Goal: Complete application form: Complete application form

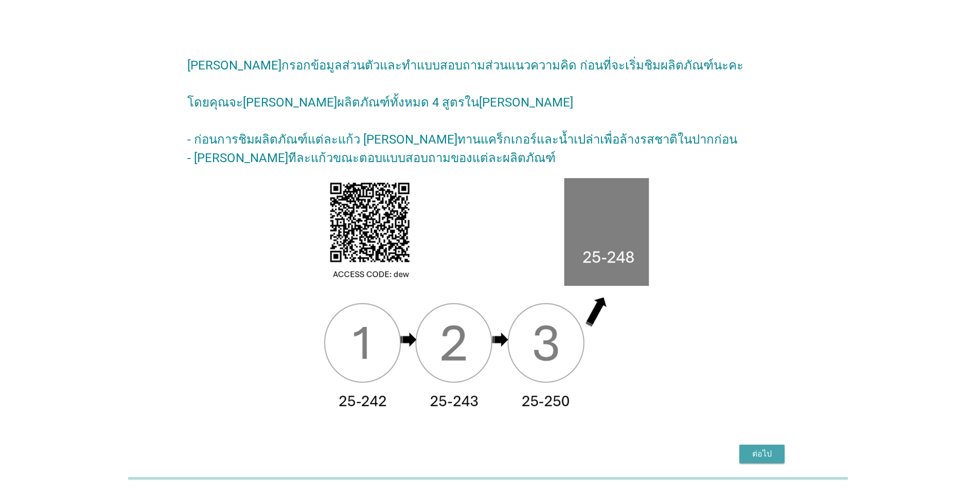
click at [753, 450] on div "ต่อไป" at bounding box center [762, 454] width 29 height 12
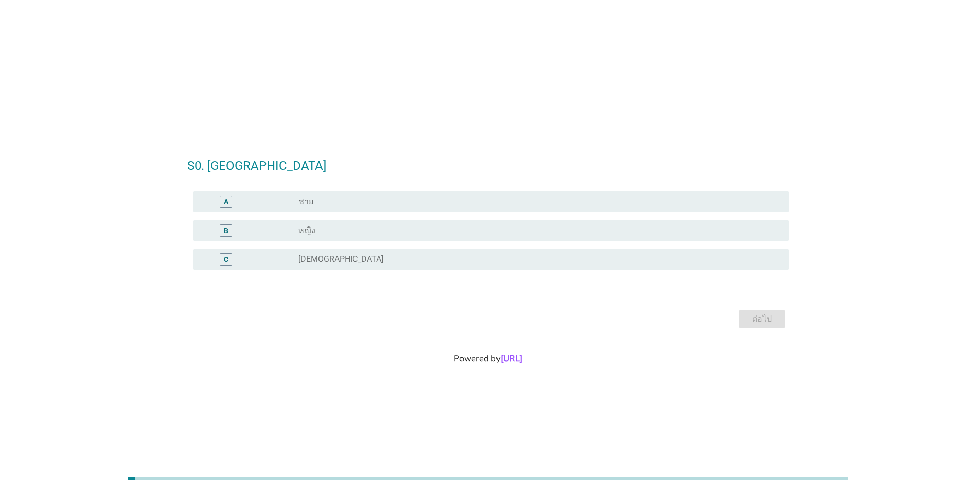
click at [220, 201] on div "A" at bounding box center [226, 202] width 12 height 12
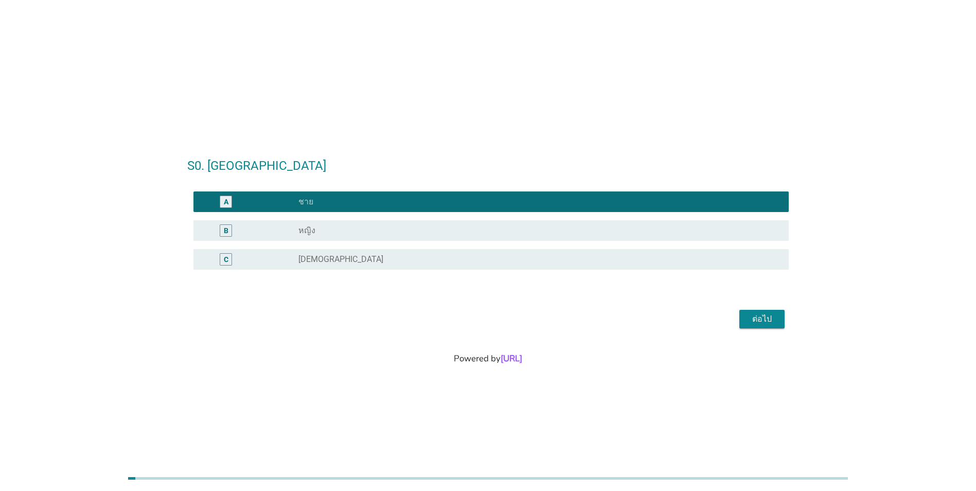
click at [786, 320] on div "ต่อไป" at bounding box center [488, 319] width 602 height 25
click at [775, 320] on div "ต่อไป" at bounding box center [762, 319] width 29 height 12
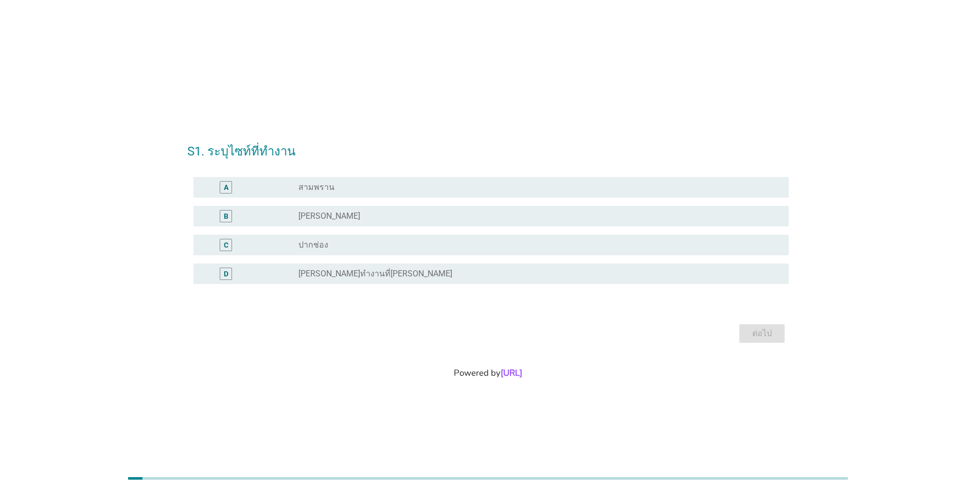
click at [224, 214] on div "B" at bounding box center [226, 216] width 5 height 11
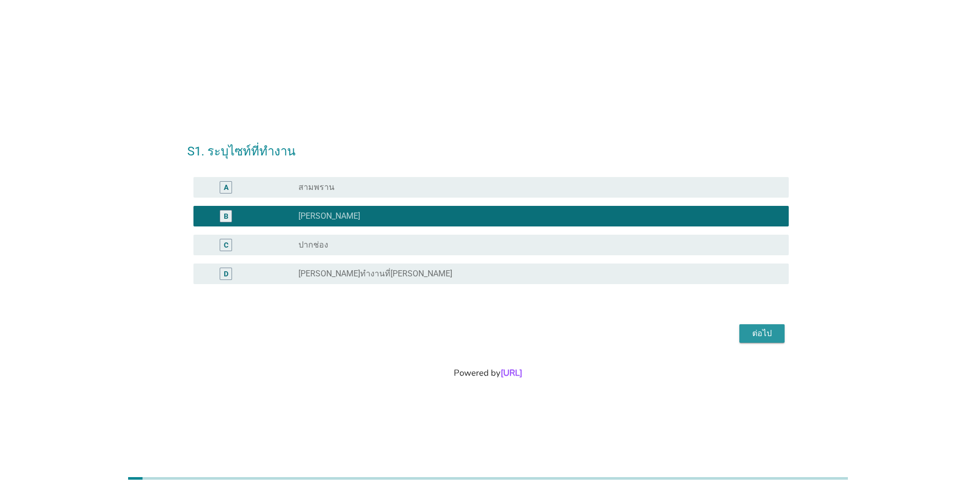
click at [783, 332] on button "ต่อไป" at bounding box center [761, 333] width 45 height 19
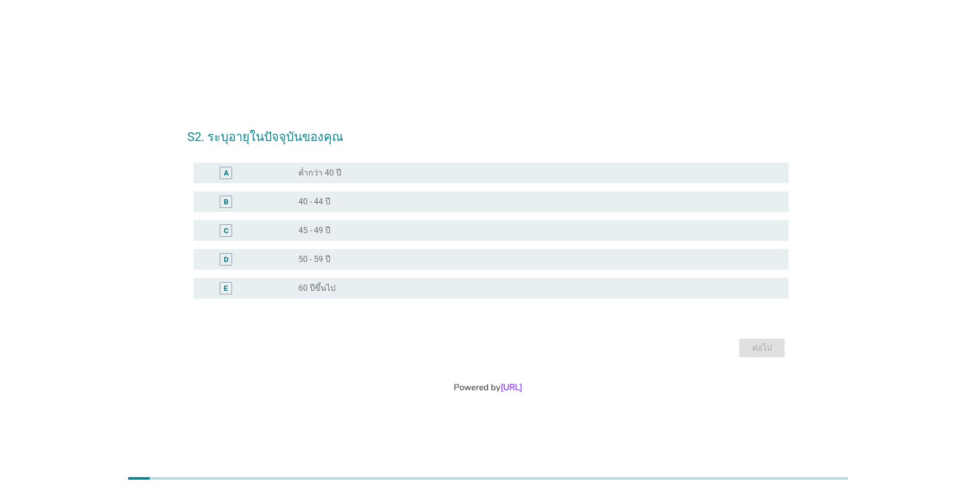
click at [224, 205] on div "B" at bounding box center [226, 202] width 5 height 11
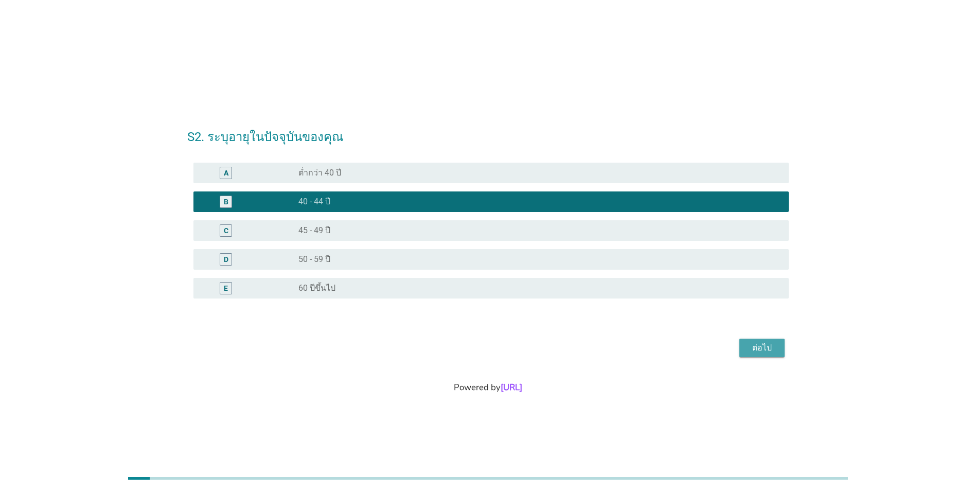
click at [779, 350] on button "ต่อไป" at bounding box center [761, 348] width 45 height 19
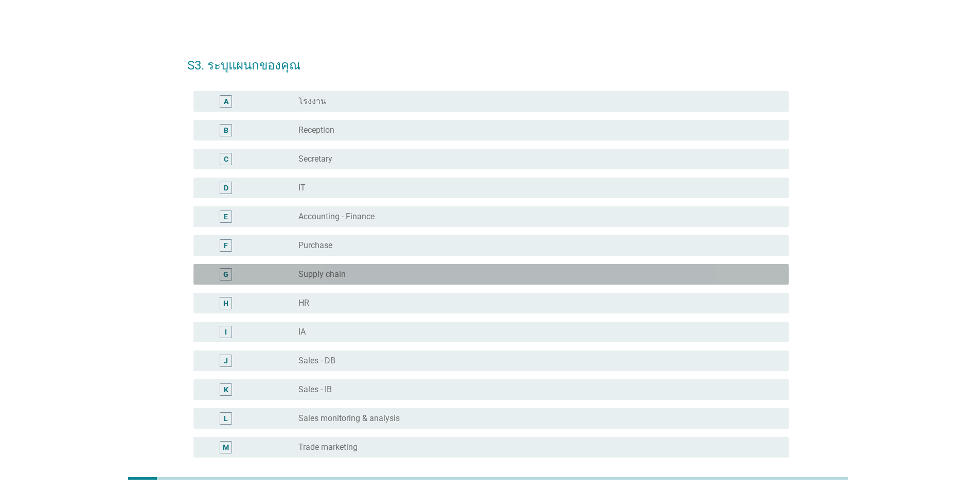
click at [230, 276] on div "G" at bounding box center [226, 274] width 12 height 12
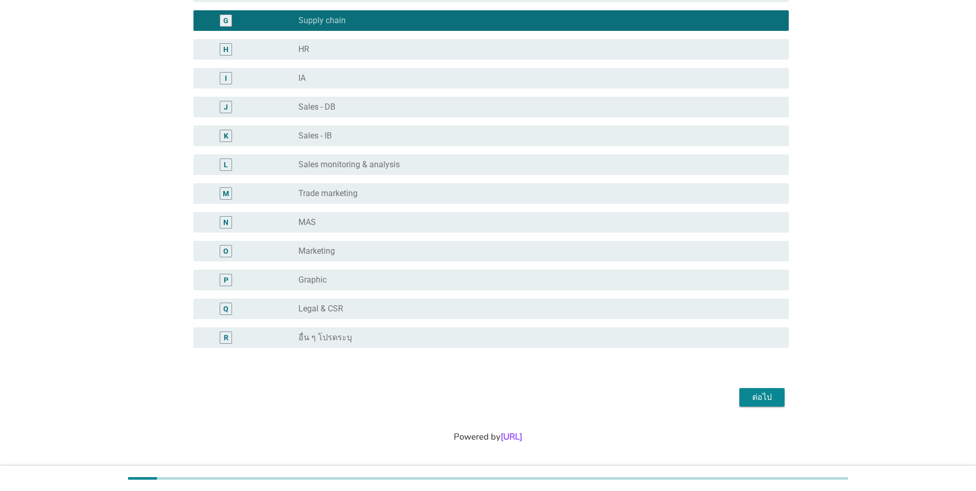
scroll to position [256, 0]
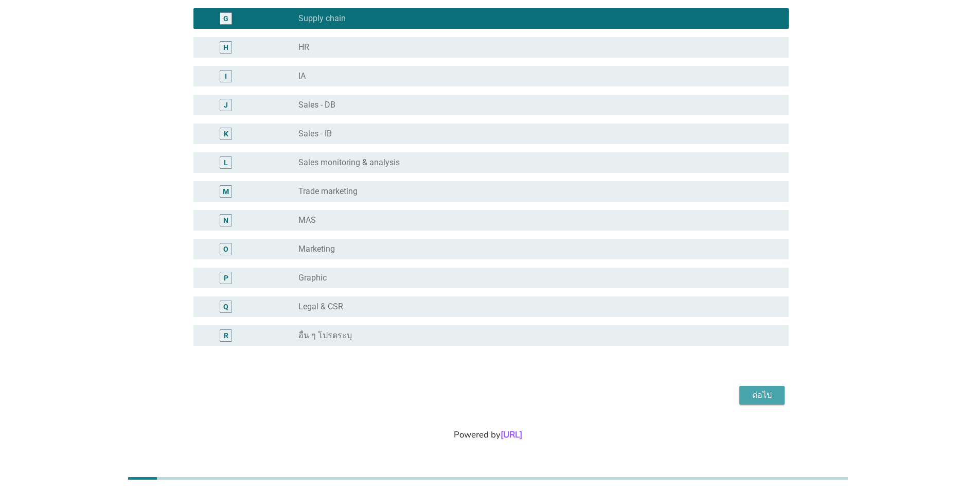
click at [752, 401] on button "ต่อไป" at bounding box center [761, 395] width 45 height 19
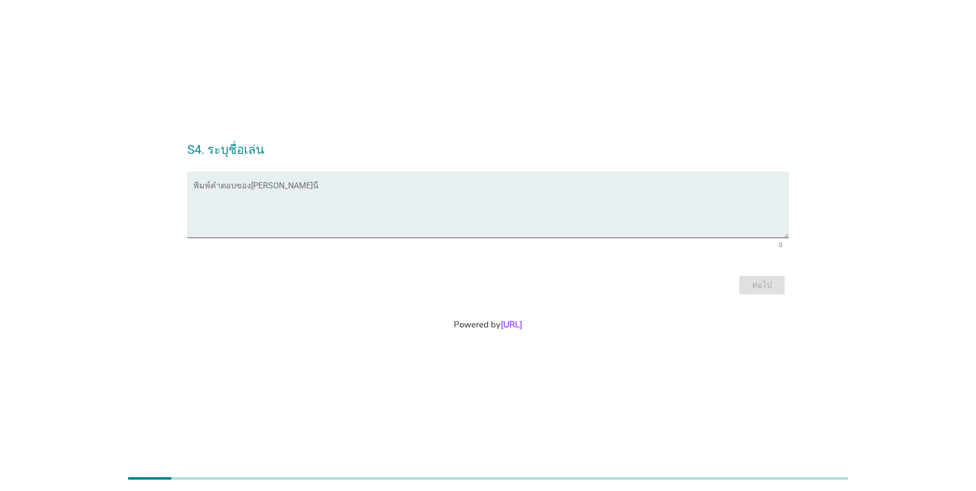
scroll to position [0, 0]
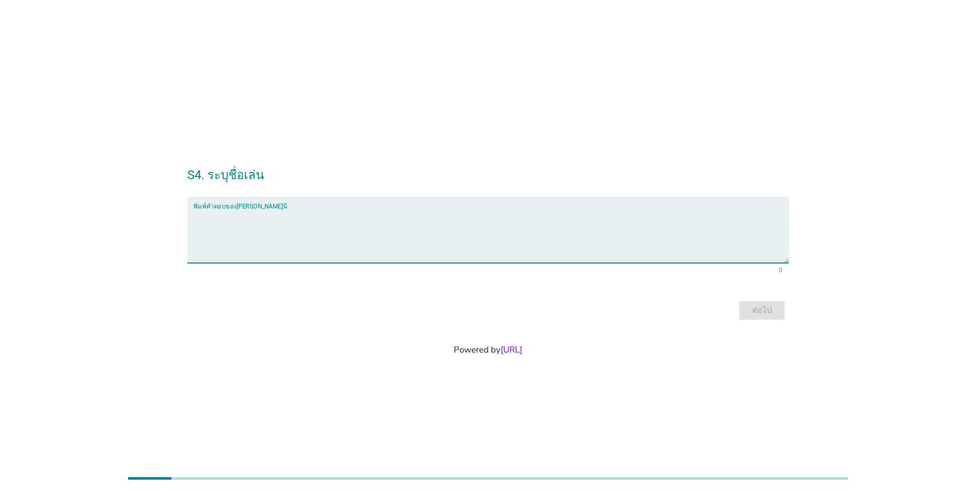
click at [309, 237] on textarea "พิมพ์คำตอบของคุณ ที่นี่" at bounding box center [490, 236] width 595 height 54
type textarea "9"
type textarea "ต้อง"
click at [773, 314] on div "ต่อไป" at bounding box center [762, 310] width 29 height 12
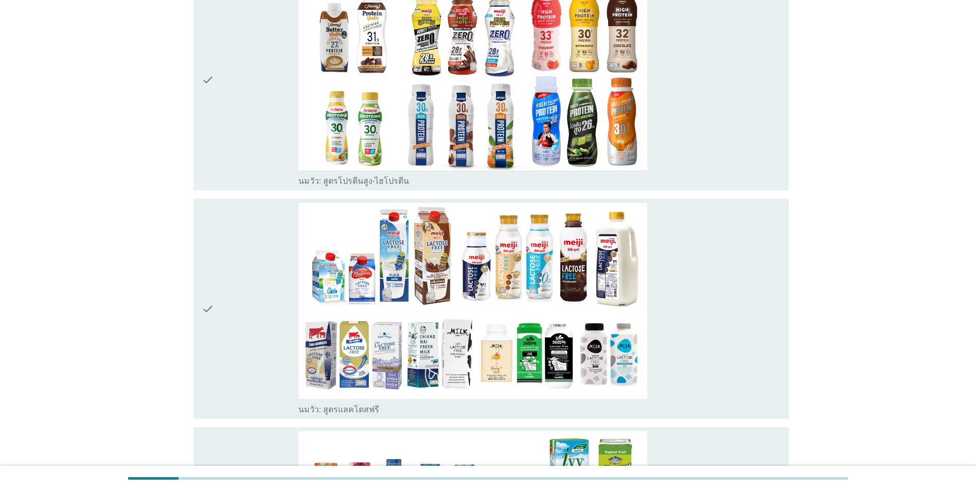
scroll to position [336, 0]
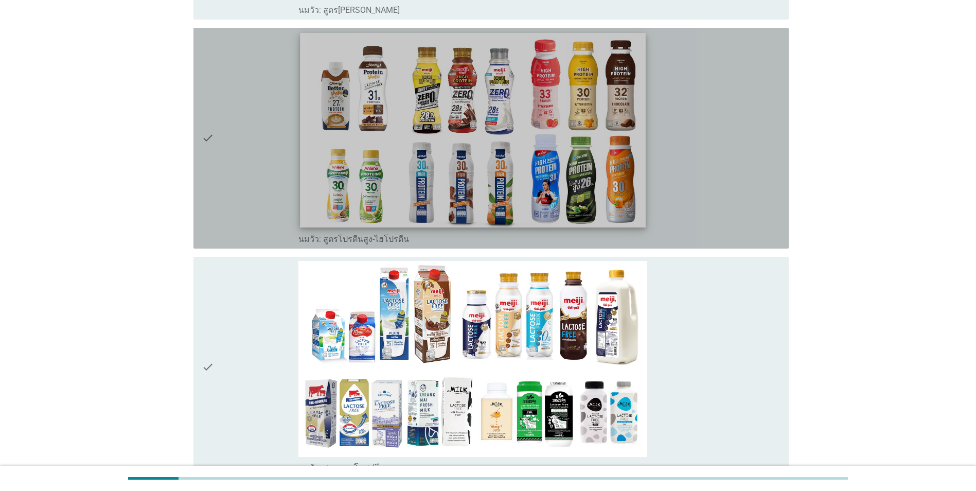
click at [495, 161] on img at bounding box center [473, 130] width 346 height 195
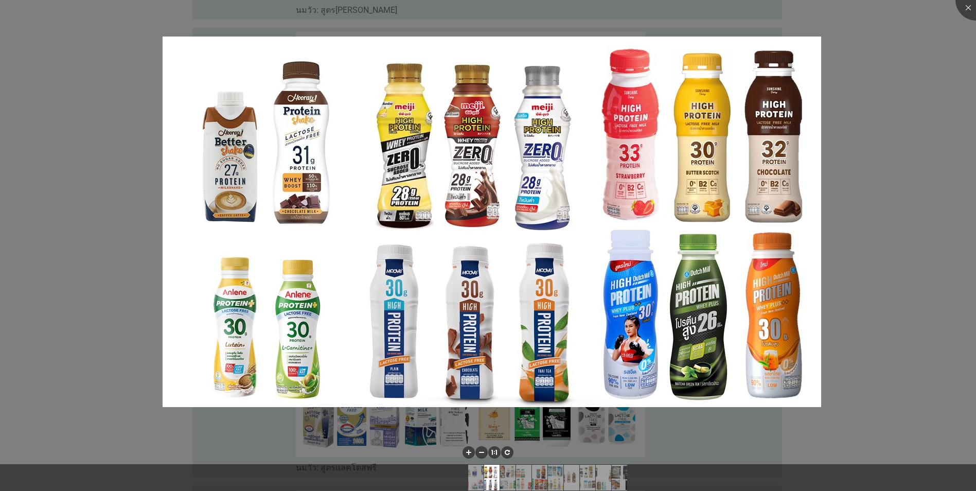
click at [867, 219] on div at bounding box center [488, 245] width 976 height 491
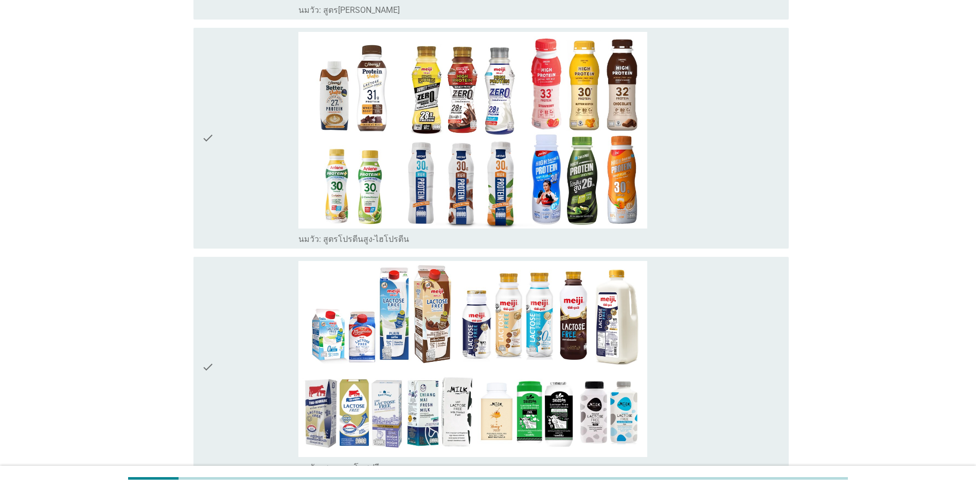
click at [245, 155] on div "check" at bounding box center [250, 138] width 96 height 213
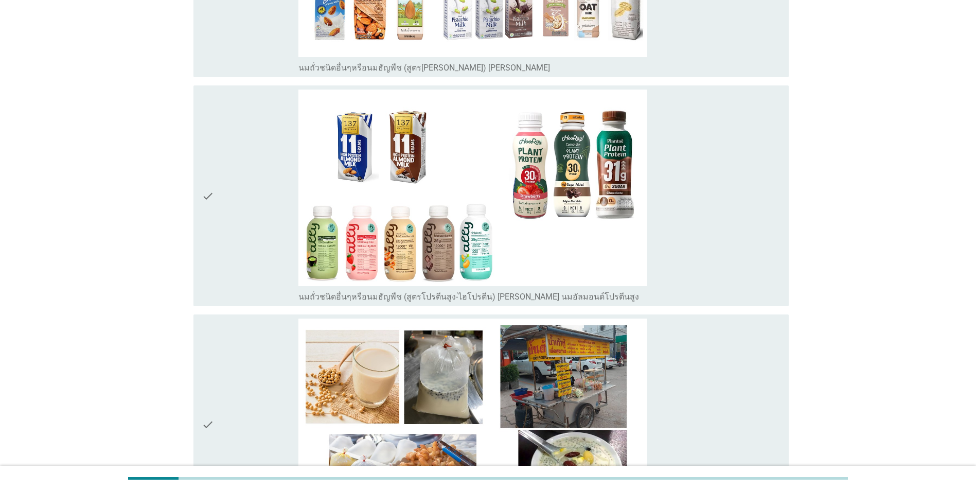
scroll to position [2085, 0]
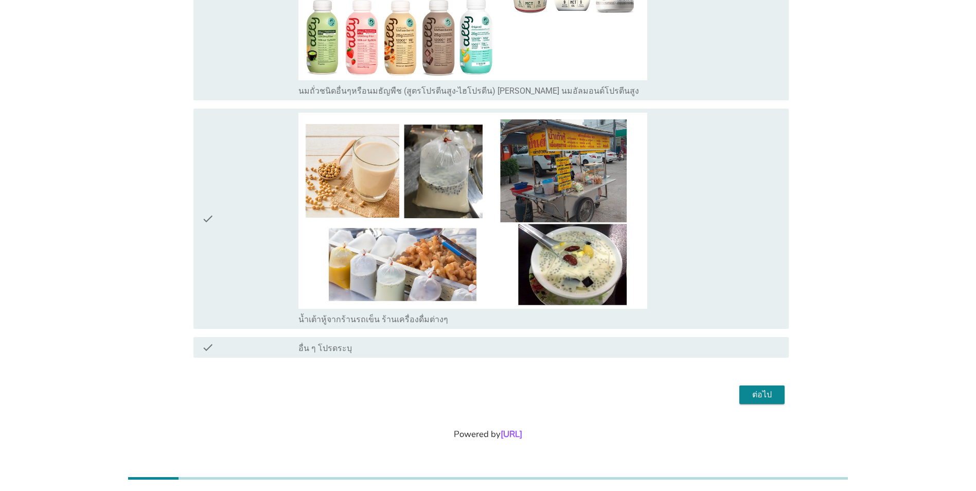
click at [765, 393] on div "ต่อไป" at bounding box center [762, 395] width 29 height 12
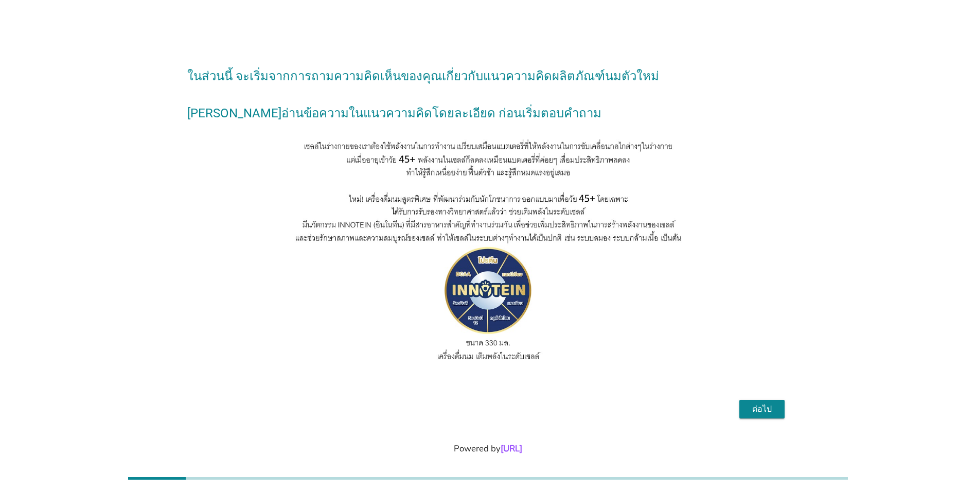
click at [771, 415] on div "ต่อไป" at bounding box center [762, 409] width 29 height 12
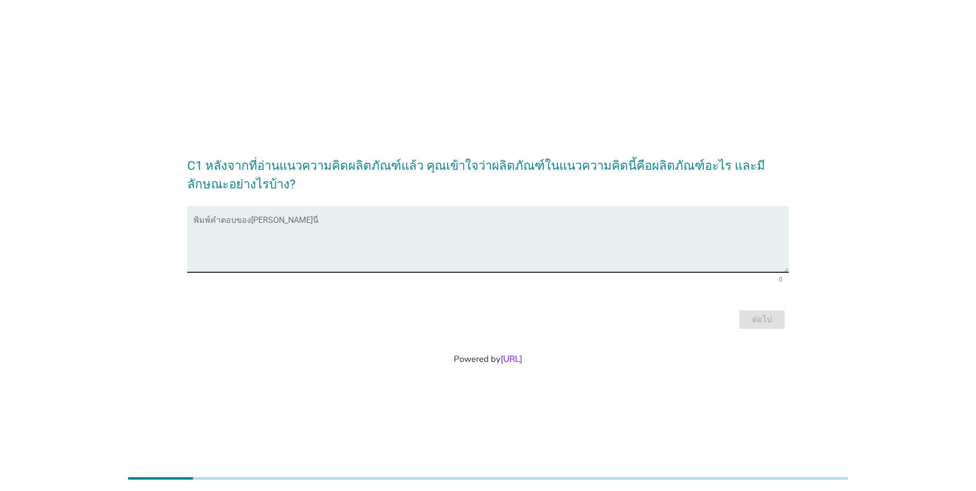
click at [408, 239] on textarea "พิมพ์คำตอบของคุณ ที่นี่" at bounding box center [490, 245] width 595 height 54
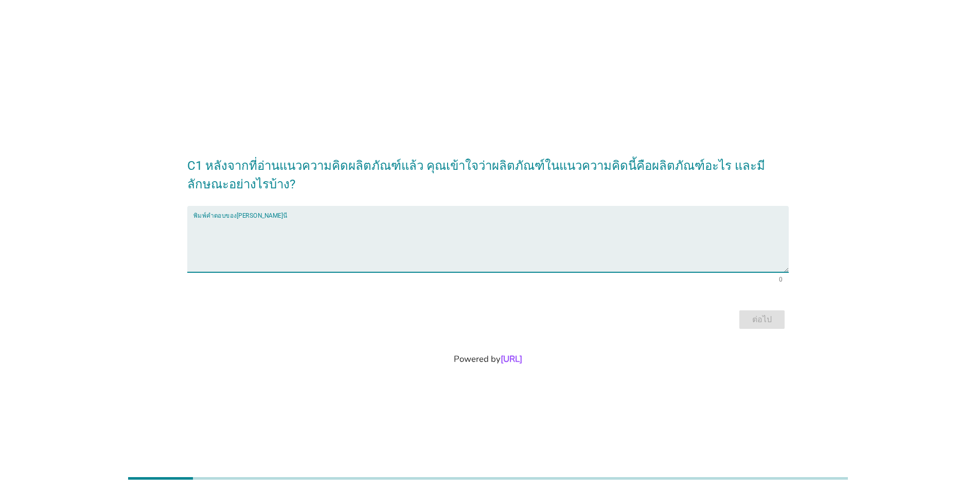
click at [259, 232] on textarea "พิมพ์คำตอบของคุณ ที่นี่" at bounding box center [490, 245] width 595 height 54
type textarea "เพื่อสุขภาพ"
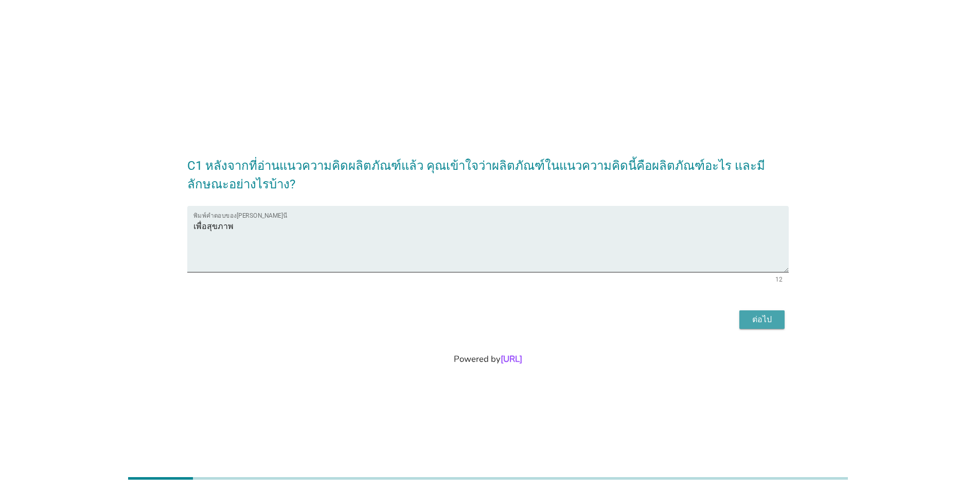
click at [764, 319] on div "ต่อไป" at bounding box center [762, 319] width 29 height 12
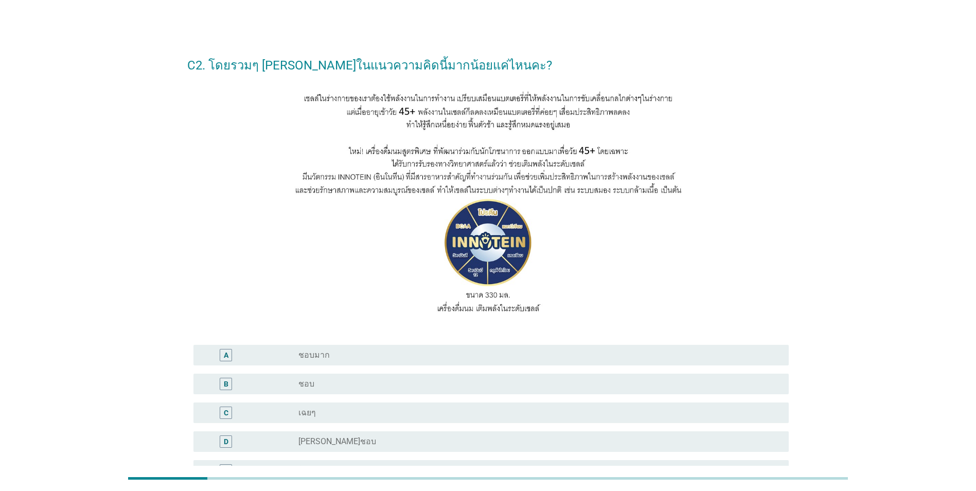
click at [345, 380] on div "radio_button_unchecked ชอบ" at bounding box center [535, 384] width 474 height 10
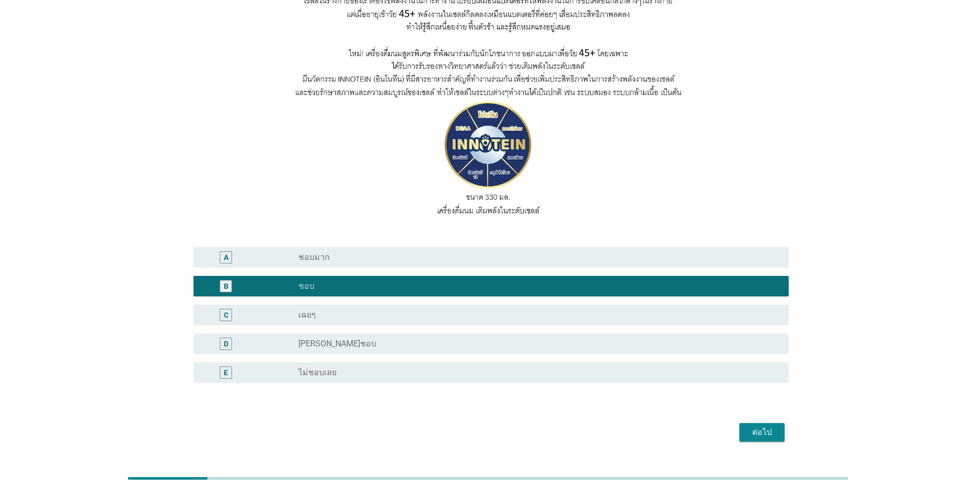
scroll to position [135, 0]
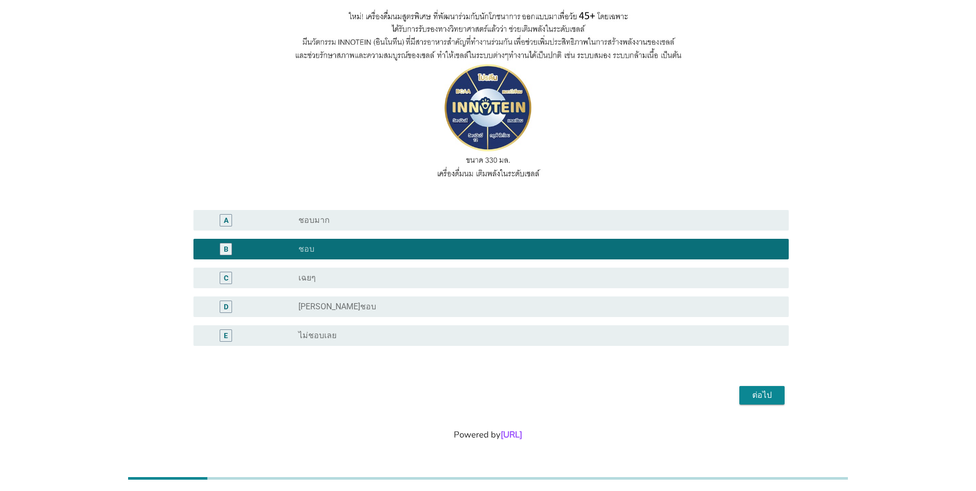
click at [769, 395] on div "ต่อไป" at bounding box center [762, 395] width 29 height 12
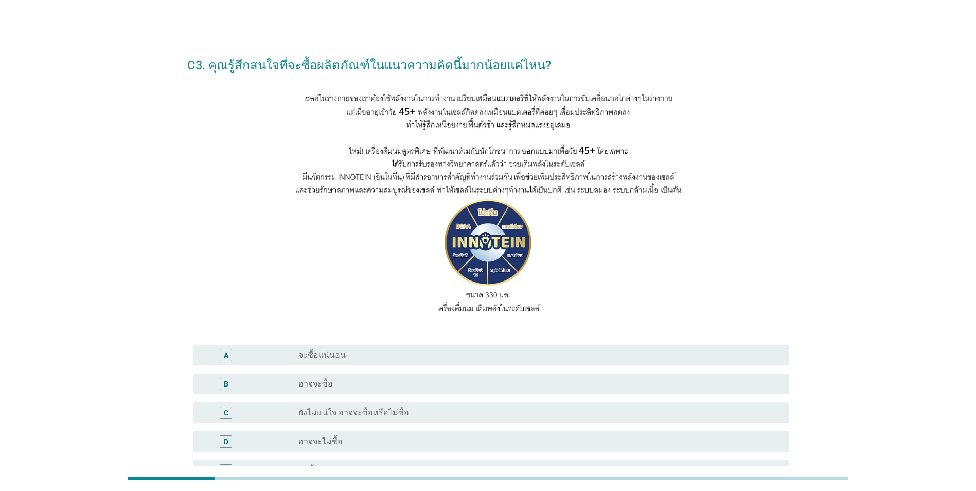
click at [417, 381] on div "radio_button_unchecked อาจจะซื้อ" at bounding box center [535, 384] width 474 height 10
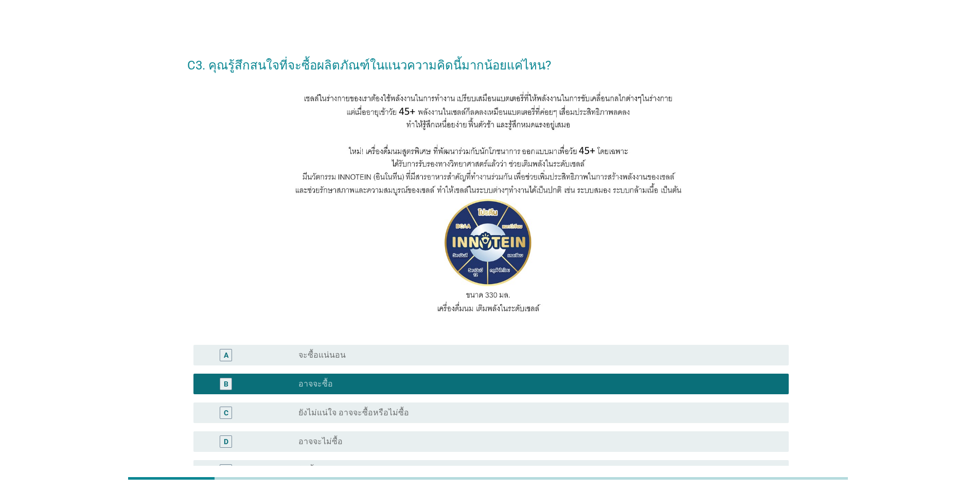
scroll to position [135, 0]
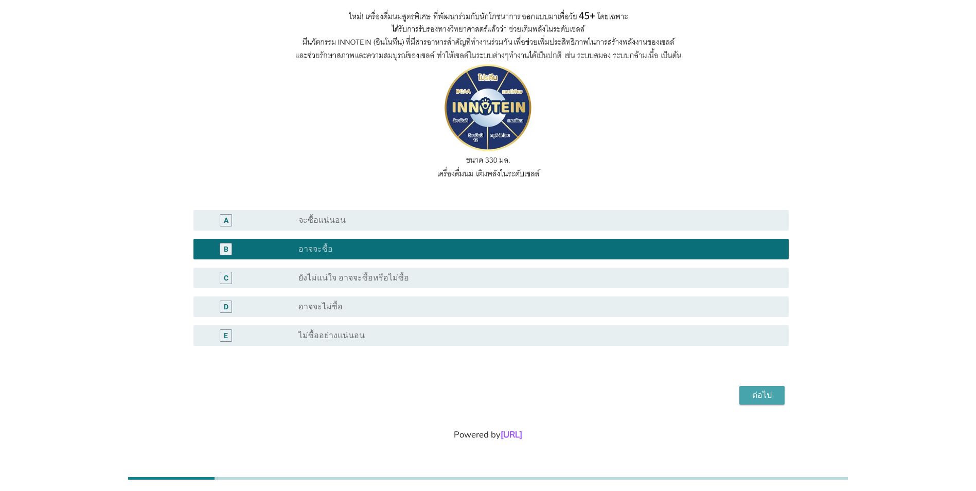
click at [772, 390] on div "ต่อไป" at bounding box center [762, 395] width 29 height 12
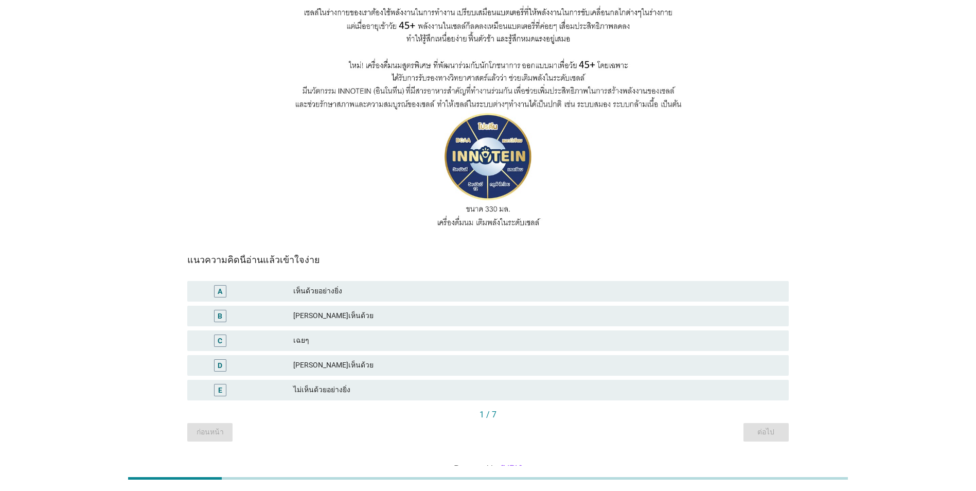
scroll to position [103, 0]
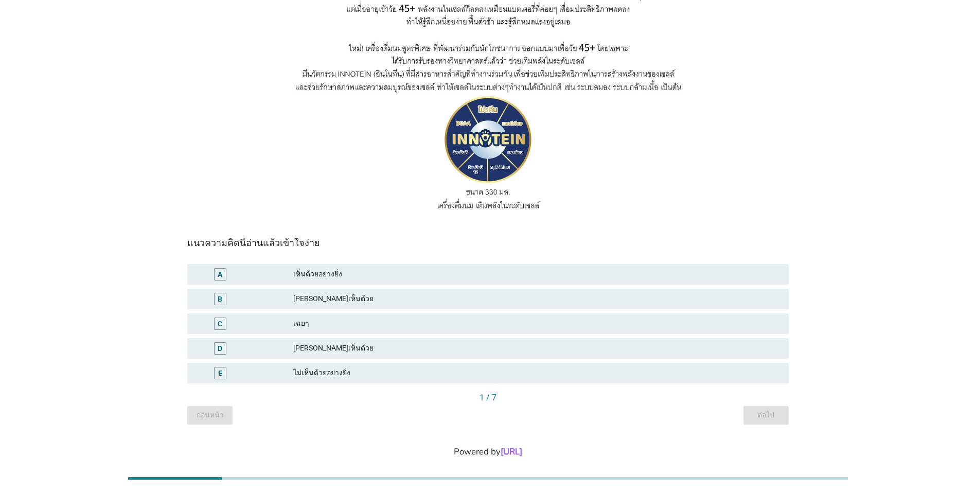
click at [377, 297] on div "[PERSON_NAME]เห็นด้วย" at bounding box center [536, 299] width 487 height 12
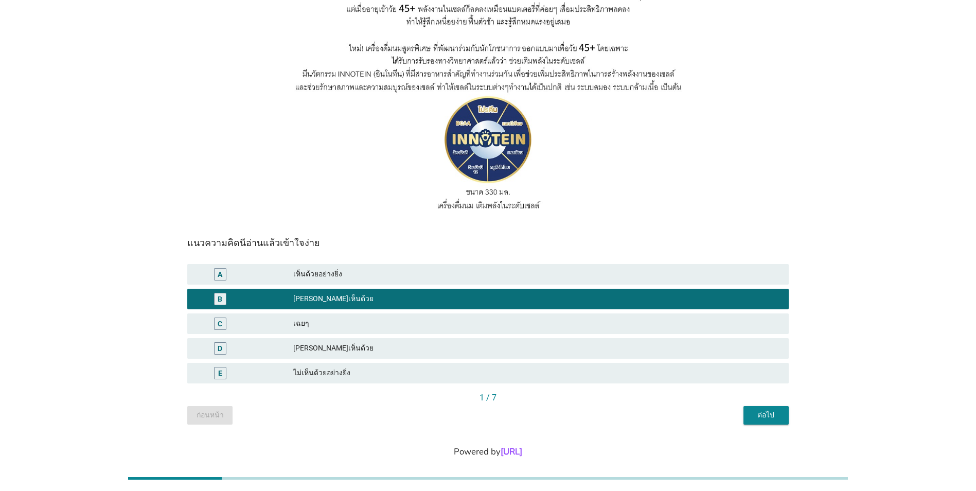
click at [360, 324] on div "เฉยๆ" at bounding box center [536, 324] width 487 height 12
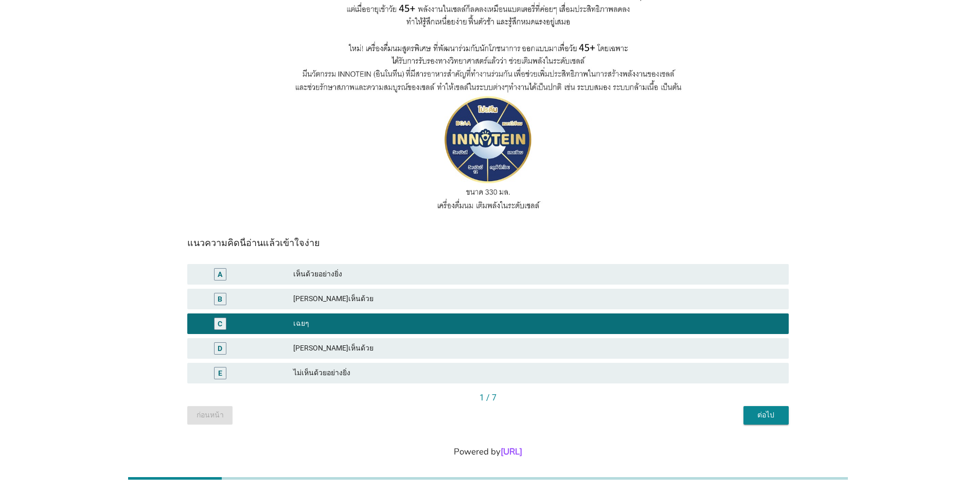
click at [772, 420] on button "ต่อไป" at bounding box center [766, 415] width 45 height 19
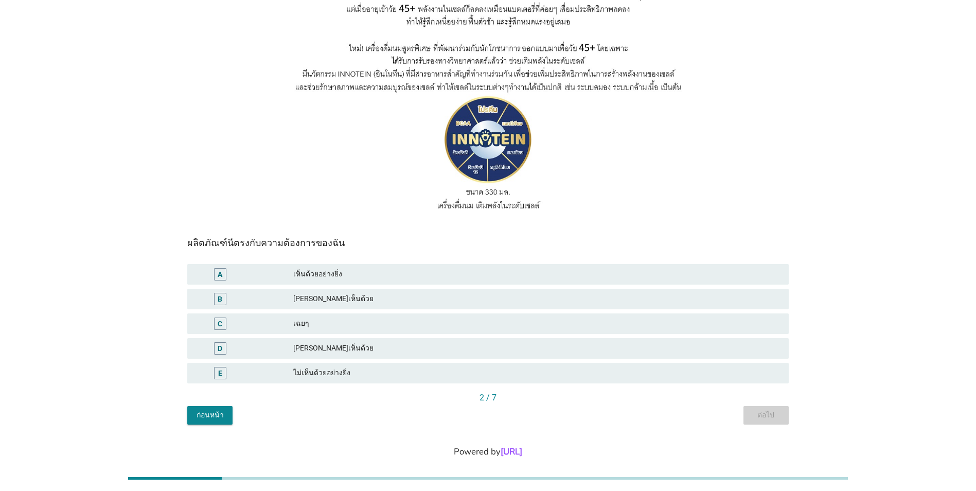
scroll to position [0, 0]
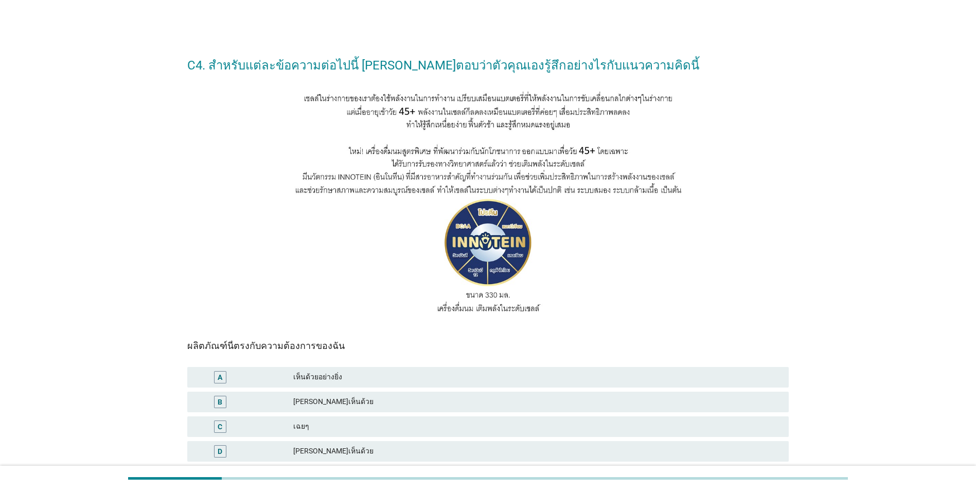
click at [325, 427] on div "เฉยๆ" at bounding box center [536, 426] width 487 height 12
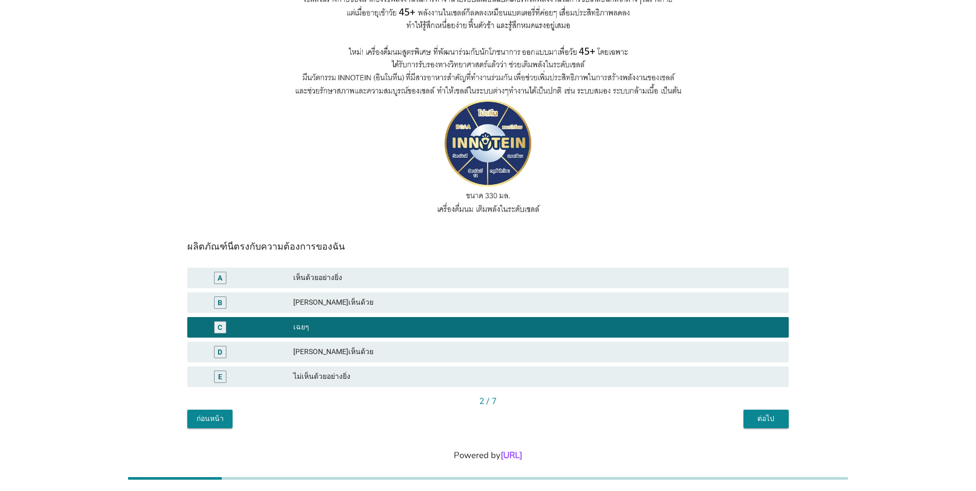
scroll to position [103, 0]
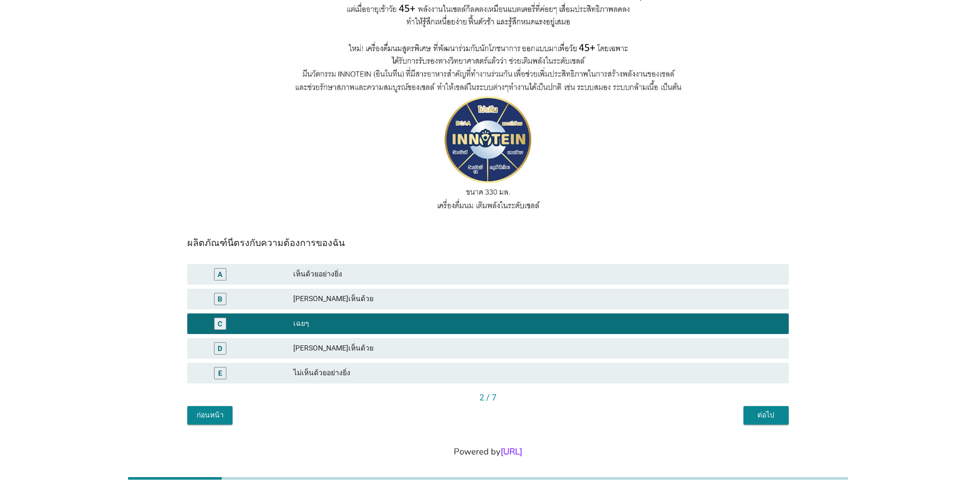
click at [209, 413] on div "ก่อนหน้า" at bounding box center [210, 415] width 29 height 11
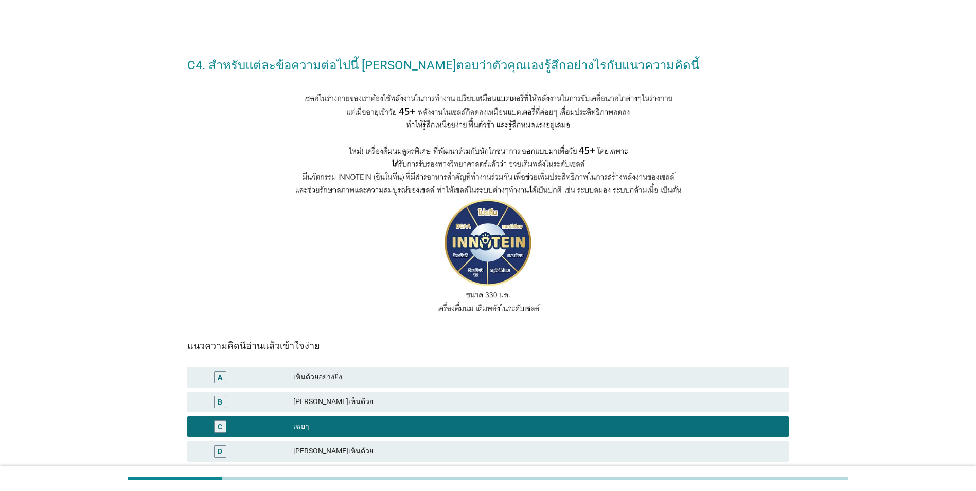
scroll to position [120, 0]
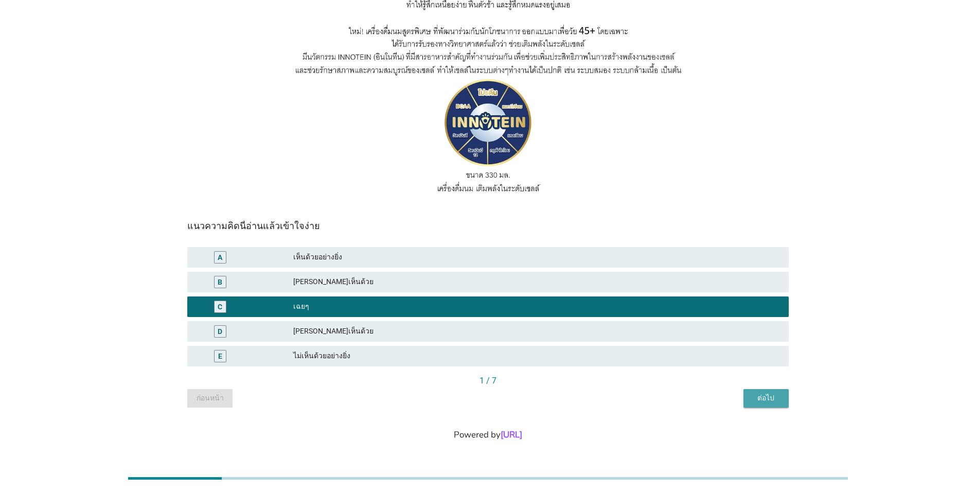
click at [773, 399] on div "ต่อไป" at bounding box center [766, 398] width 29 height 11
click at [763, 403] on div "ต่อไป" at bounding box center [766, 398] width 29 height 11
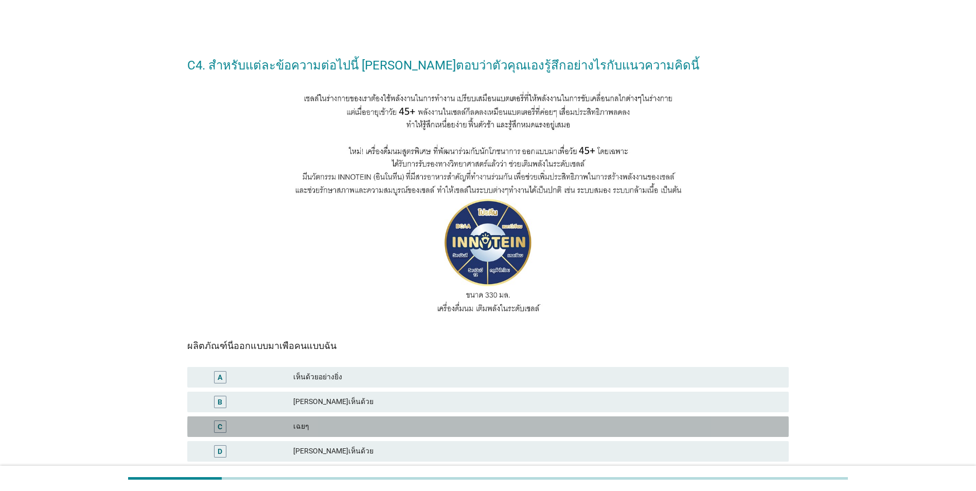
click at [424, 423] on div "เฉยๆ" at bounding box center [536, 426] width 487 height 12
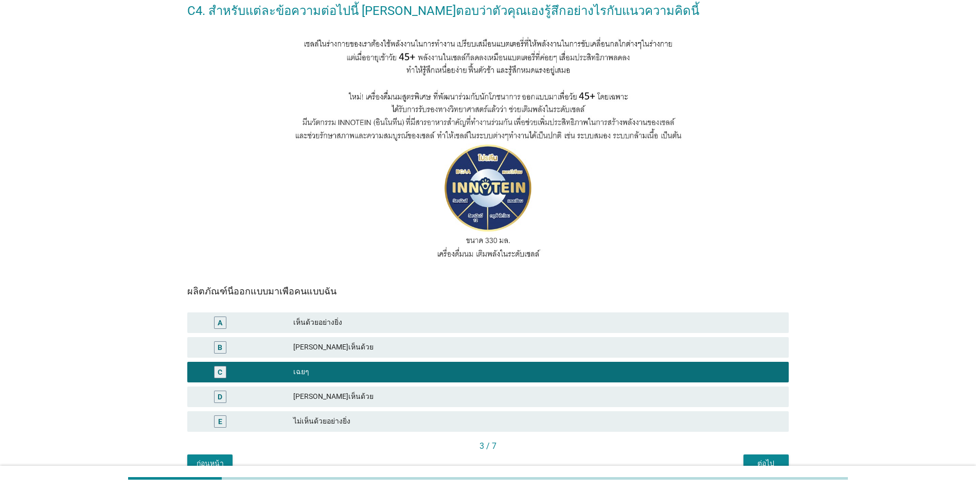
scroll to position [103, 0]
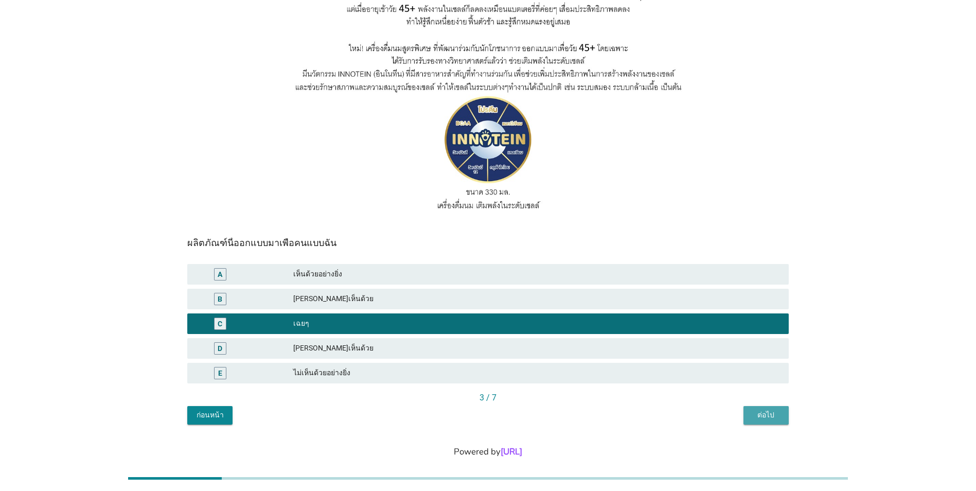
click at [765, 417] on div "ต่อไป" at bounding box center [766, 415] width 29 height 11
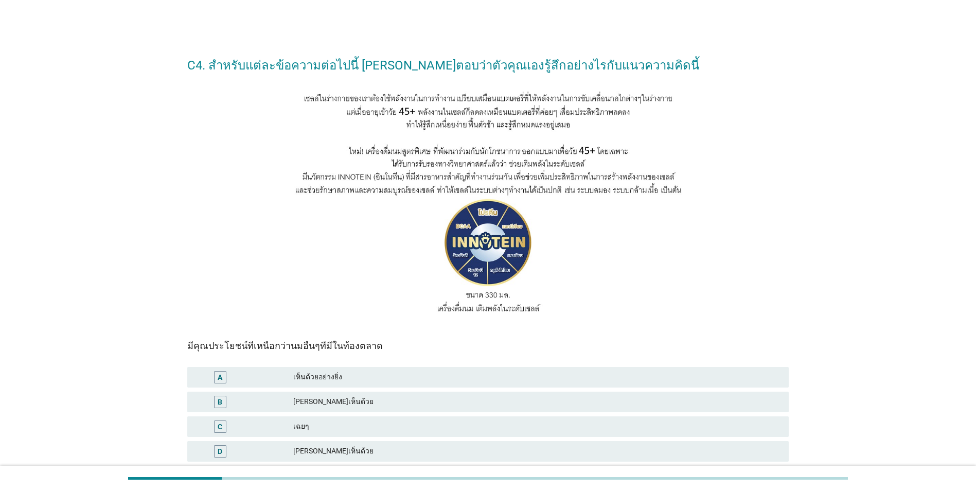
click at [381, 399] on div "[PERSON_NAME]เห็นด้วย" at bounding box center [536, 402] width 487 height 12
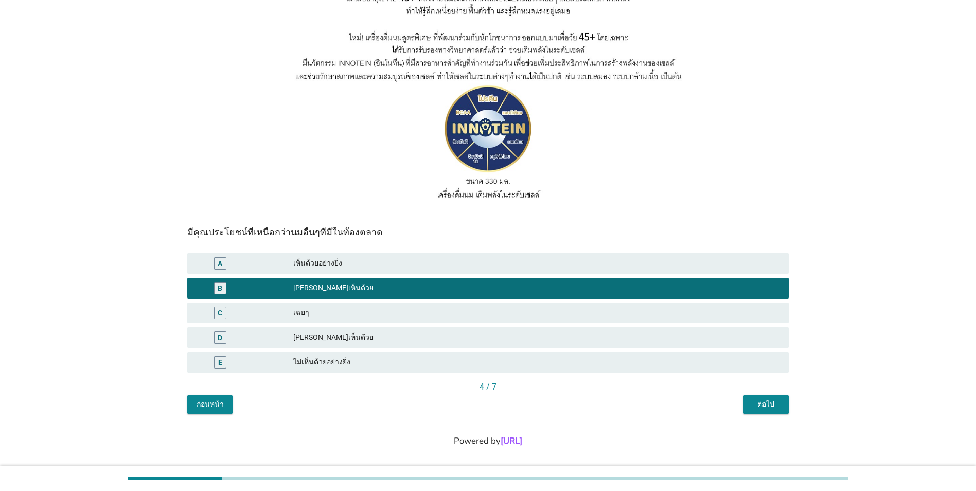
scroll to position [120, 0]
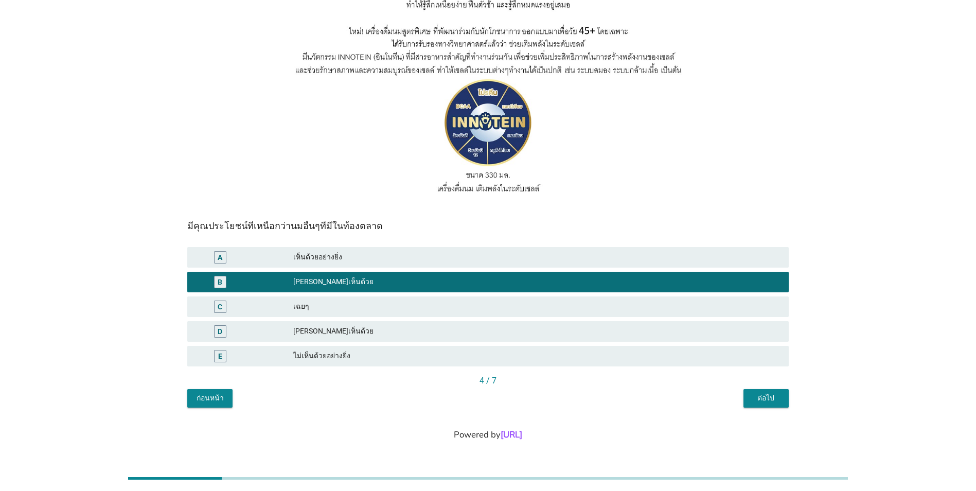
click at [767, 397] on div "ต่อไป" at bounding box center [766, 398] width 29 height 11
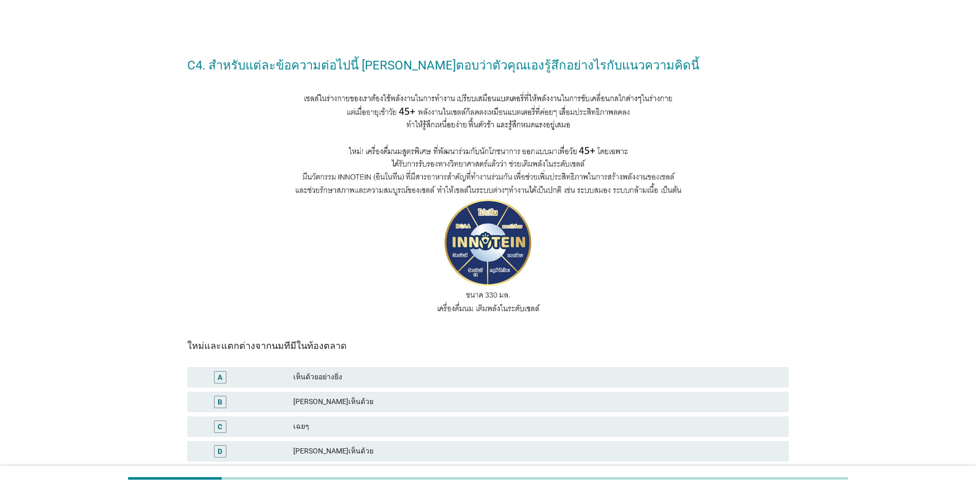
click at [387, 402] on div "[PERSON_NAME]เห็นด้วย" at bounding box center [536, 402] width 487 height 12
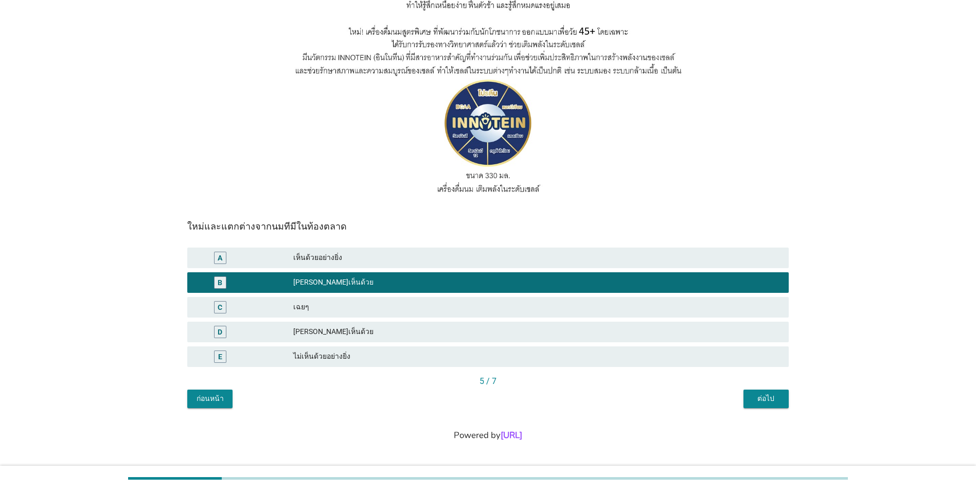
scroll to position [120, 0]
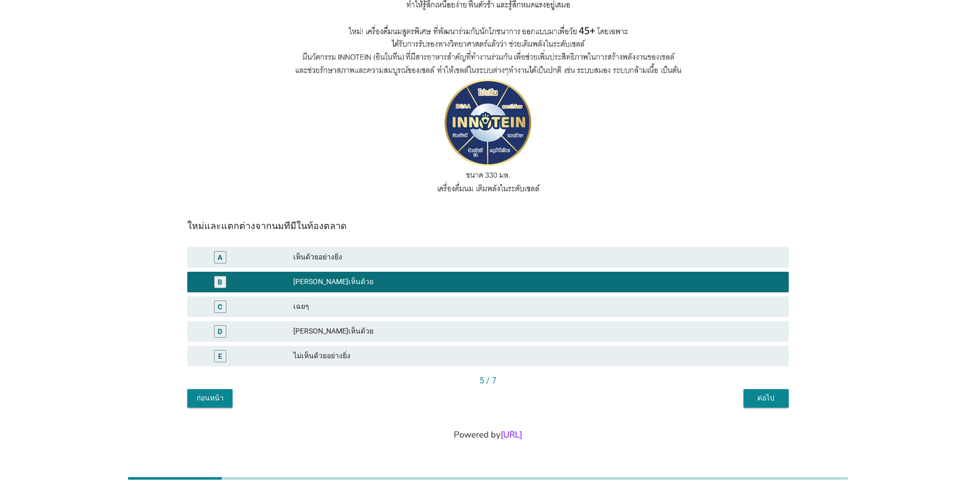
click at [770, 394] on div "ต่อไป" at bounding box center [766, 398] width 29 height 11
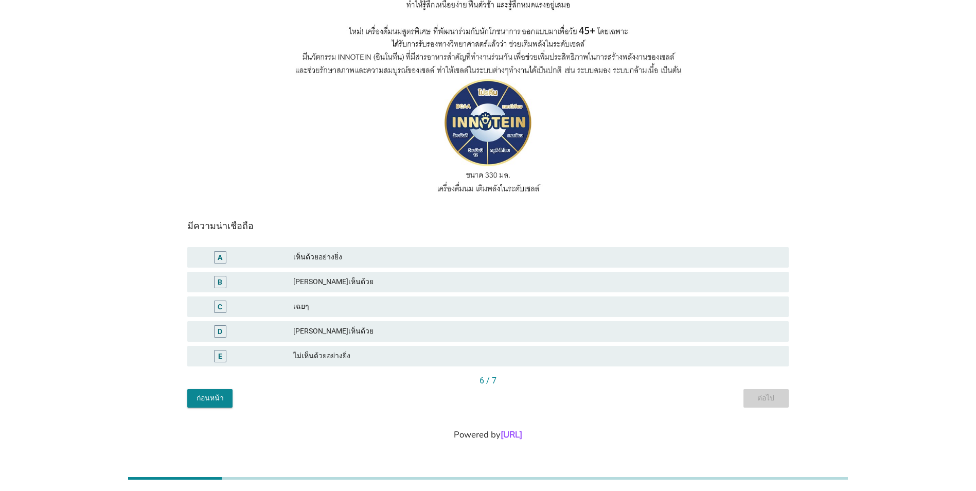
scroll to position [0, 0]
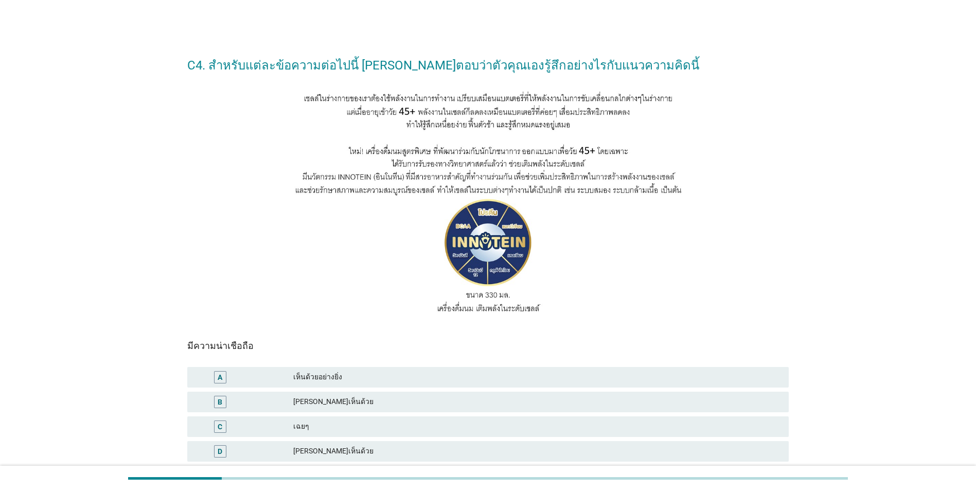
click at [444, 402] on div "[PERSON_NAME]เห็นด้วย" at bounding box center [536, 402] width 487 height 12
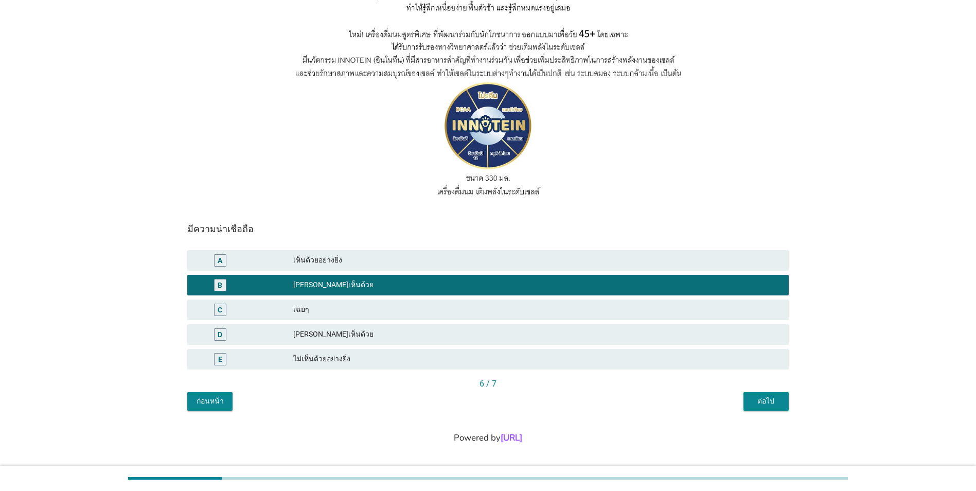
scroll to position [120, 0]
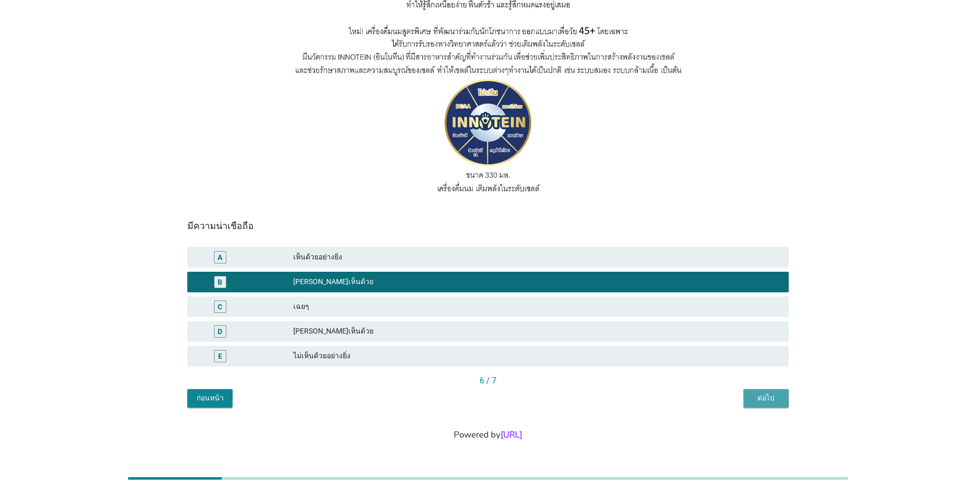
click at [783, 401] on button "ต่อไป" at bounding box center [766, 398] width 45 height 19
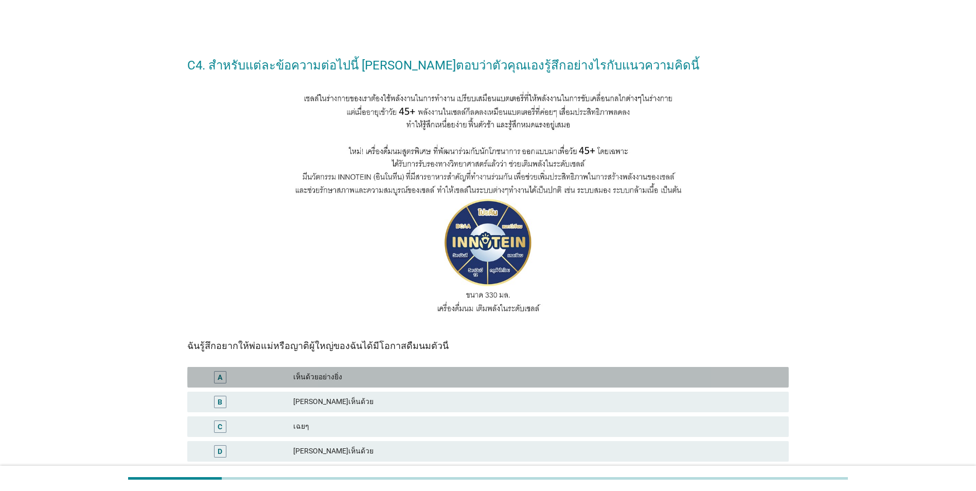
click at [349, 378] on div "เห็นด้วยอย่างยิ่ง" at bounding box center [536, 377] width 487 height 12
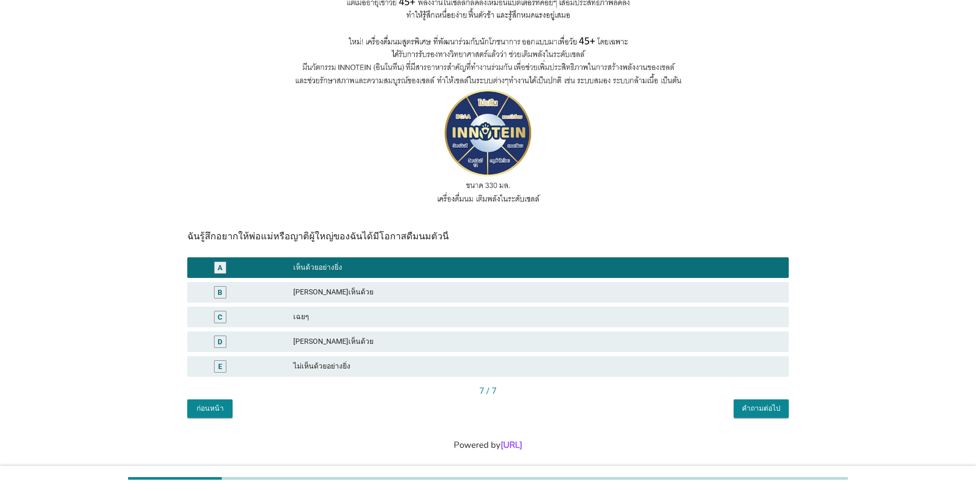
scroll to position [120, 0]
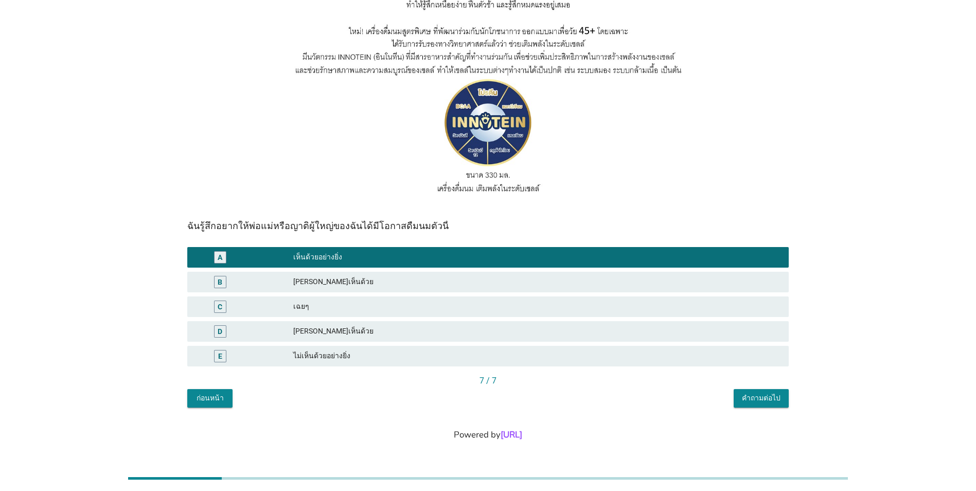
click at [762, 399] on div "คำถามต่อไป" at bounding box center [761, 398] width 39 height 11
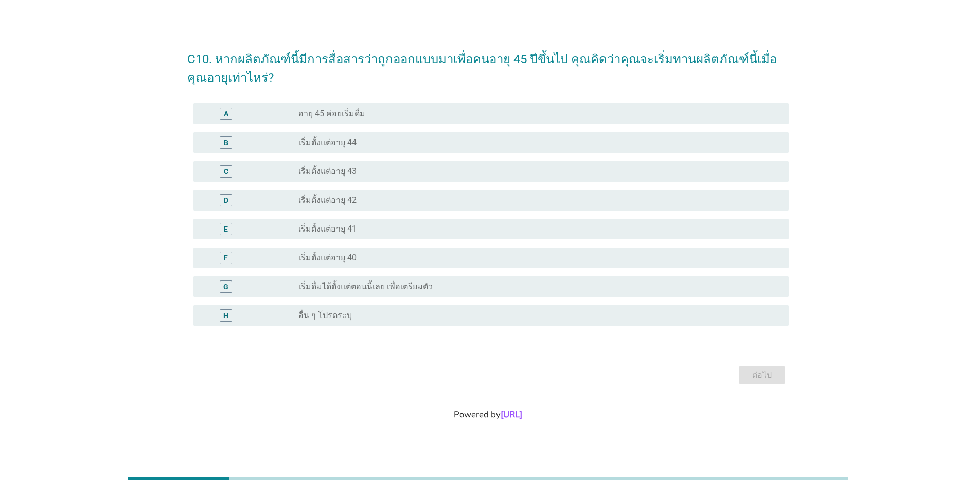
scroll to position [0, 0]
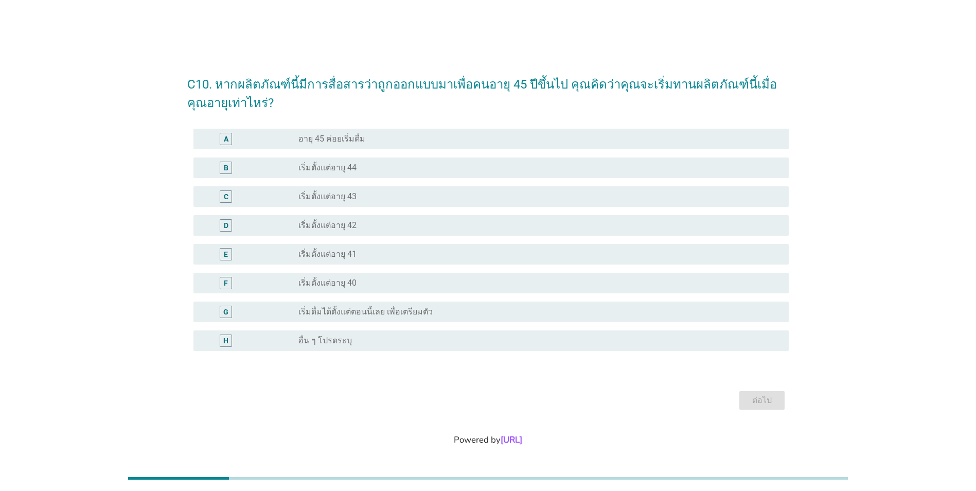
click at [367, 140] on div "radio_button_unchecked อายุ 45 ค่อยเริ่มดื่ม" at bounding box center [535, 139] width 474 height 10
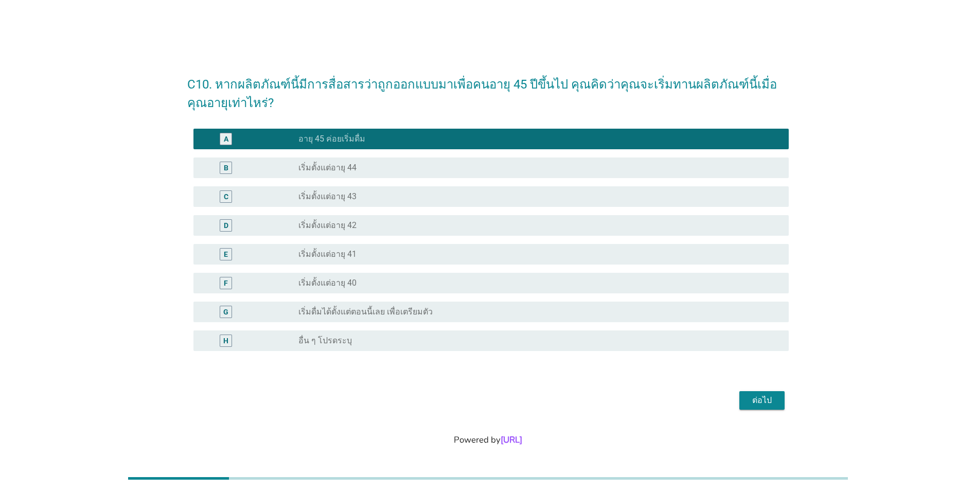
click at [771, 404] on div "ต่อไป" at bounding box center [762, 400] width 29 height 12
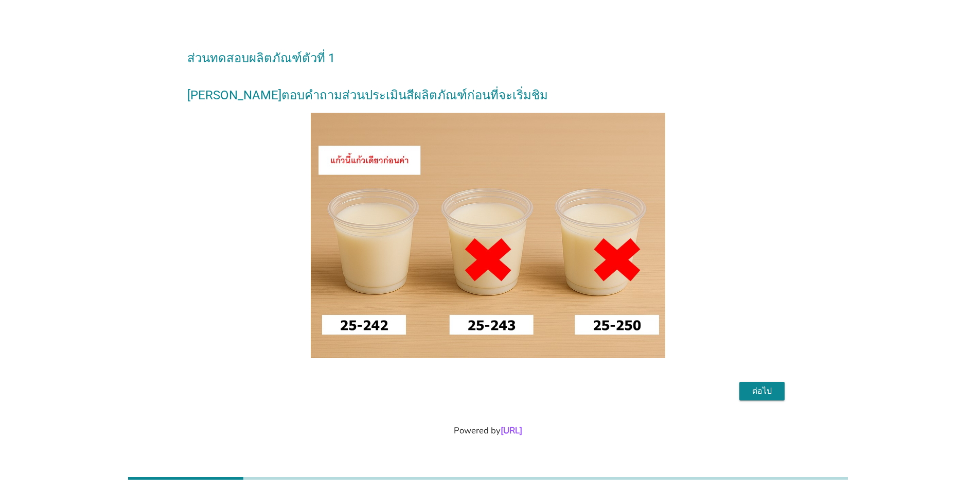
scroll to position [25, 0]
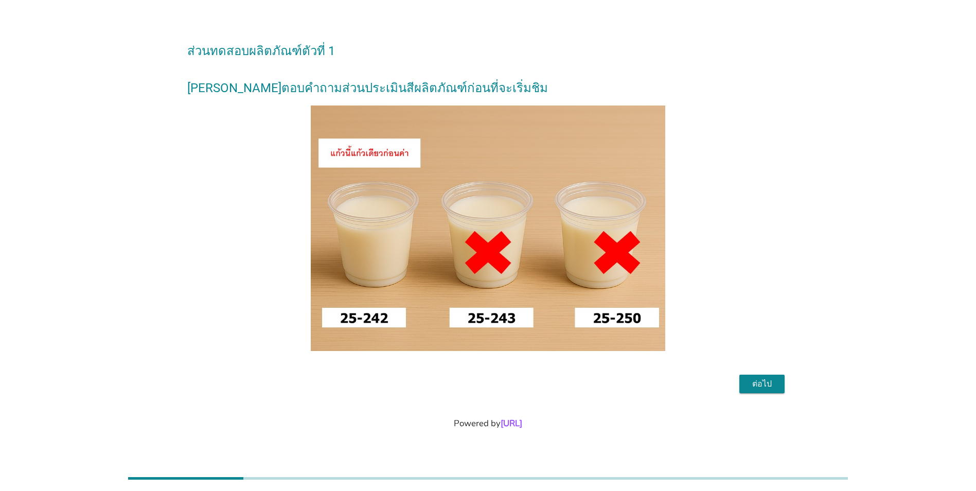
click at [775, 390] on div "ต่อไป" at bounding box center [762, 384] width 29 height 12
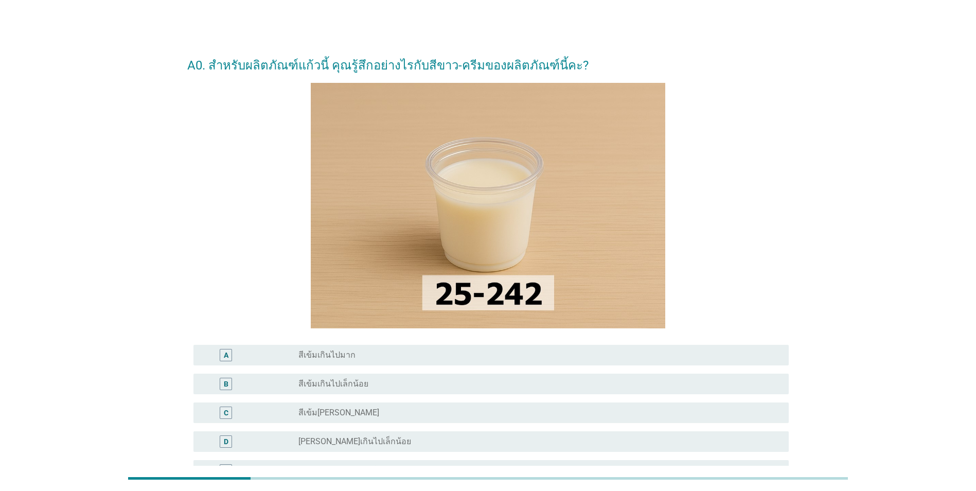
click at [406, 416] on div "radio_button_unchecked สีเข้ม[PERSON_NAME]" at bounding box center [535, 413] width 474 height 10
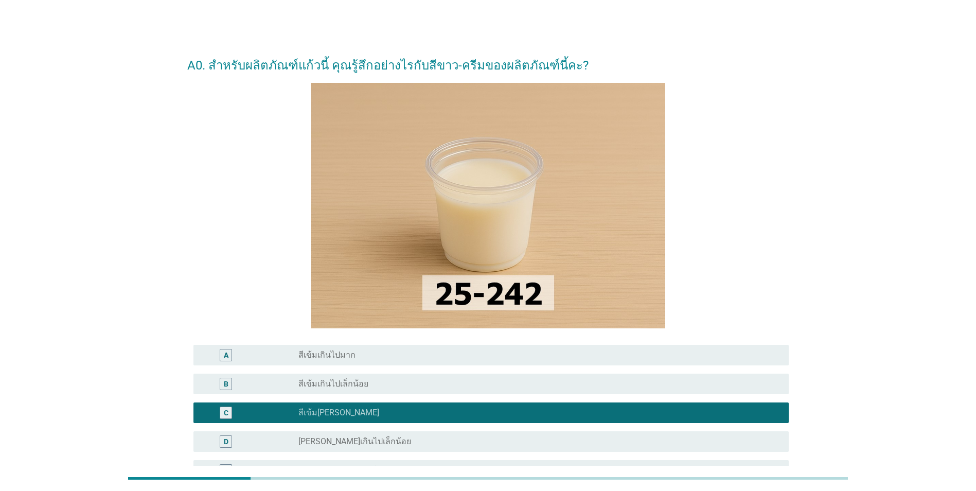
scroll to position [135, 0]
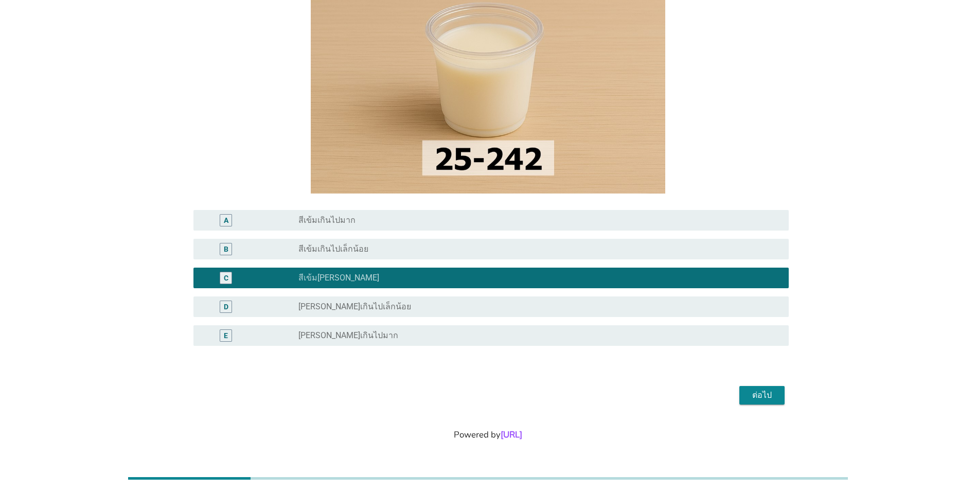
click at [768, 393] on div "ต่อไป" at bounding box center [762, 395] width 29 height 12
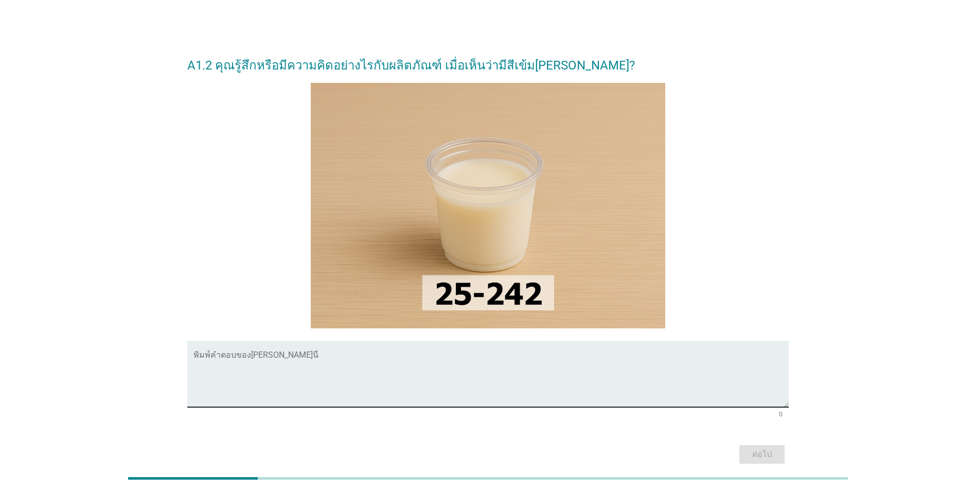
click at [402, 379] on textarea "พิมพ์คำตอบของคุณ ที่นี่" at bounding box center [490, 380] width 595 height 54
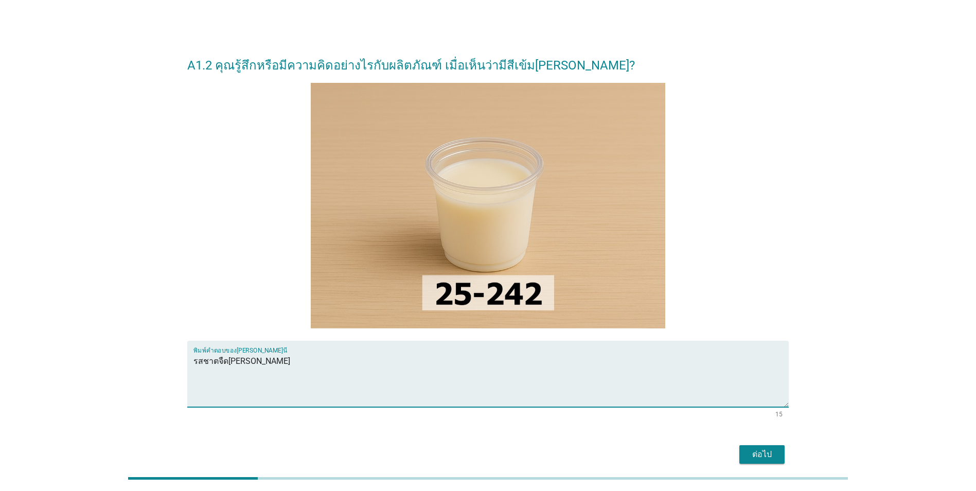
type textarea "รสชาตจืด[PERSON_NAME]"
click at [784, 458] on button "ต่อไป" at bounding box center [761, 454] width 45 height 19
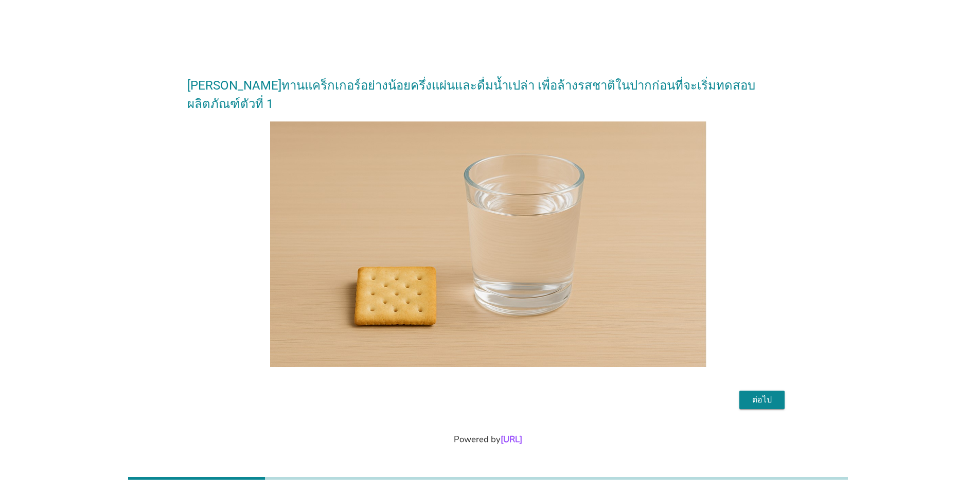
click at [748, 394] on div "ต่อไป" at bounding box center [762, 400] width 29 height 12
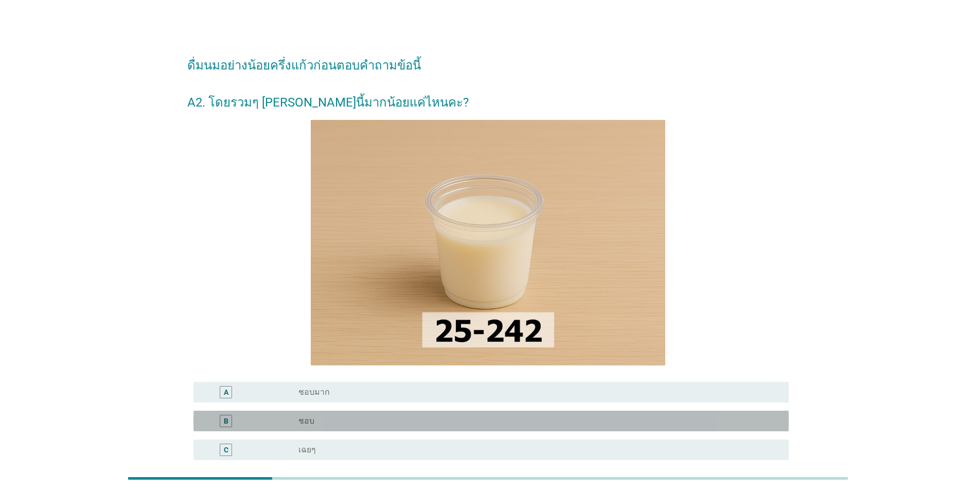
click at [517, 425] on div "radio_button_unchecked ชอบ" at bounding box center [535, 421] width 474 height 10
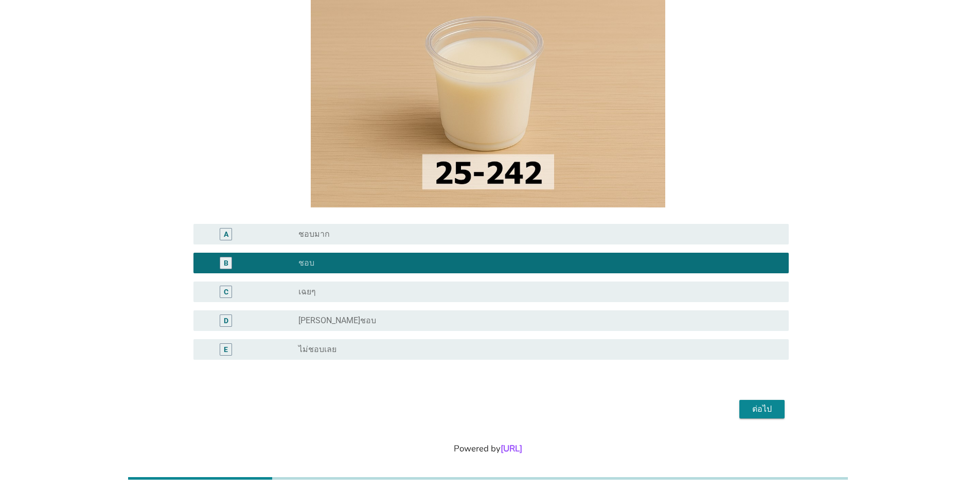
scroll to position [172, 0]
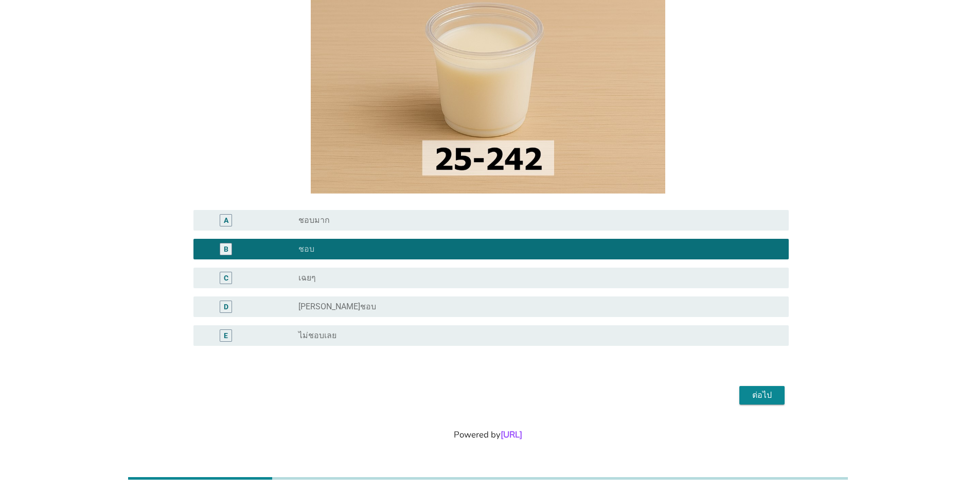
click at [762, 390] on div "ต่อไป" at bounding box center [762, 395] width 29 height 12
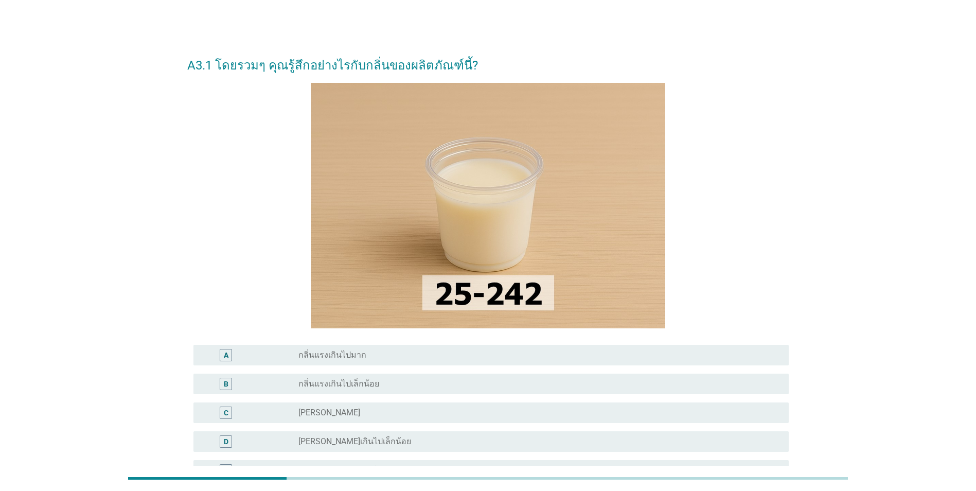
click at [475, 408] on div "radio_button_unchecked [PERSON_NAME]" at bounding box center [535, 413] width 474 height 10
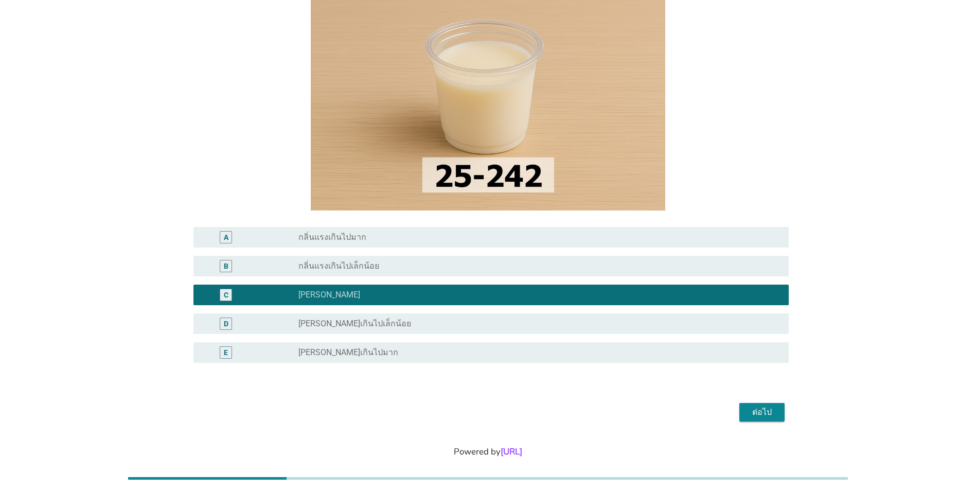
scroll to position [135, 0]
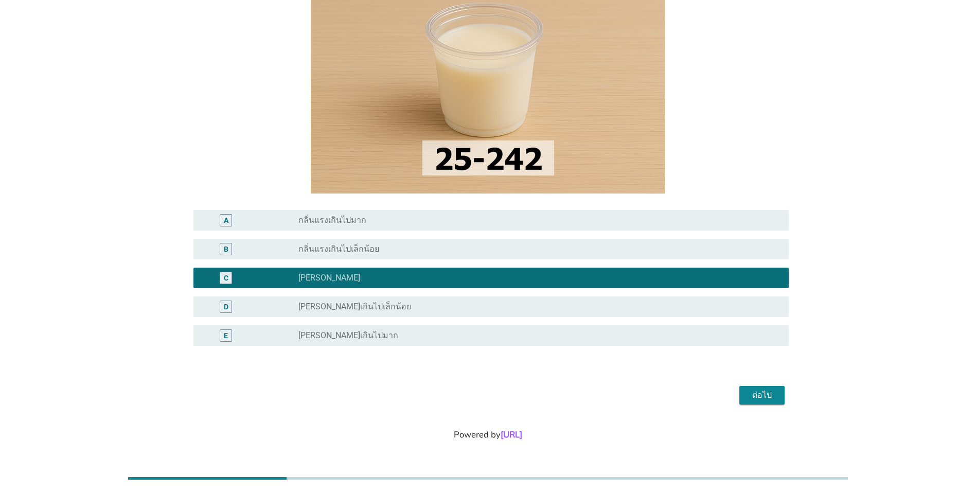
click at [778, 400] on button "ต่อไป" at bounding box center [761, 395] width 45 height 19
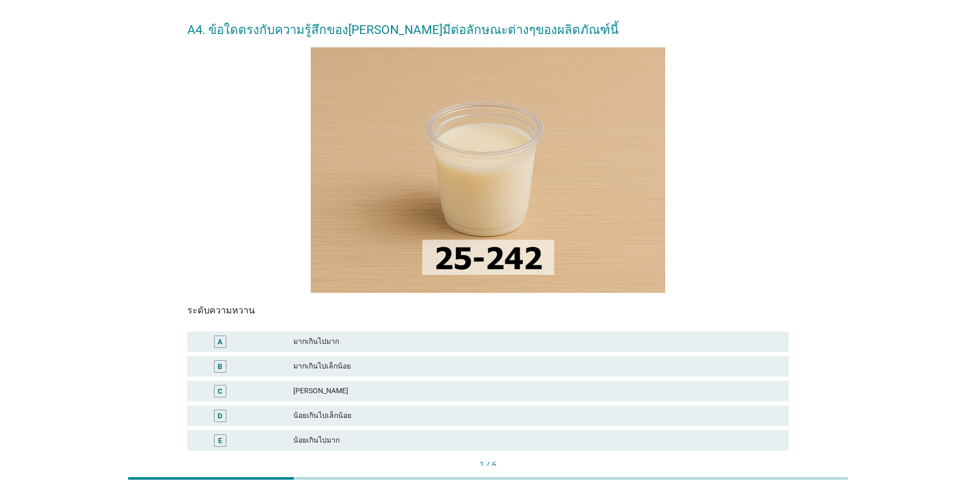
scroll to position [51, 0]
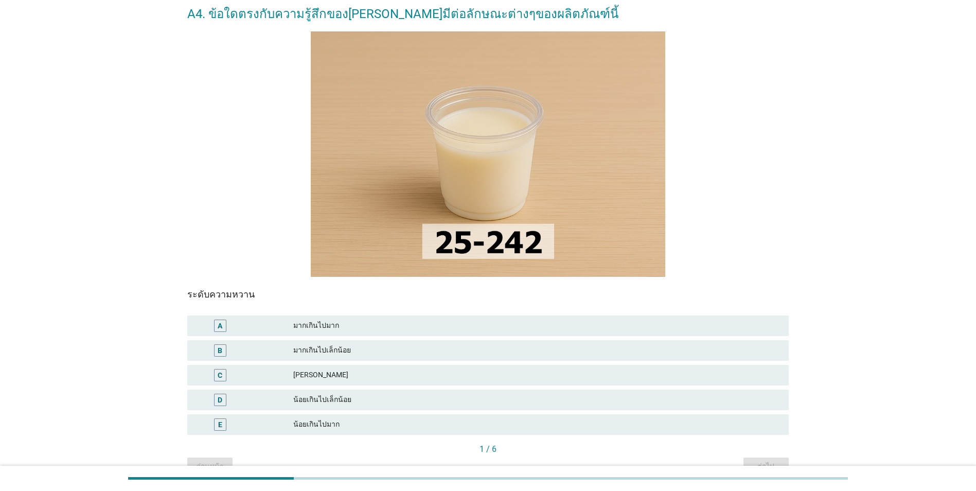
click at [401, 381] on div "[PERSON_NAME]" at bounding box center [536, 375] width 487 height 12
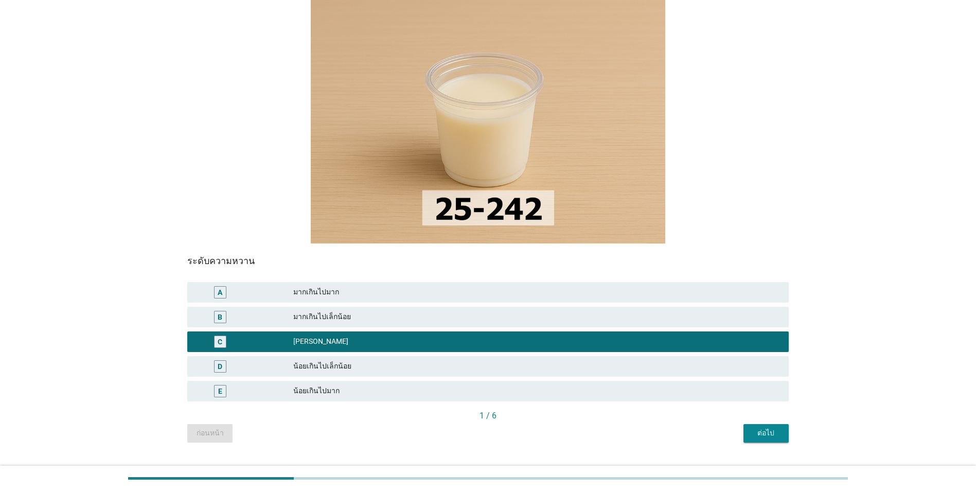
scroll to position [103, 0]
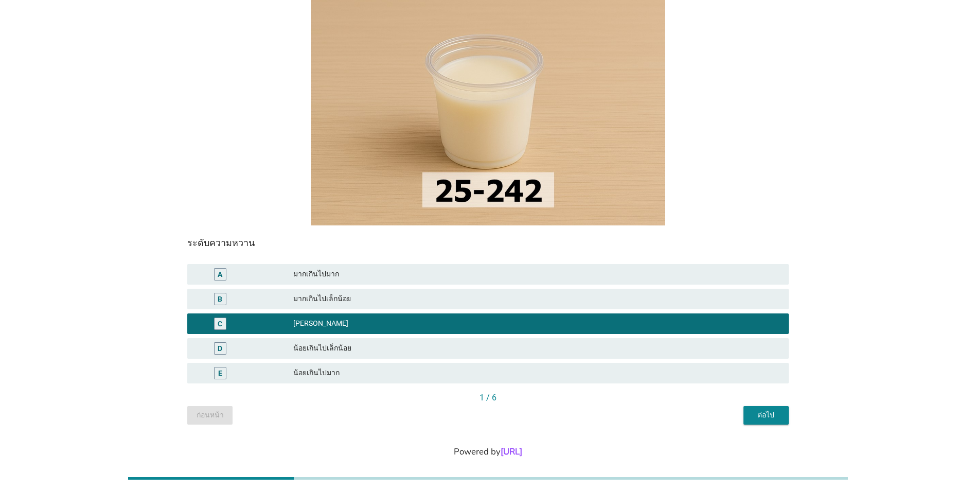
click at [777, 415] on div "ต่อไป" at bounding box center [766, 415] width 29 height 11
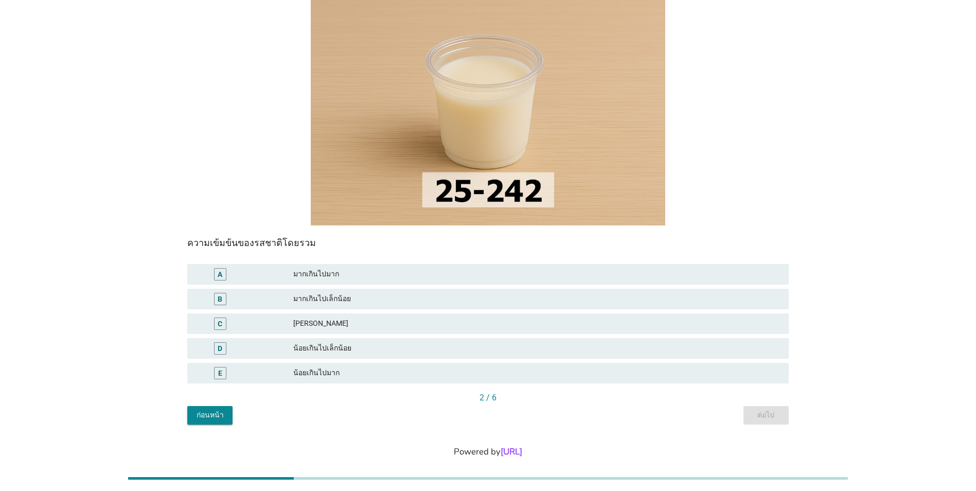
click at [458, 323] on div "[PERSON_NAME]" at bounding box center [536, 324] width 487 height 12
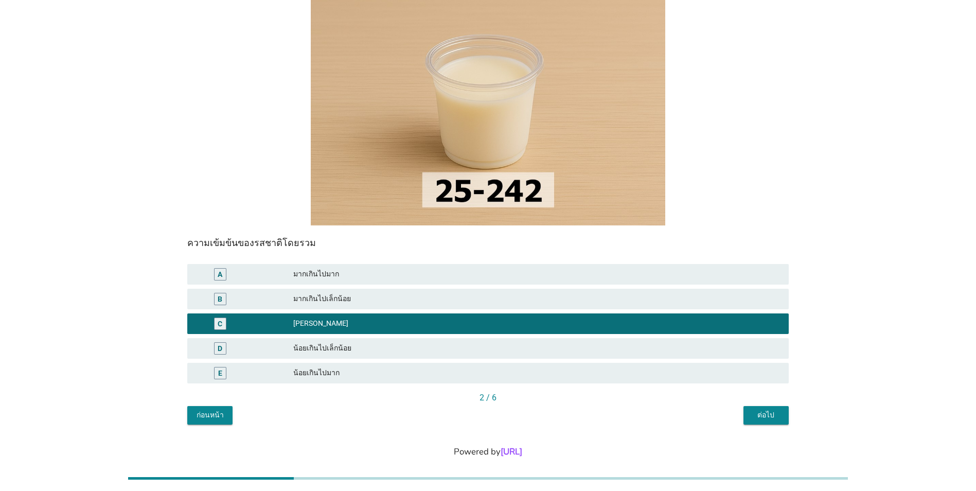
click at [762, 415] on div "ต่อไป" at bounding box center [766, 415] width 29 height 11
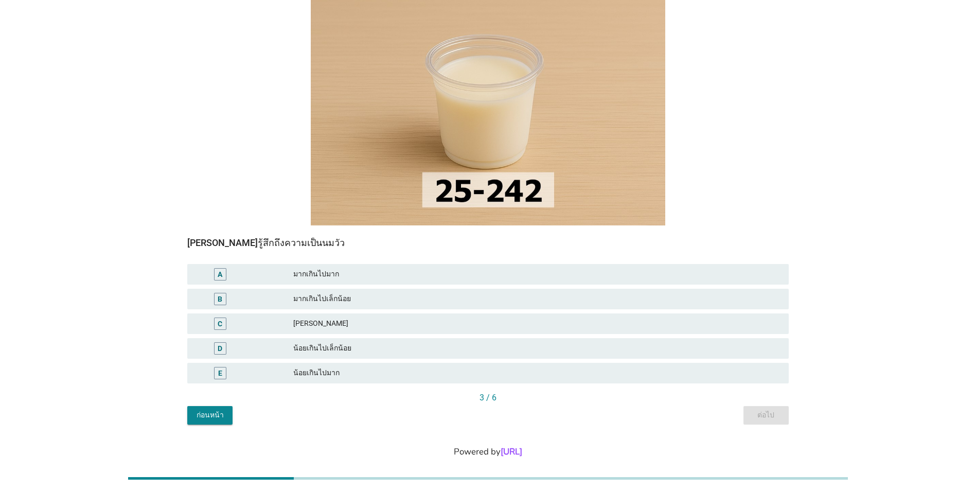
click at [523, 348] on div "น้อยเกินไปเล็กน้อย" at bounding box center [536, 348] width 487 height 12
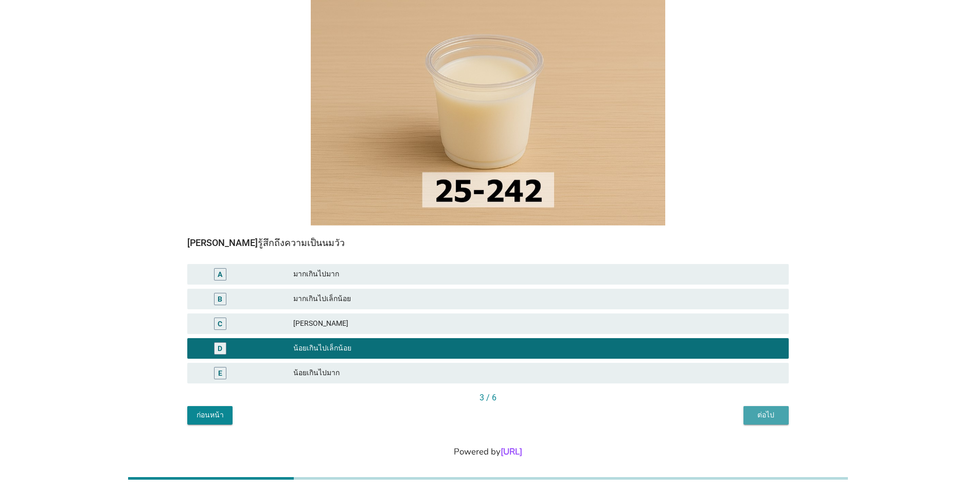
click at [755, 416] on div "ต่อไป" at bounding box center [766, 415] width 29 height 11
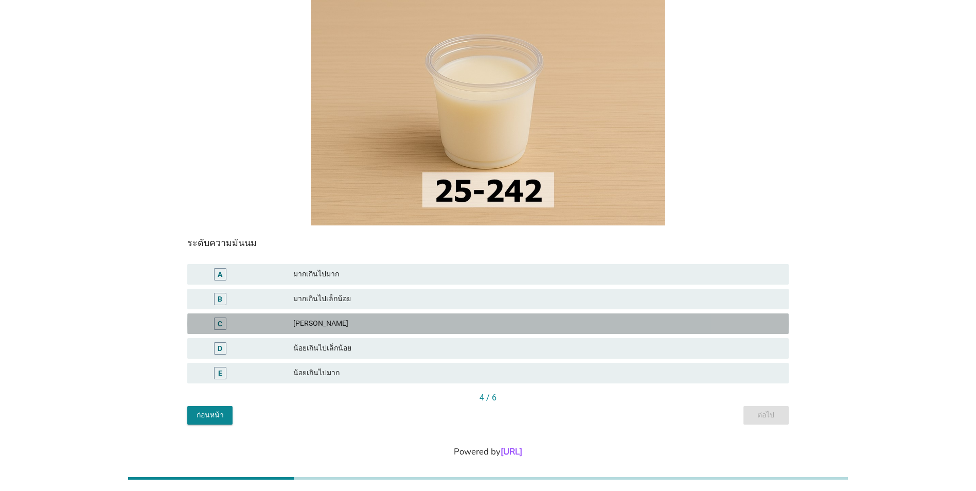
click at [472, 327] on div "[PERSON_NAME]" at bounding box center [536, 324] width 487 height 12
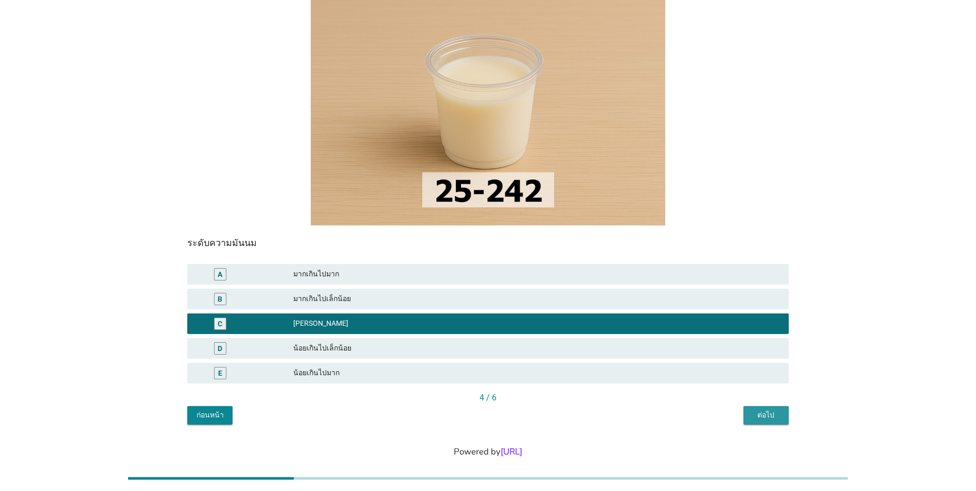
click at [752, 410] on button "ต่อไป" at bounding box center [766, 415] width 45 height 19
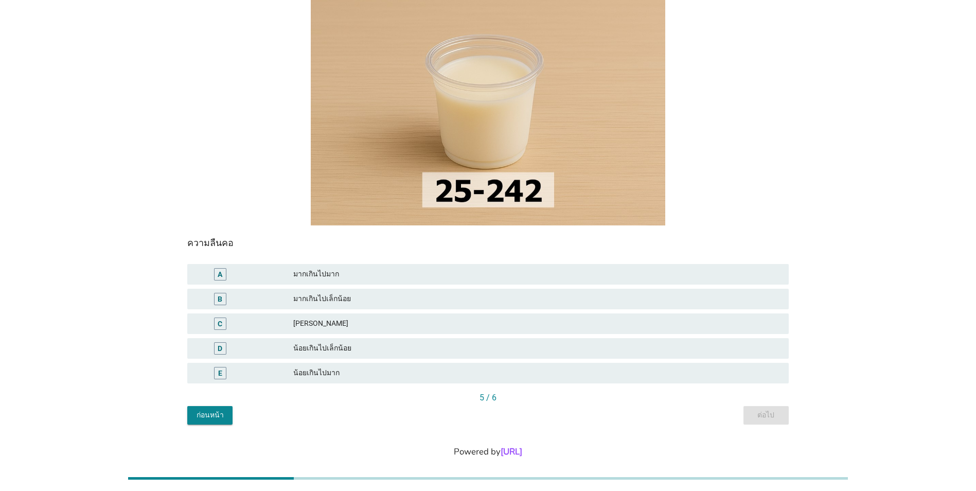
click at [505, 327] on div "[PERSON_NAME]" at bounding box center [536, 324] width 487 height 12
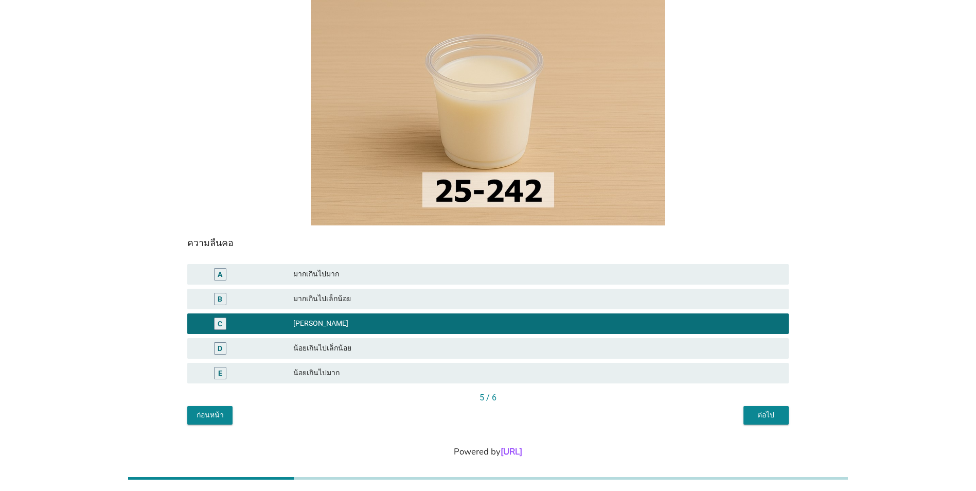
click at [759, 413] on div "ต่อไป" at bounding box center [766, 415] width 29 height 11
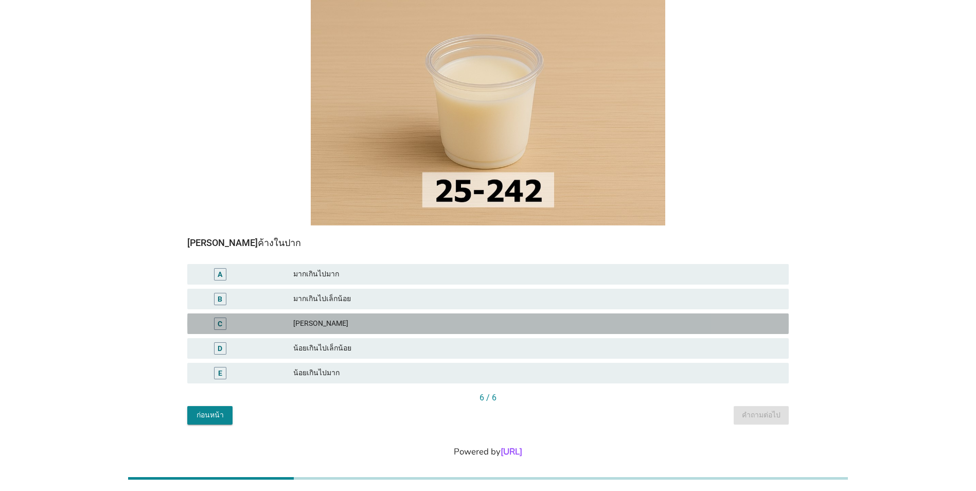
click at [541, 322] on div "[PERSON_NAME]" at bounding box center [536, 324] width 487 height 12
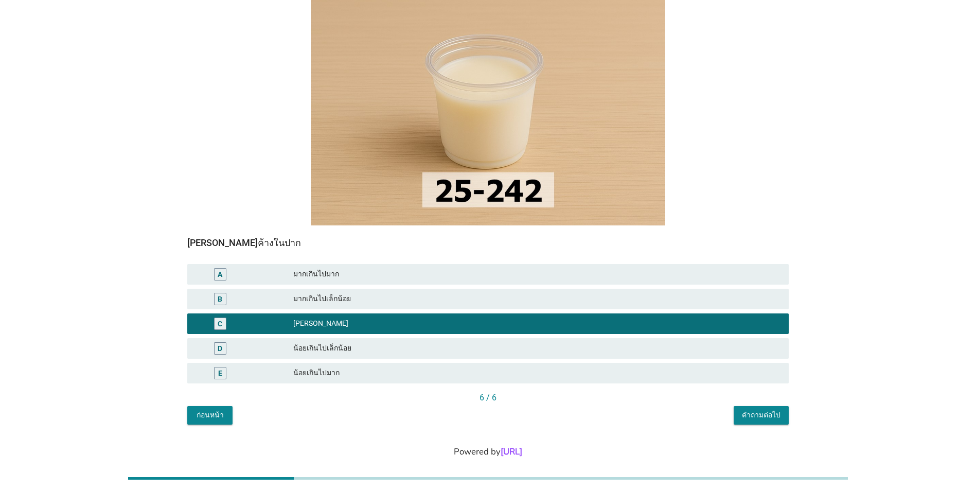
click at [744, 418] on div "คำถามต่อไป" at bounding box center [761, 415] width 39 height 11
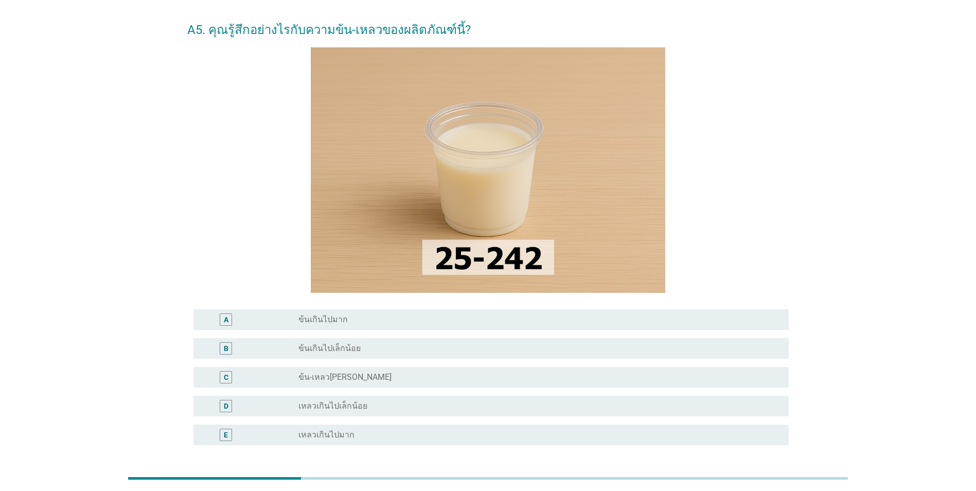
scroll to position [51, 0]
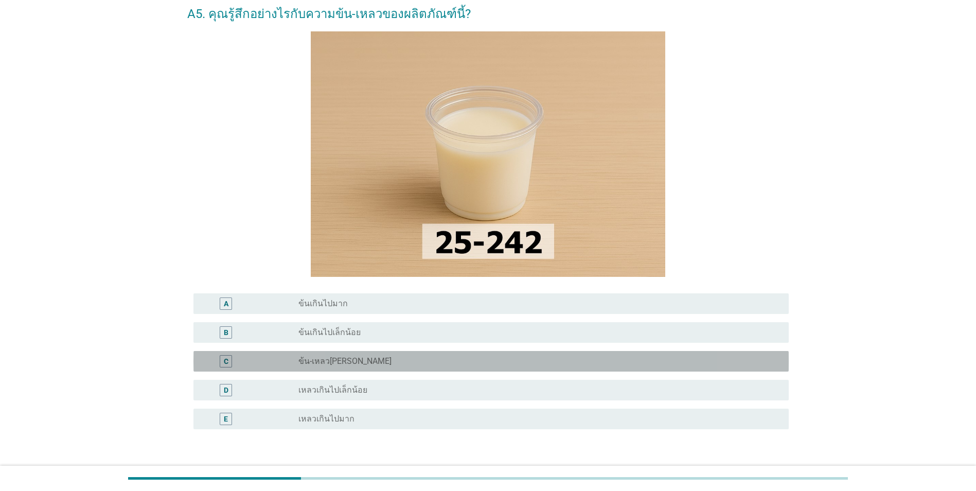
click at [586, 363] on div "radio_button_unchecked ข้น-เหลว[PERSON_NAME]" at bounding box center [535, 361] width 474 height 10
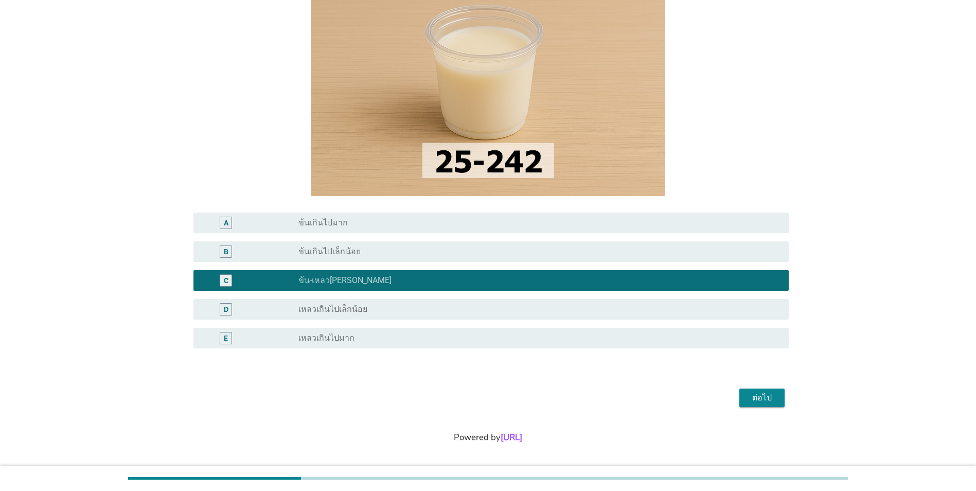
scroll to position [135, 0]
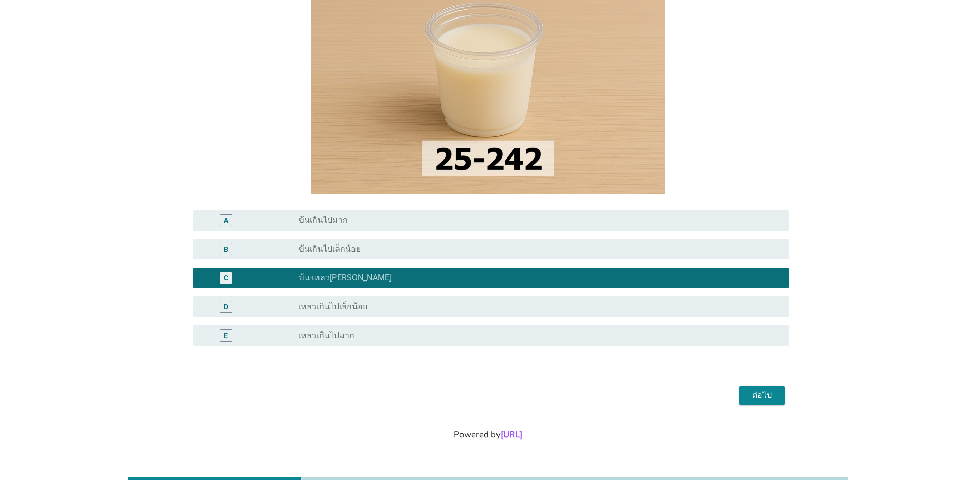
click at [753, 399] on div "ต่อไป" at bounding box center [762, 395] width 29 height 12
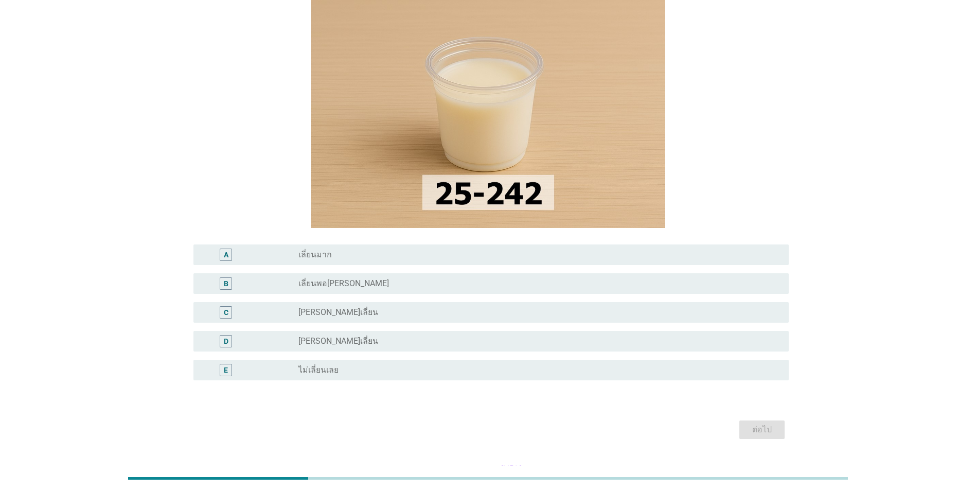
scroll to position [103, 0]
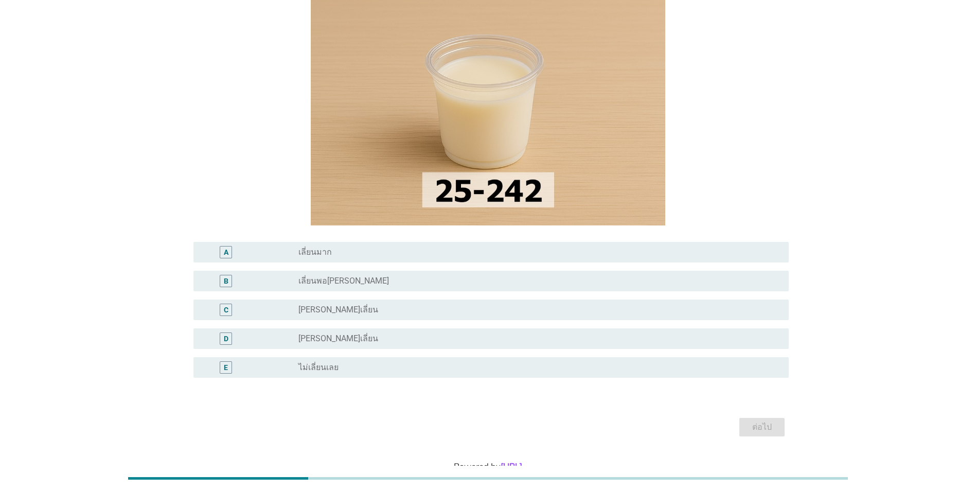
click at [558, 335] on div "radio_button_unchecked [PERSON_NAME]เลี่ยน" at bounding box center [535, 338] width 474 height 10
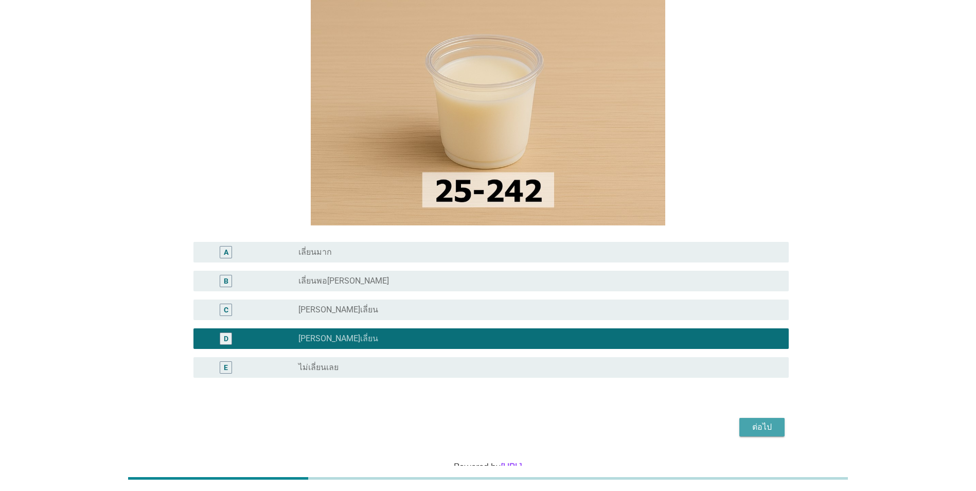
click at [757, 426] on div "ต่อไป" at bounding box center [762, 427] width 29 height 12
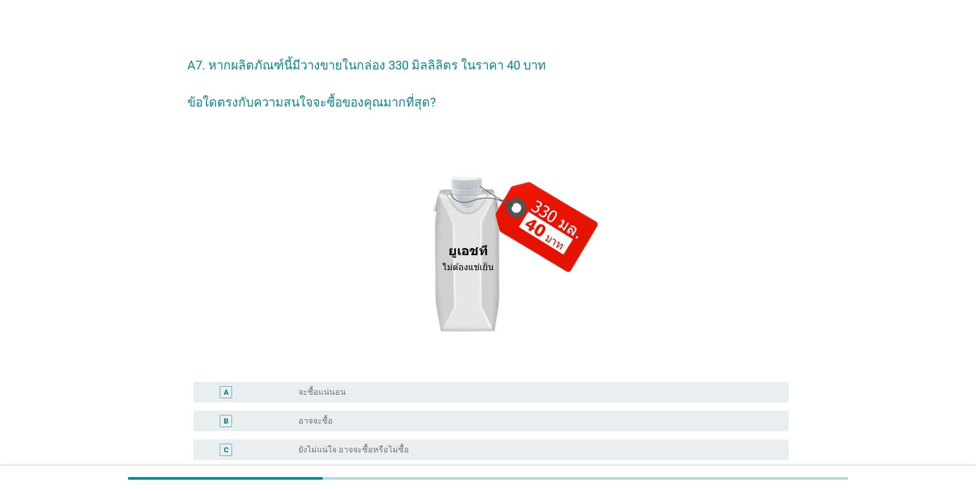
scroll to position [51, 0]
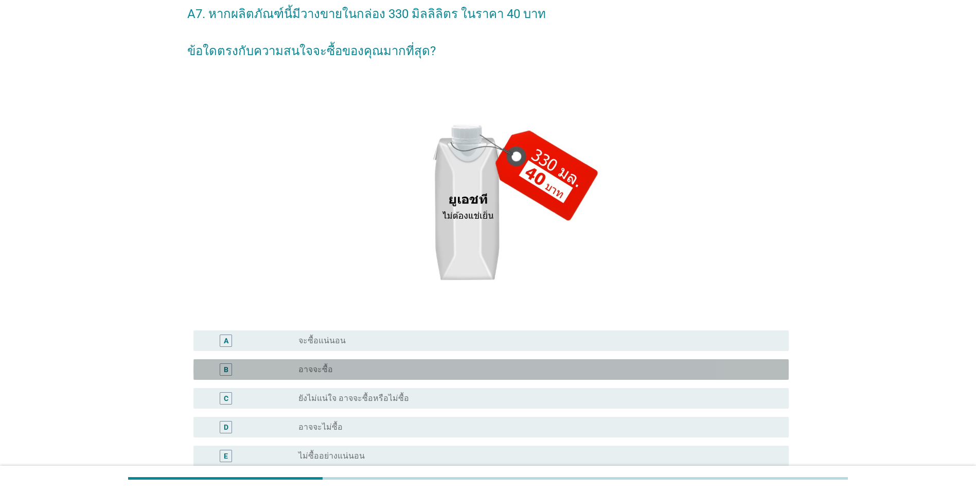
click at [561, 369] on div "radio_button_unchecked อาจจะซื้อ" at bounding box center [535, 369] width 474 height 10
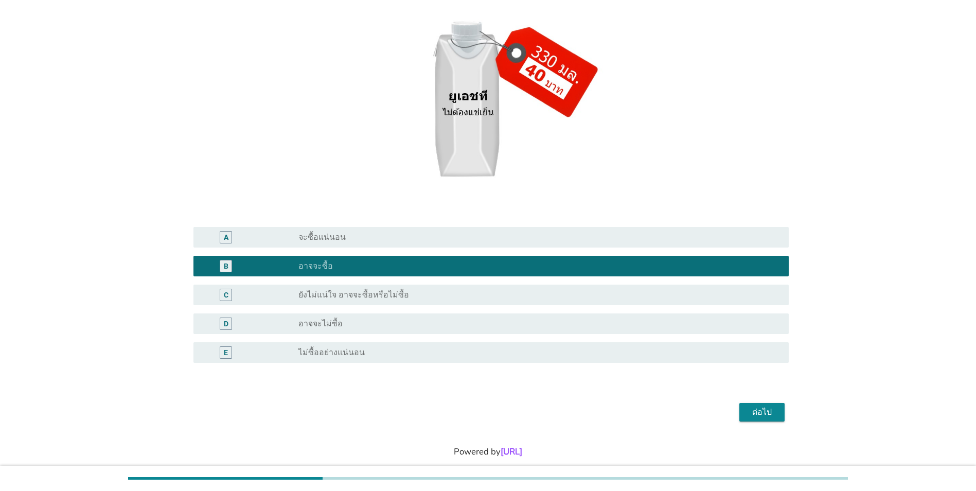
scroll to position [172, 0]
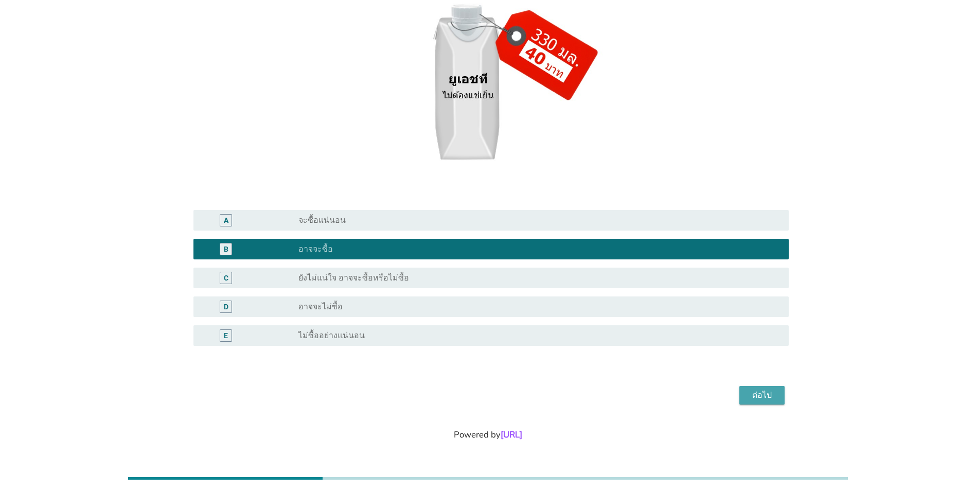
click at [756, 398] on div "ต่อไป" at bounding box center [762, 395] width 29 height 12
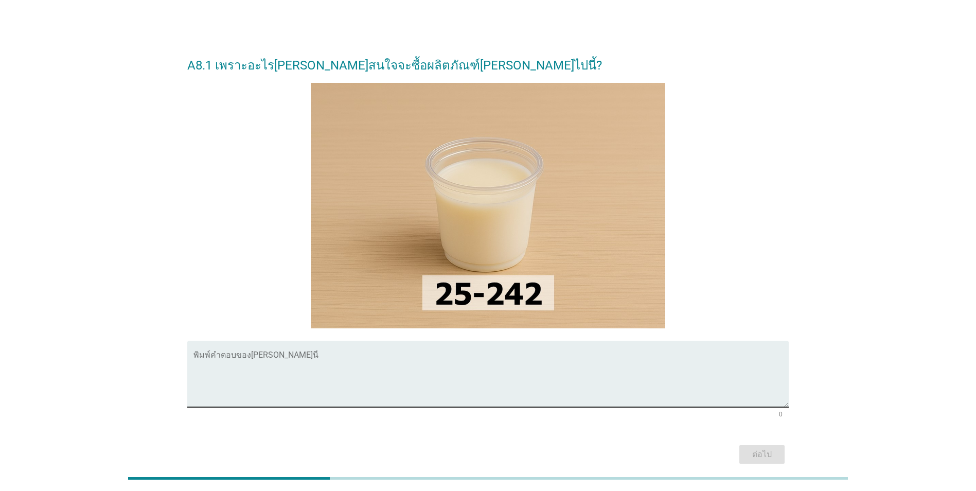
click at [468, 375] on textarea "พิมพ์คำตอบของคุณ ที่นี่" at bounding box center [490, 380] width 595 height 54
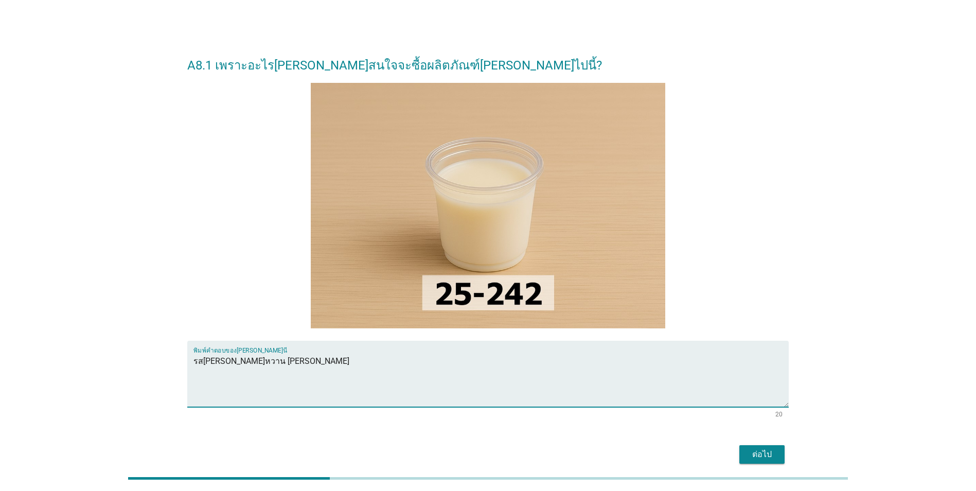
type textarea "รส[PERSON_NAME]หวาน [PERSON_NAME]"
click at [771, 452] on div "ต่อไป" at bounding box center [762, 454] width 29 height 12
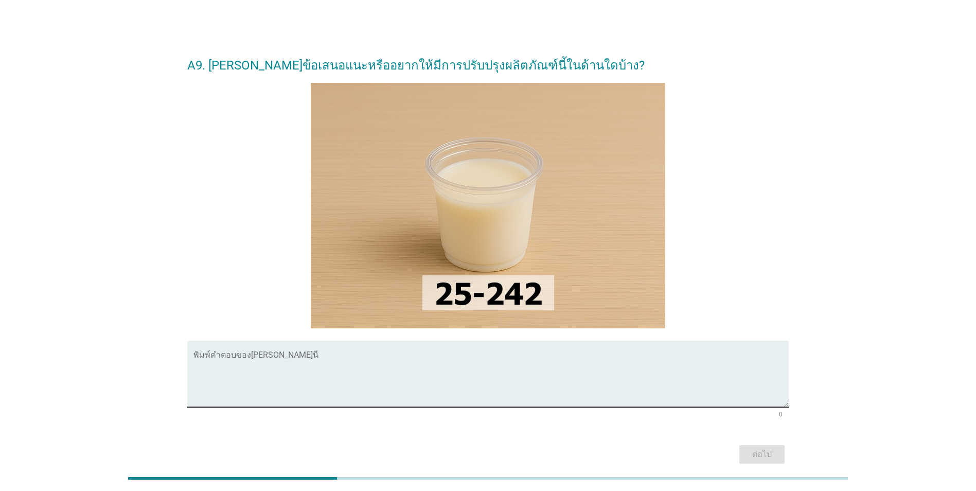
click at [486, 380] on textarea "พิมพ์คำตอบของคุณ ที่นี่" at bounding box center [490, 380] width 595 height 54
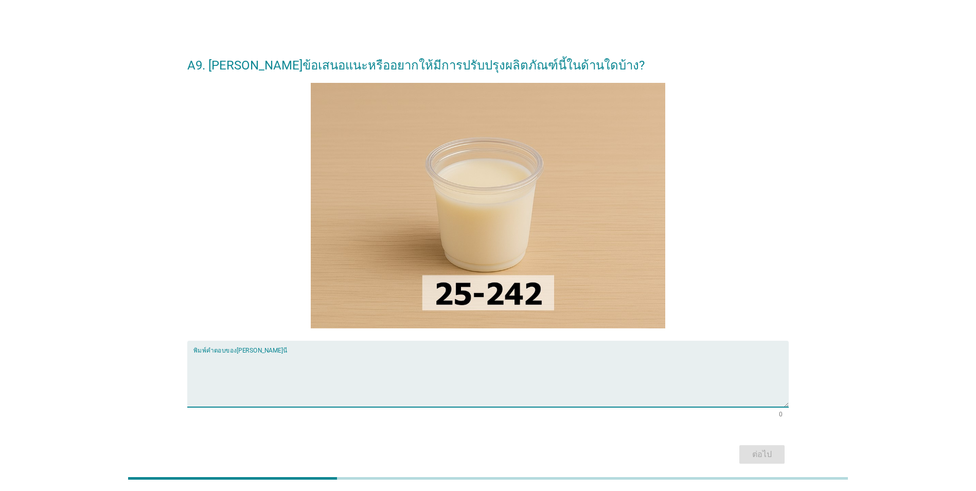
click at [354, 383] on textarea "พิมพ์คำตอบของคุณ ที่นี่" at bounding box center [490, 380] width 595 height 54
click at [361, 375] on textarea "พิมพ์คำตอบของคุณ ที่นี่" at bounding box center [490, 380] width 595 height 54
type textarea "ไม่มี"
click at [775, 458] on div "ต่อไป" at bounding box center [762, 454] width 29 height 12
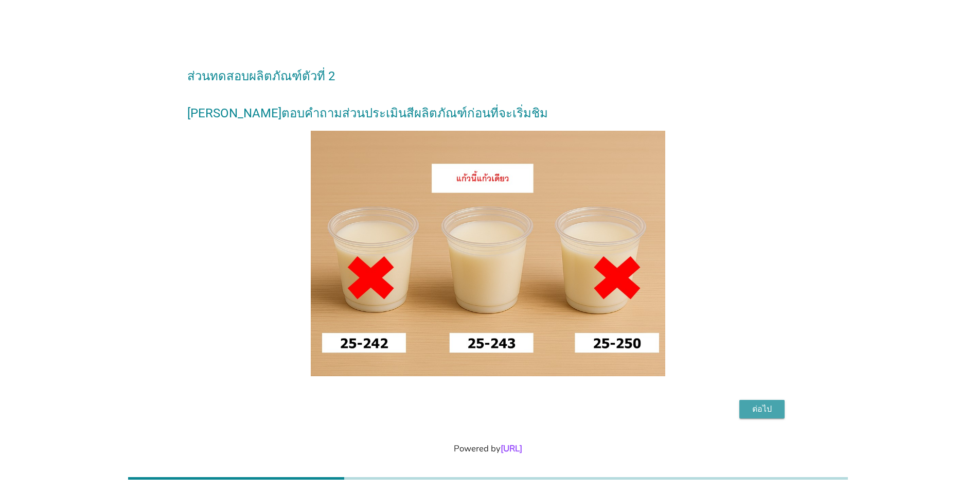
click at [759, 401] on button "ต่อไป" at bounding box center [761, 409] width 45 height 19
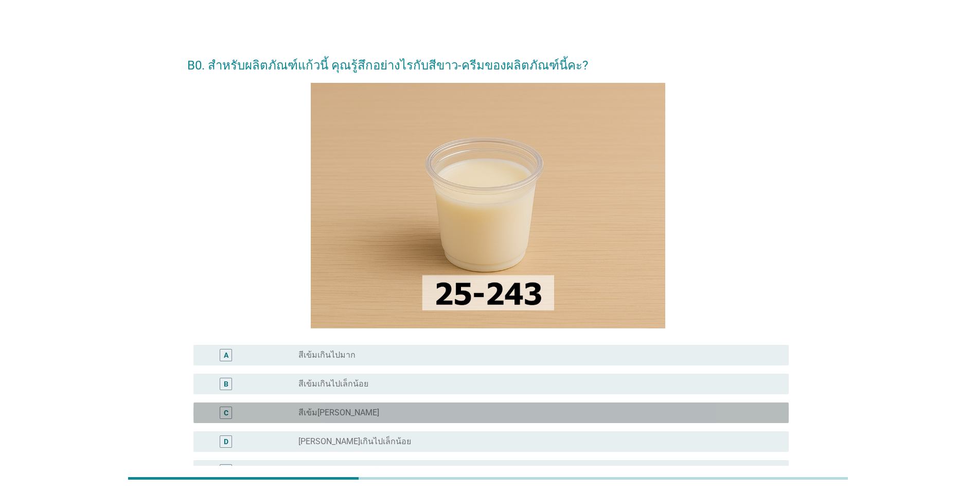
click at [437, 409] on div "radio_button_unchecked สีเข้ม[PERSON_NAME]" at bounding box center [535, 413] width 474 height 10
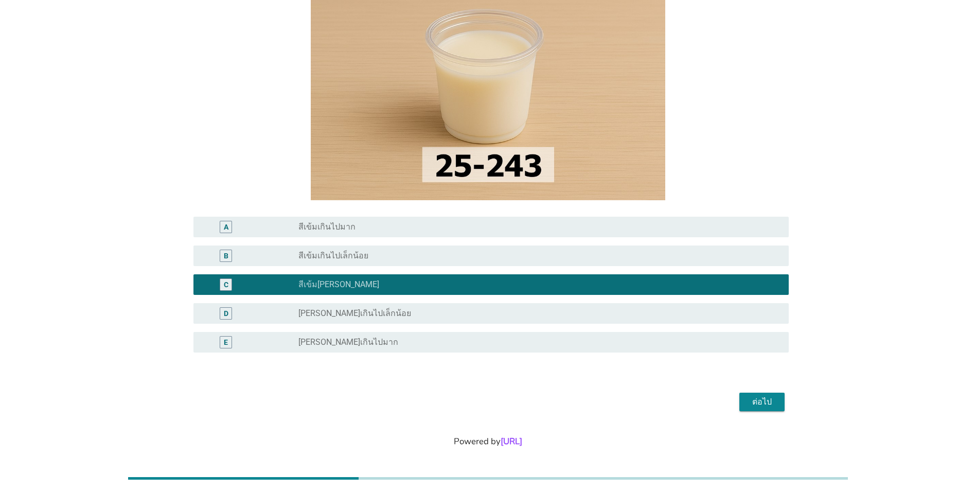
scroll to position [135, 0]
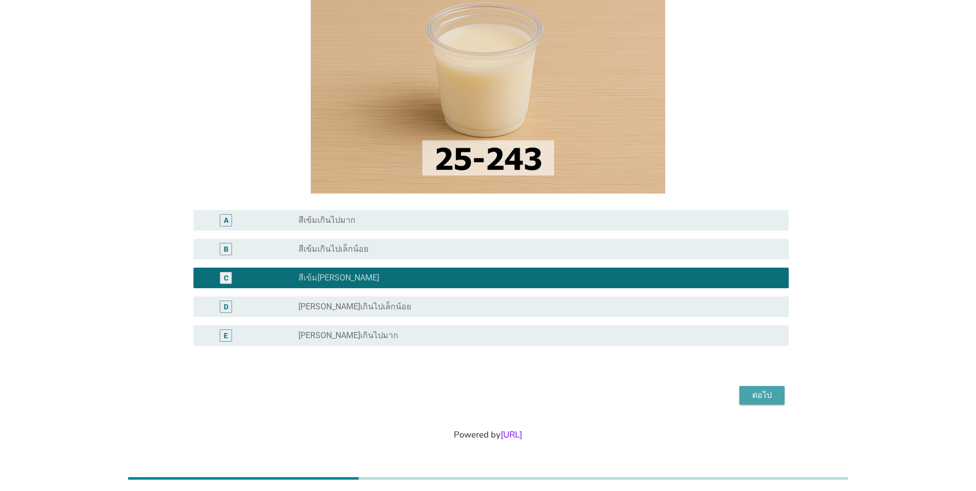
click at [760, 399] on div "ต่อไป" at bounding box center [762, 395] width 29 height 12
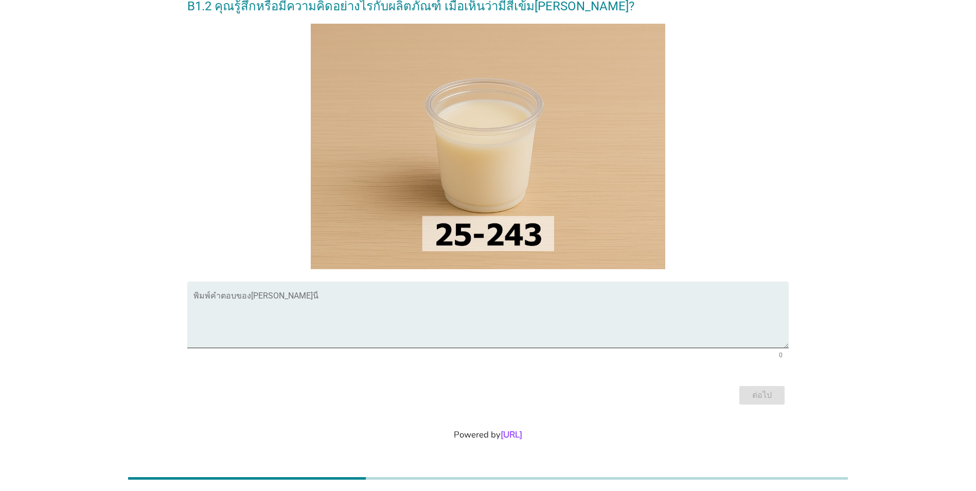
scroll to position [0, 0]
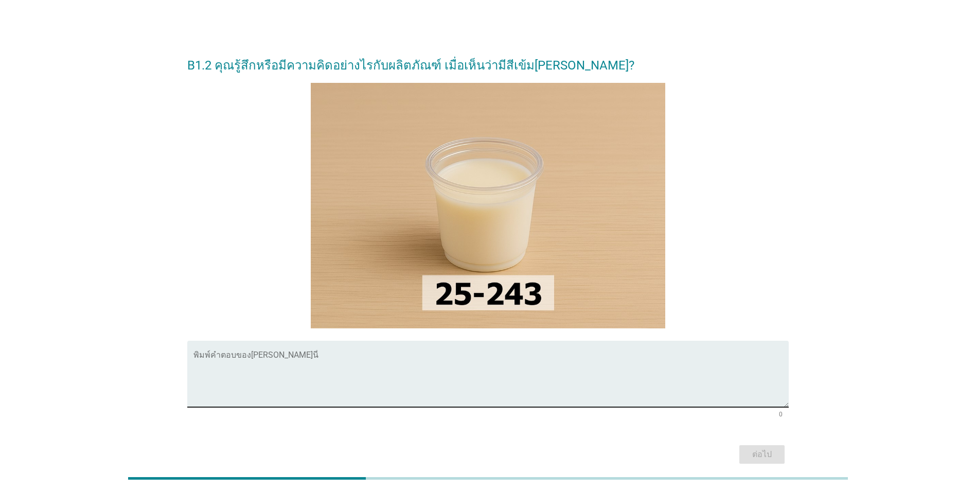
click at [404, 382] on textarea "พิมพ์คำตอบของคุณ ที่นี่" at bounding box center [490, 380] width 595 height 54
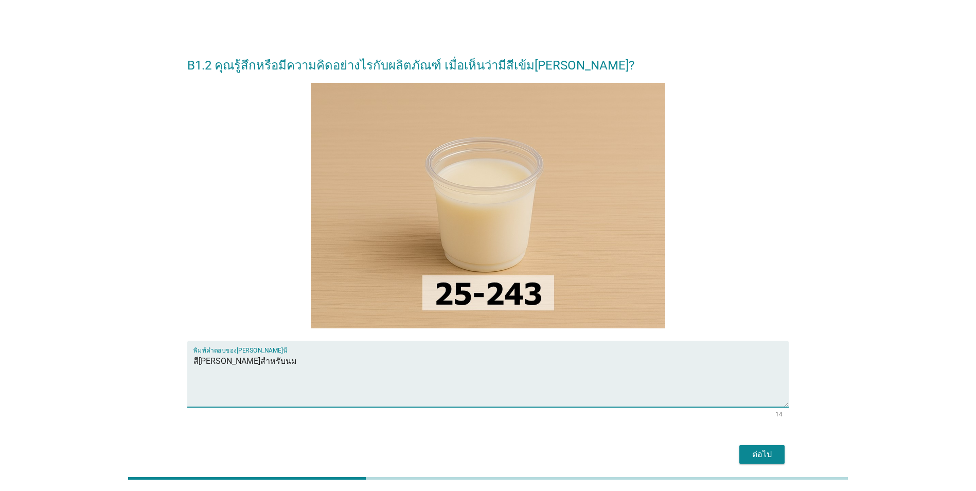
type textarea "สี[PERSON_NAME]สำหรับนม"
click at [742, 453] on button "ต่อไป" at bounding box center [761, 454] width 45 height 19
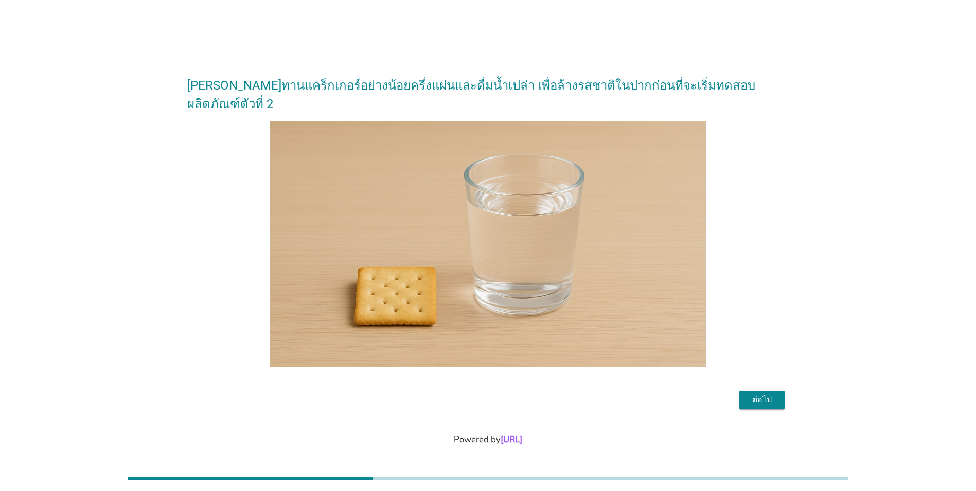
click at [769, 394] on div "ต่อไป" at bounding box center [762, 400] width 29 height 12
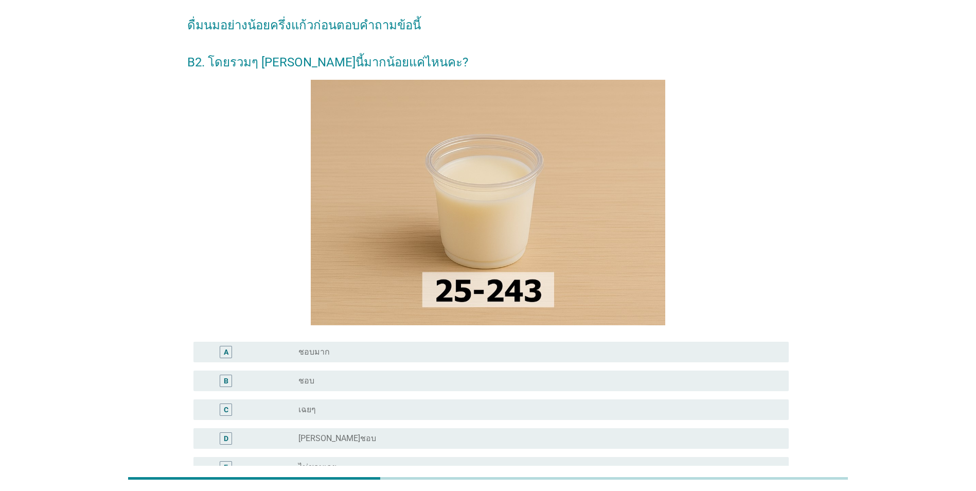
scroll to position [51, 0]
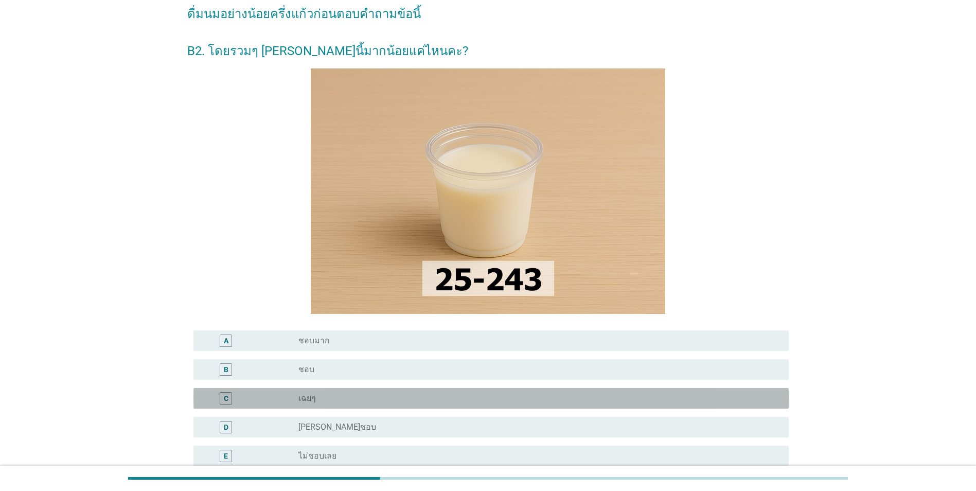
click at [461, 398] on div "radio_button_unchecked เฉยๆ" at bounding box center [535, 398] width 474 height 10
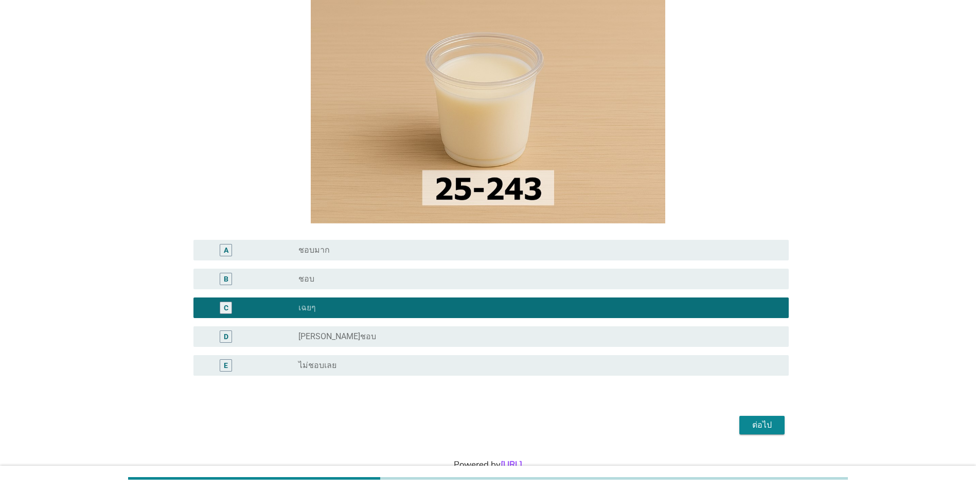
scroll to position [154, 0]
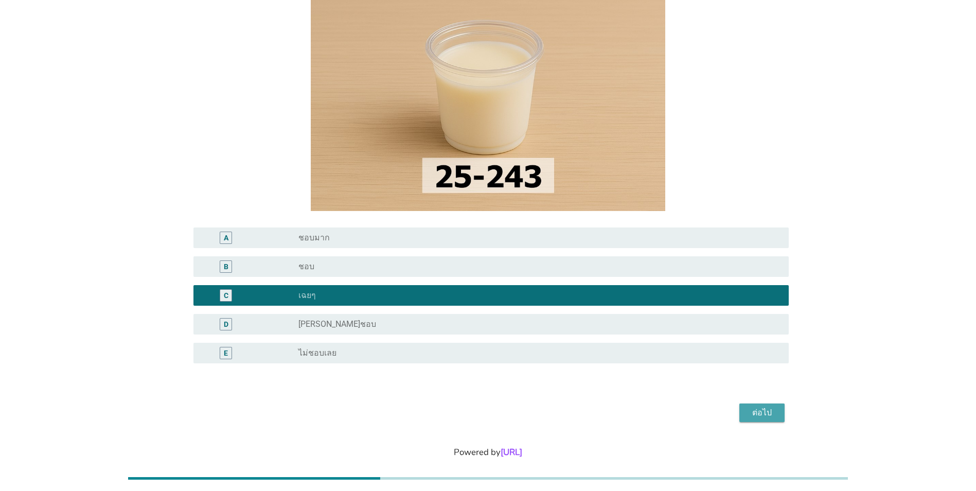
click at [771, 416] on div "ต่อไป" at bounding box center [762, 413] width 29 height 12
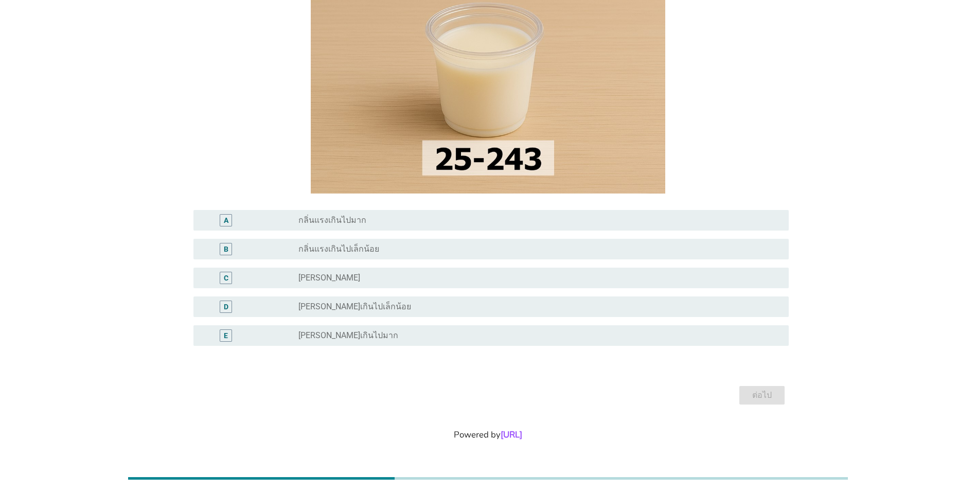
scroll to position [0, 0]
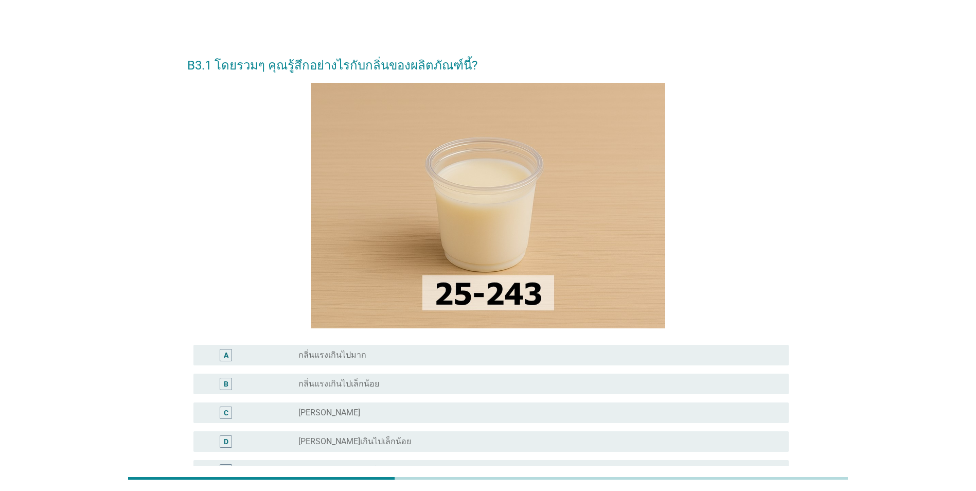
click at [473, 410] on div "radio_button_unchecked [PERSON_NAME]" at bounding box center [535, 413] width 474 height 10
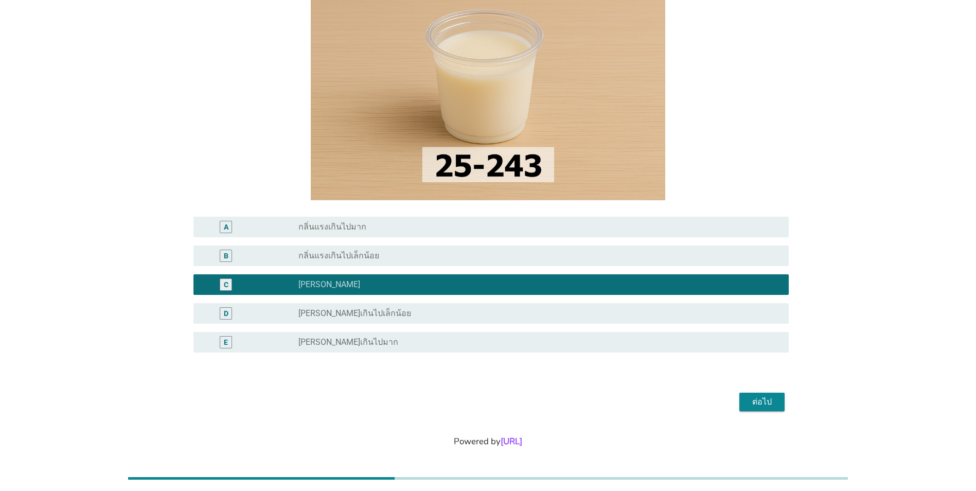
scroll to position [135, 0]
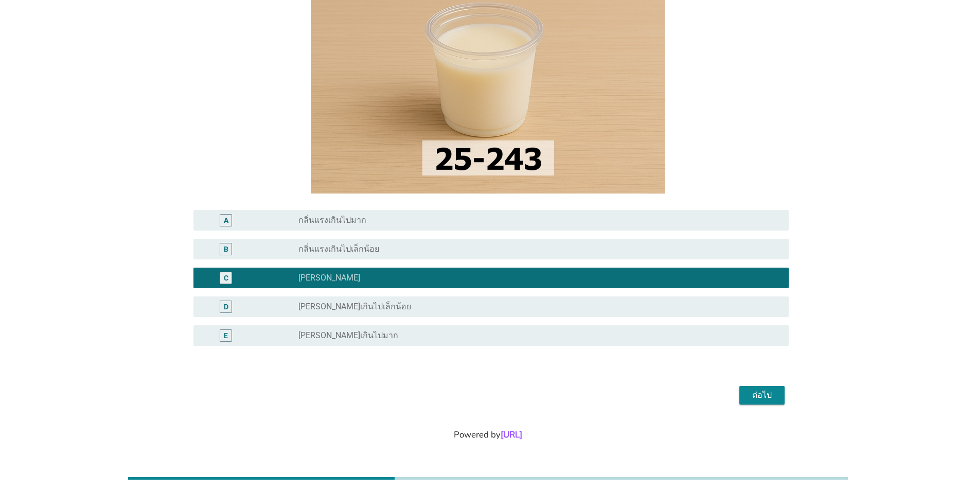
click at [770, 392] on div "ต่อไป" at bounding box center [762, 395] width 29 height 12
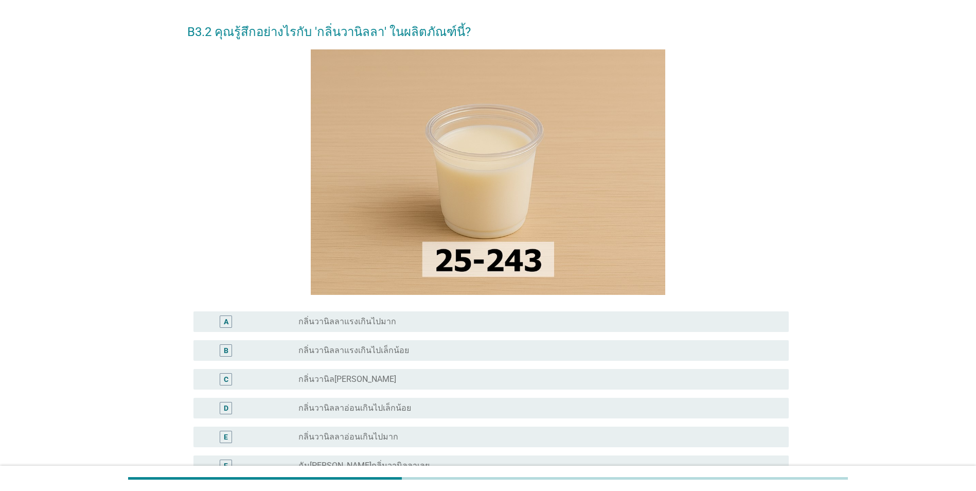
scroll to position [51, 0]
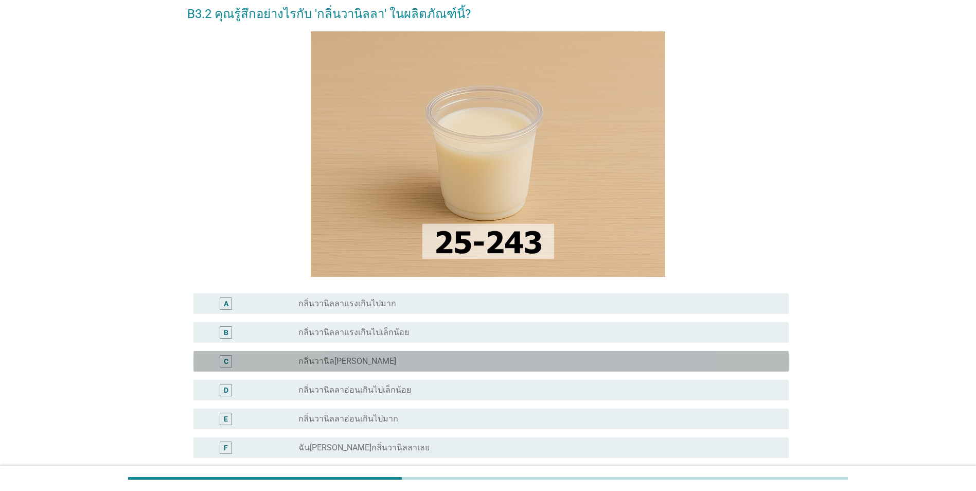
click at [616, 362] on div "radio_button_unchecked กลิ่นวานิล[PERSON_NAME]" at bounding box center [535, 361] width 474 height 10
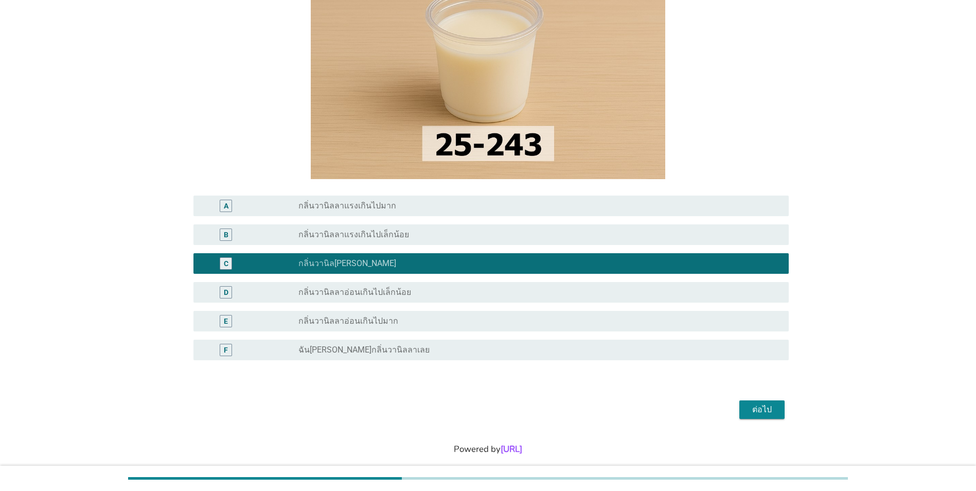
scroll to position [154, 0]
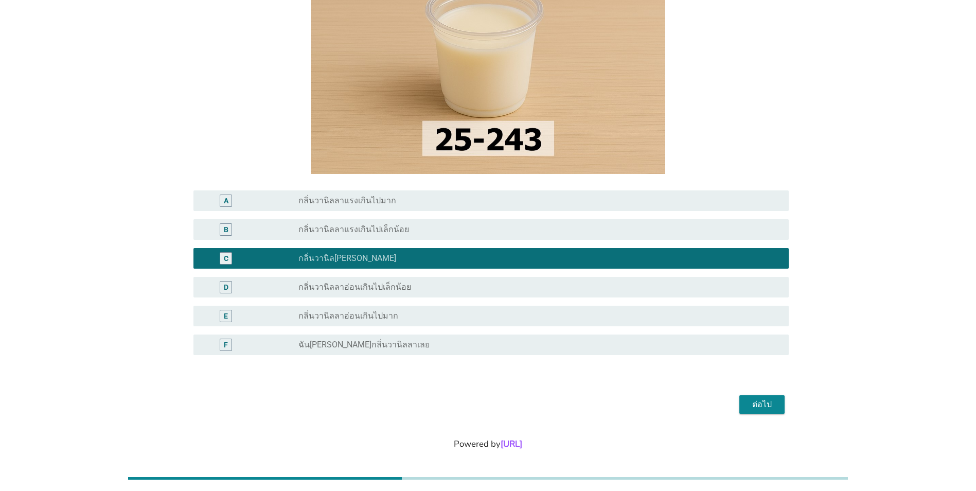
click at [753, 406] on div "ต่อไป" at bounding box center [762, 404] width 29 height 12
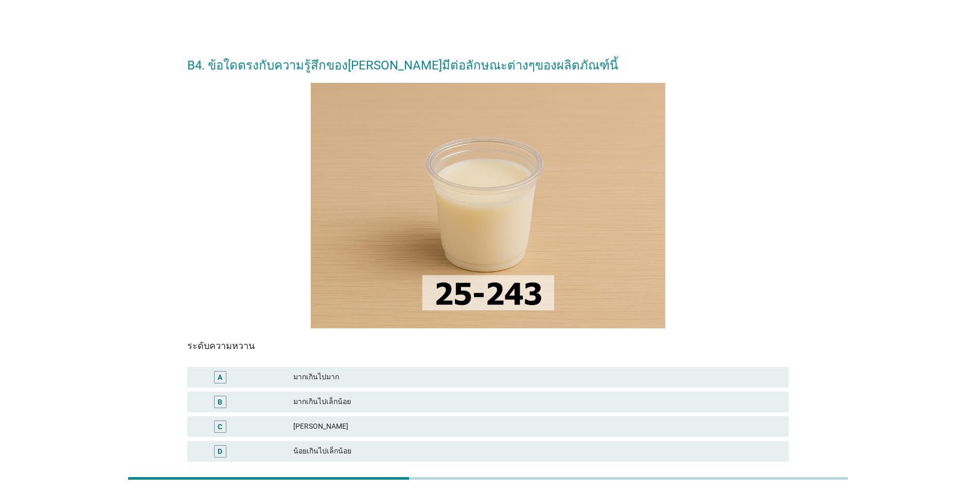
scroll to position [51, 0]
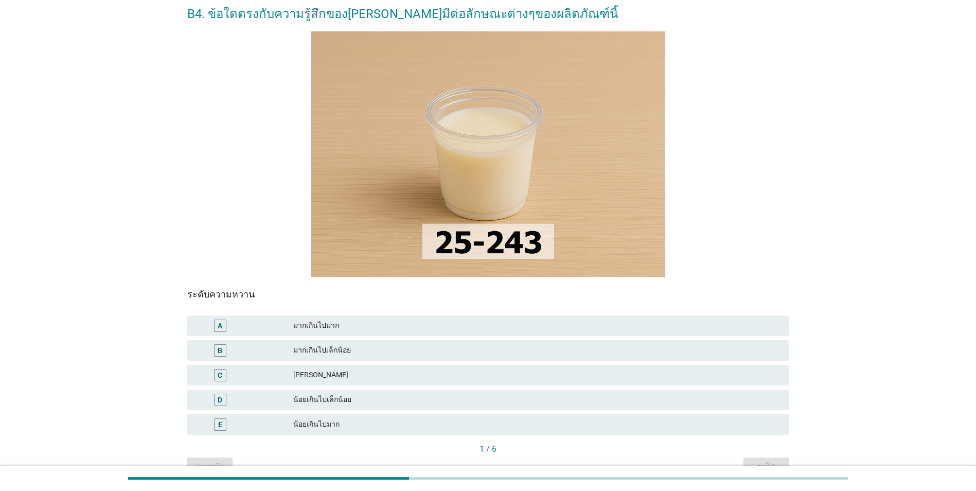
click at [449, 324] on div "มากเกินไปมาก" at bounding box center [536, 326] width 487 height 12
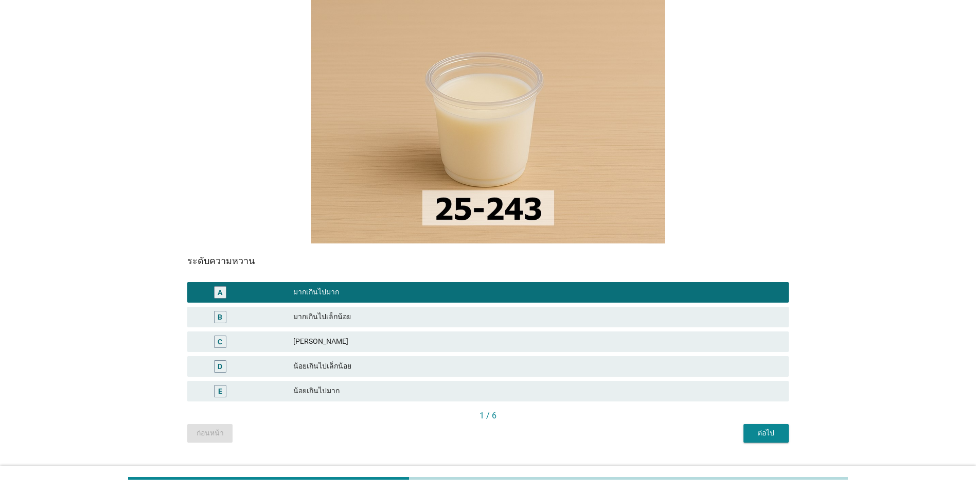
scroll to position [103, 0]
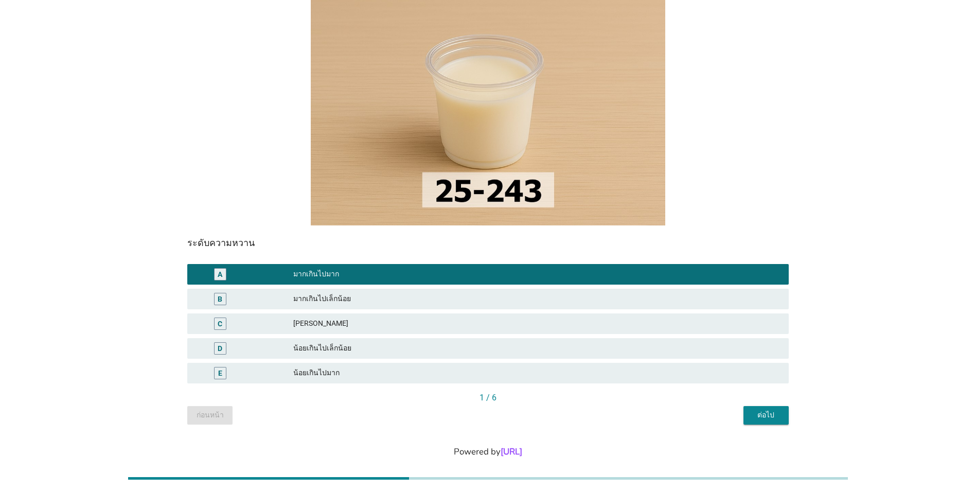
click at [513, 292] on div "B มากเกินไปเล็กน้อย" at bounding box center [488, 299] width 602 height 21
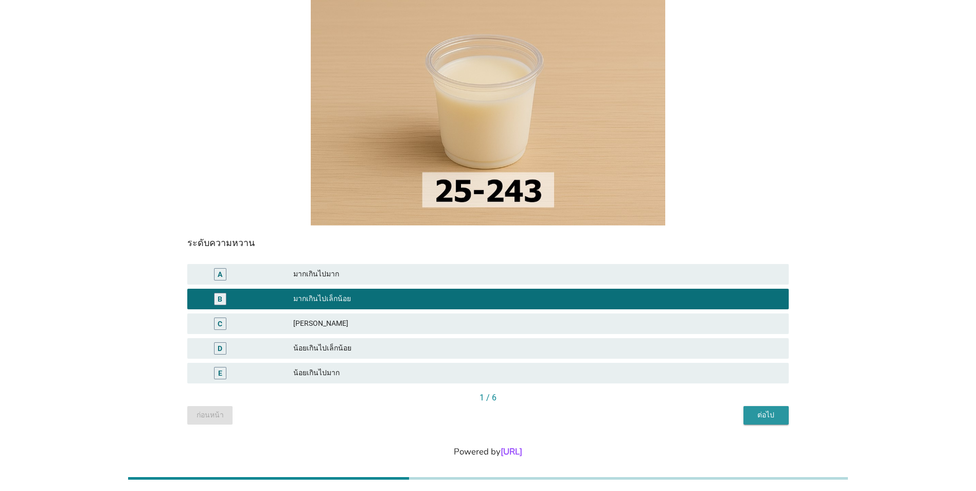
click at [757, 415] on div "ต่อไป" at bounding box center [766, 415] width 29 height 11
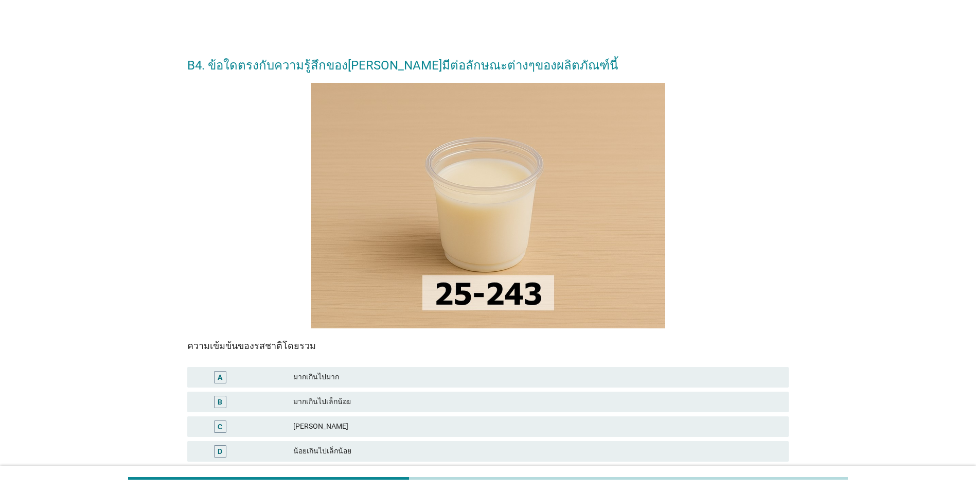
scroll to position [51, 0]
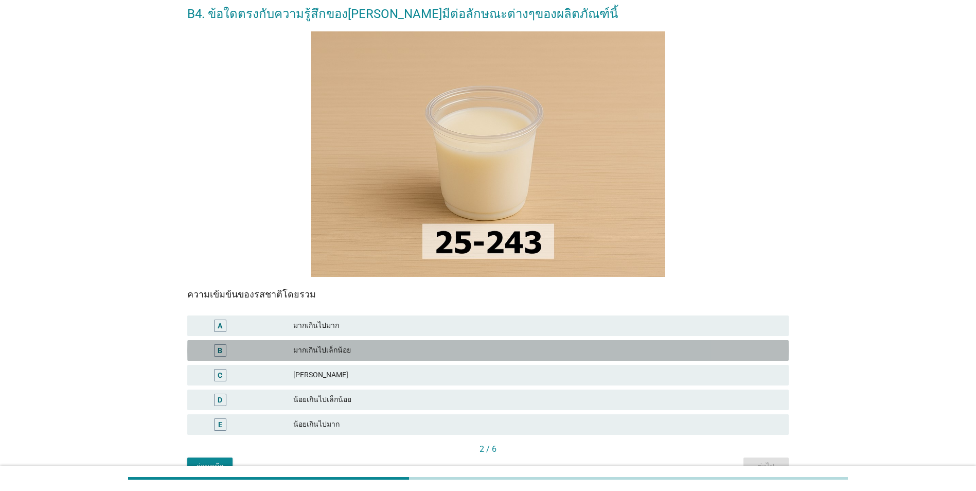
click at [401, 354] on div "มากเกินไปเล็กน้อย" at bounding box center [536, 350] width 487 height 12
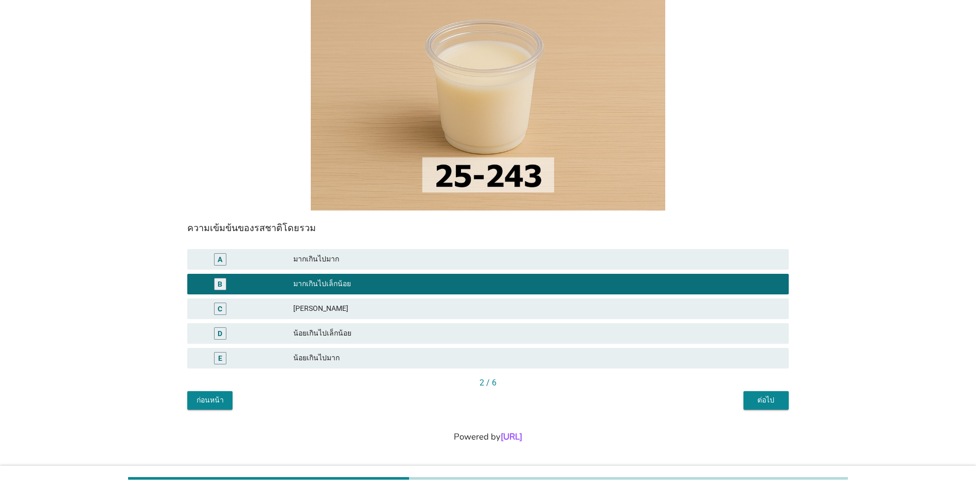
scroll to position [120, 0]
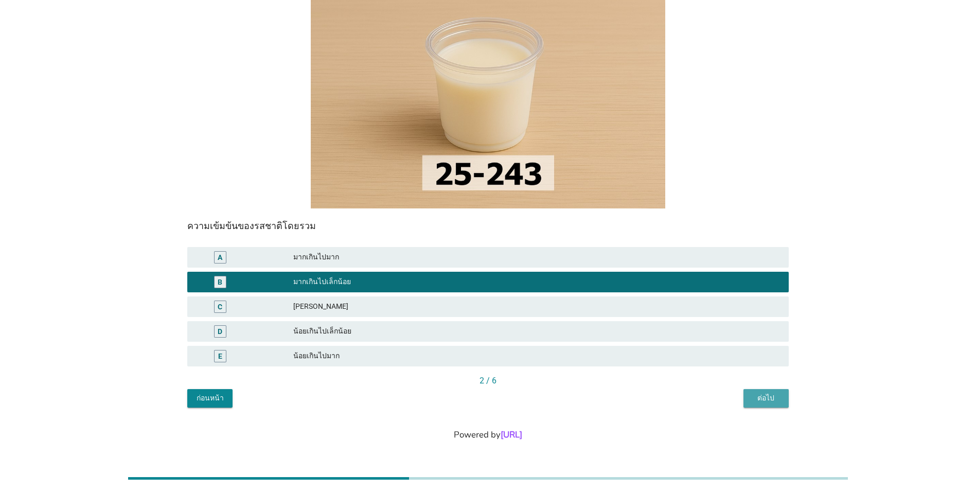
click at [763, 399] on div "ต่อไป" at bounding box center [766, 398] width 29 height 11
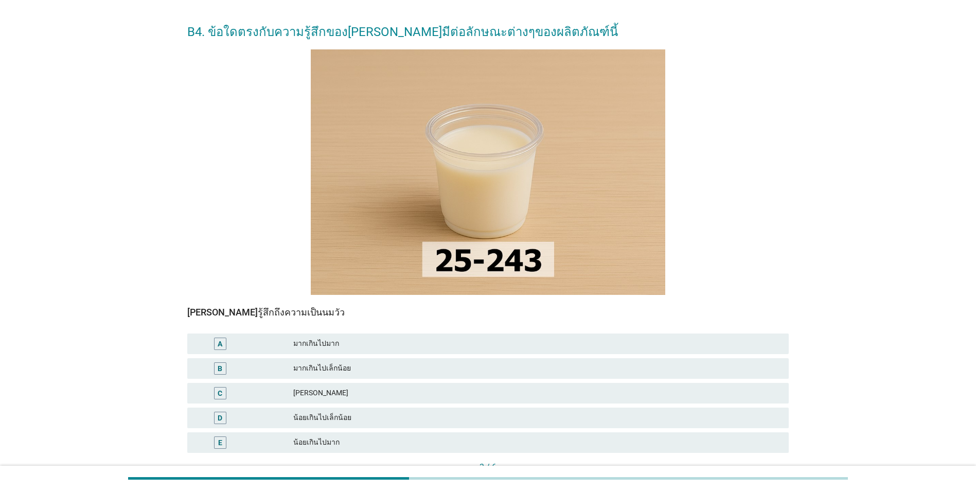
scroll to position [51, 0]
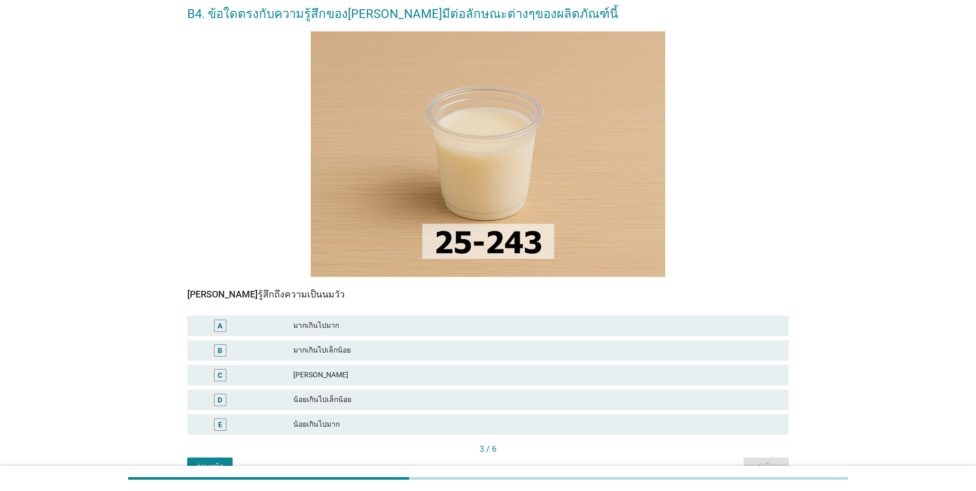
click at [599, 378] on div "[PERSON_NAME]" at bounding box center [536, 375] width 487 height 12
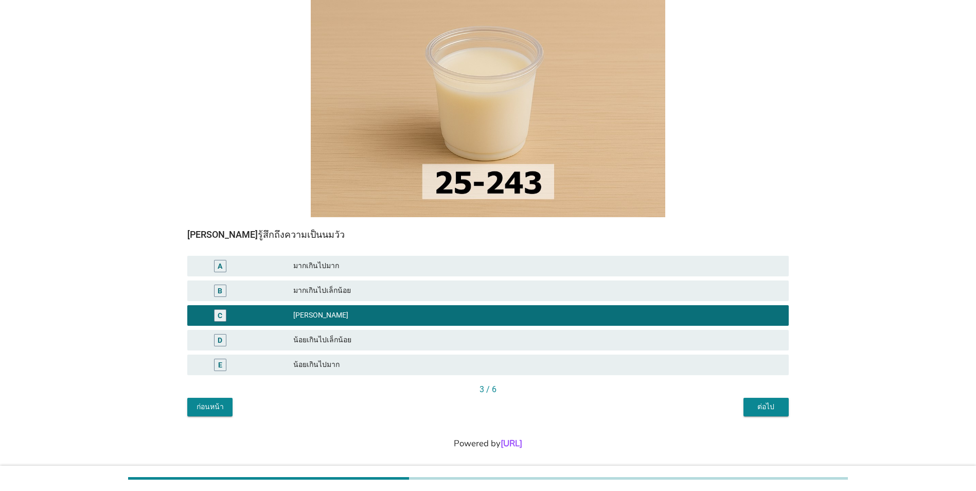
scroll to position [120, 0]
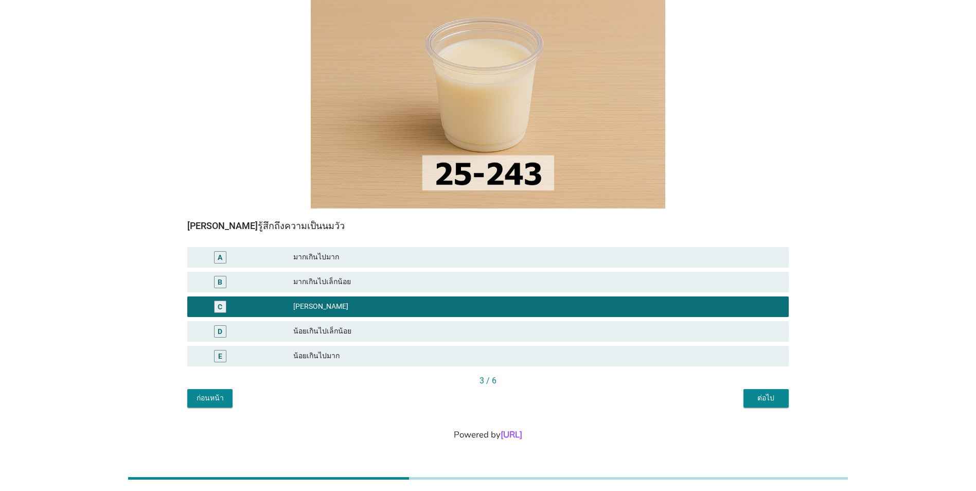
click at [763, 397] on div "ต่อไป" at bounding box center [766, 398] width 29 height 11
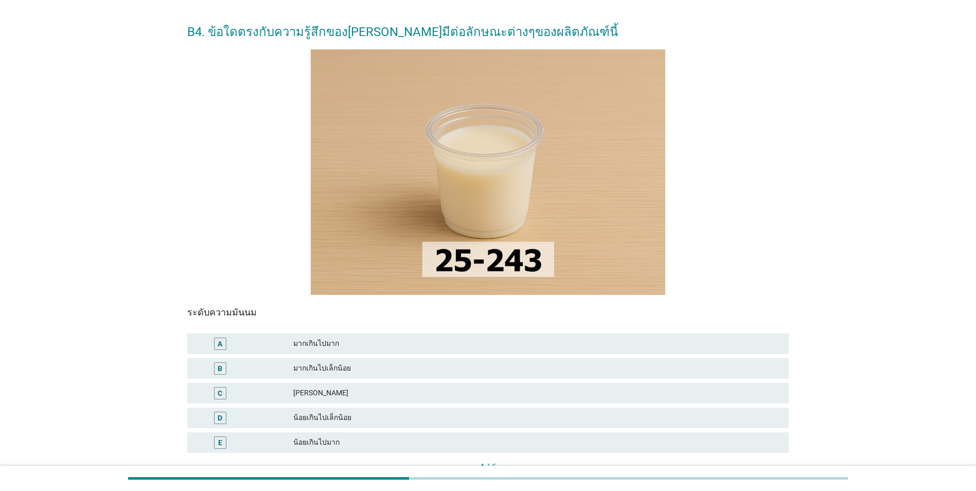
scroll to position [51, 0]
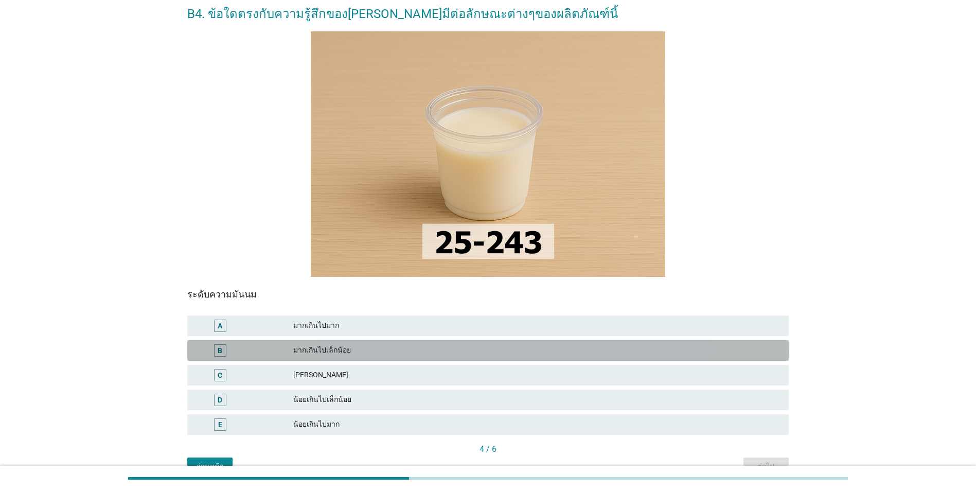
click at [510, 351] on div "มากเกินไปเล็กน้อย" at bounding box center [536, 350] width 487 height 12
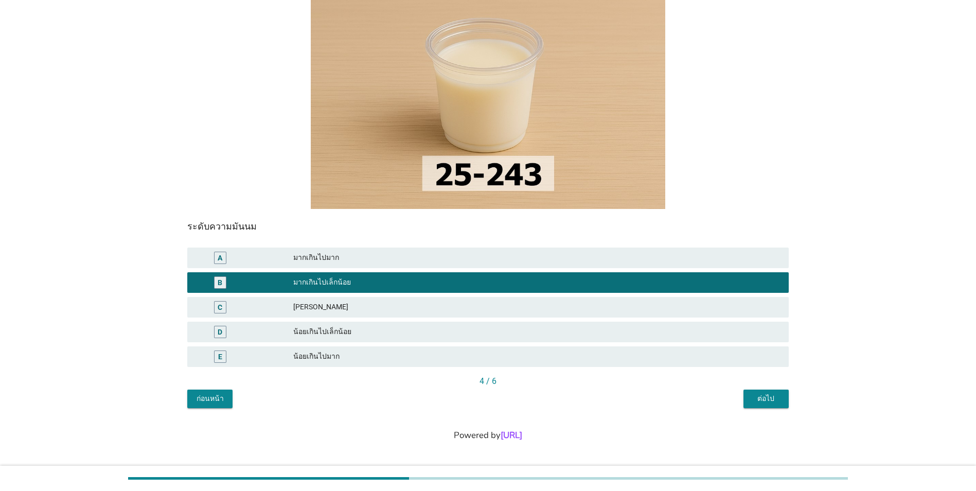
scroll to position [120, 0]
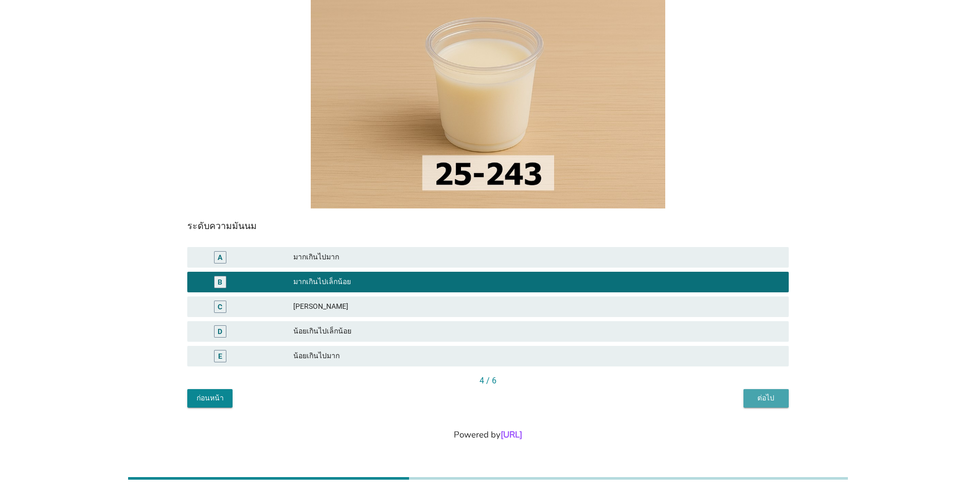
click at [763, 395] on div "ต่อไป" at bounding box center [766, 398] width 29 height 11
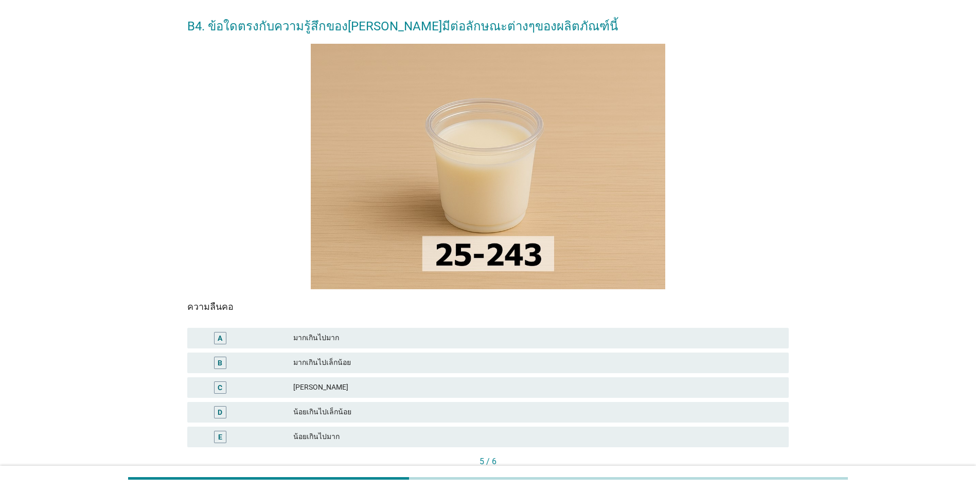
scroll to position [103, 0]
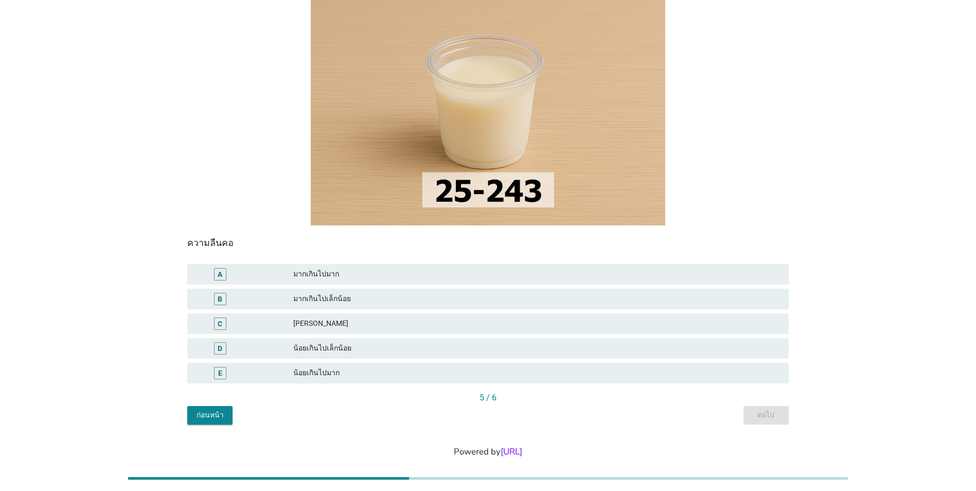
click at [624, 325] on div "[PERSON_NAME]" at bounding box center [536, 324] width 487 height 12
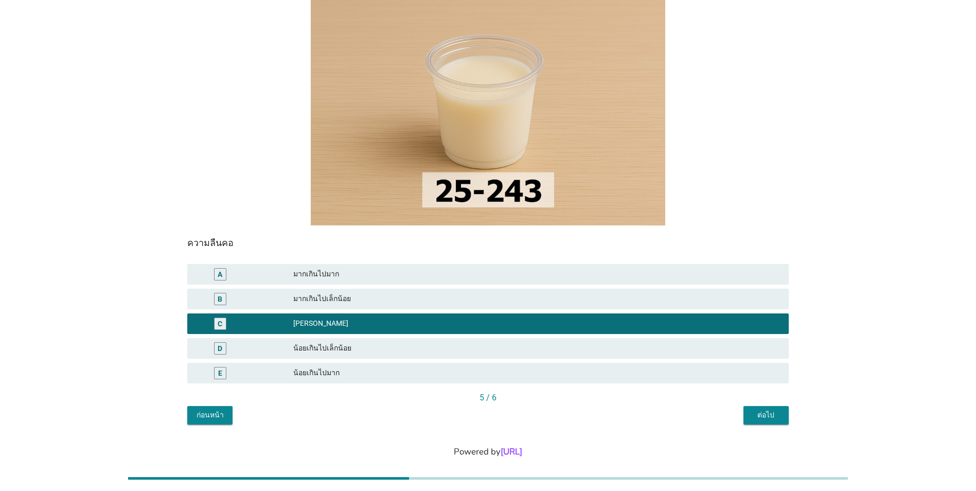
click at [782, 413] on button "ต่อไป" at bounding box center [766, 415] width 45 height 19
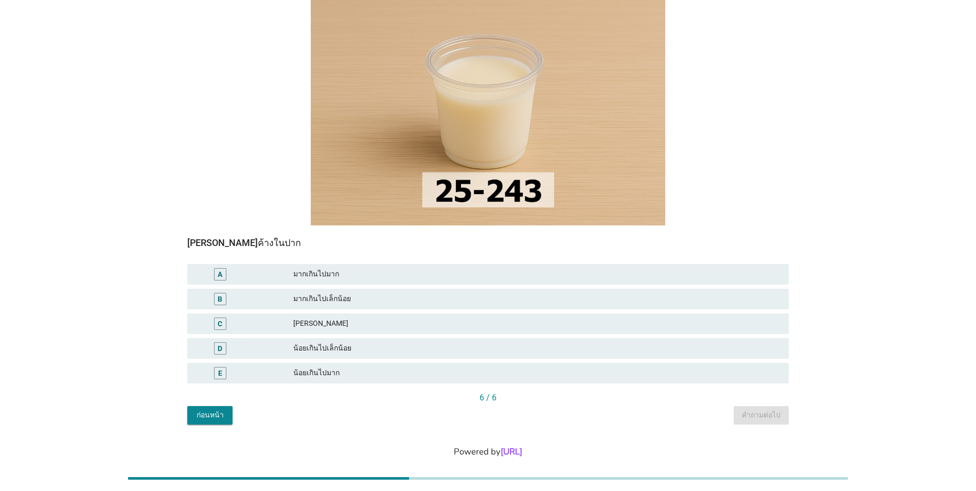
click at [592, 325] on div "[PERSON_NAME]" at bounding box center [536, 324] width 487 height 12
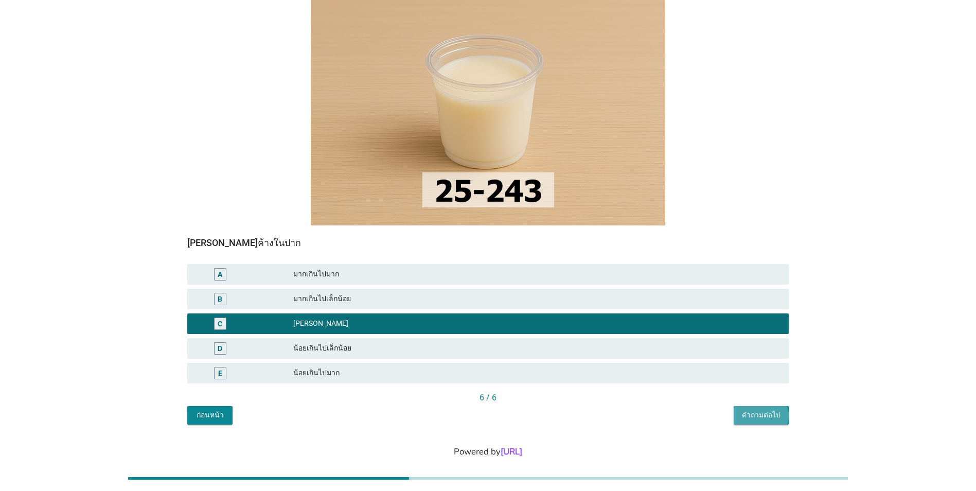
click at [756, 409] on button "คำถามต่อไป" at bounding box center [761, 415] width 55 height 19
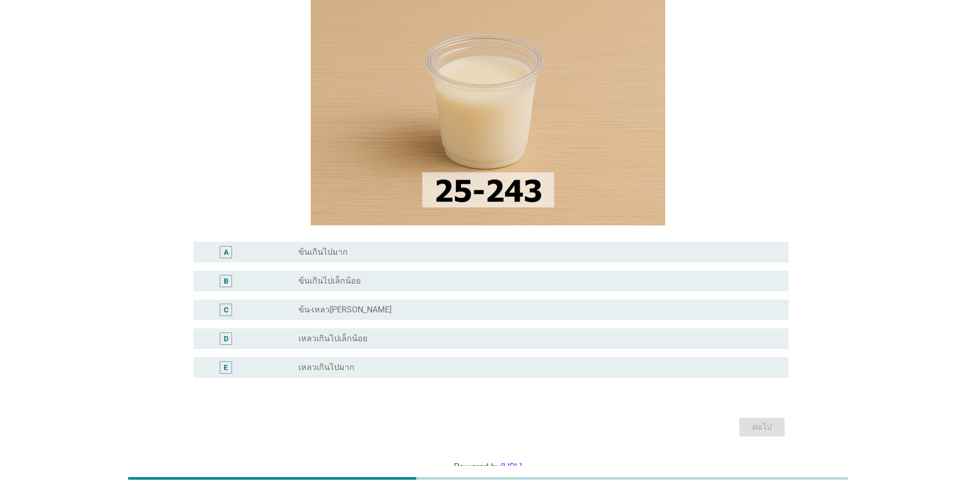
scroll to position [0, 0]
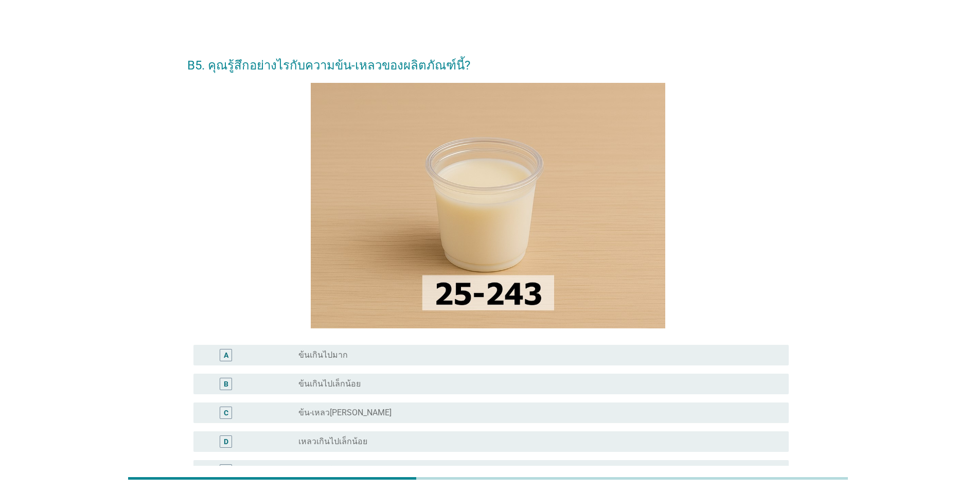
click at [682, 386] on div "radio_button_unchecked ข้นเกินไปเล็กน้อย" at bounding box center [535, 384] width 474 height 10
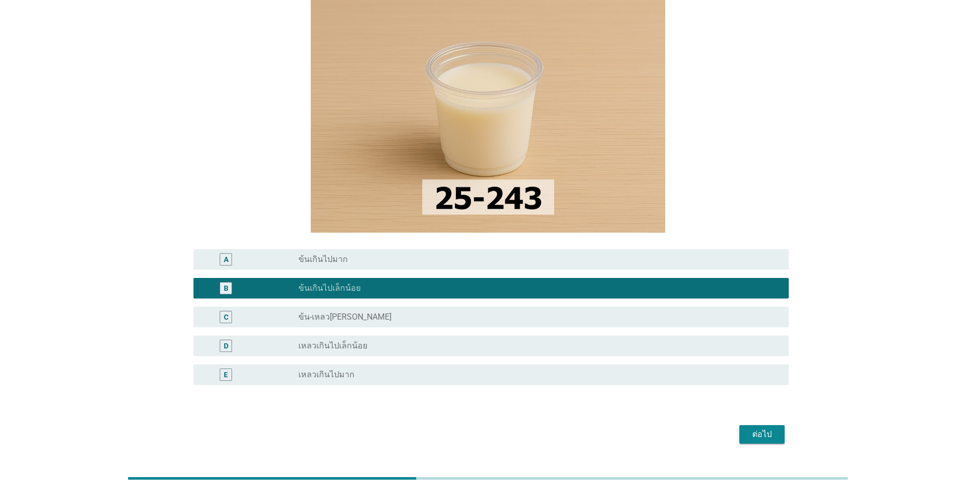
scroll to position [135, 0]
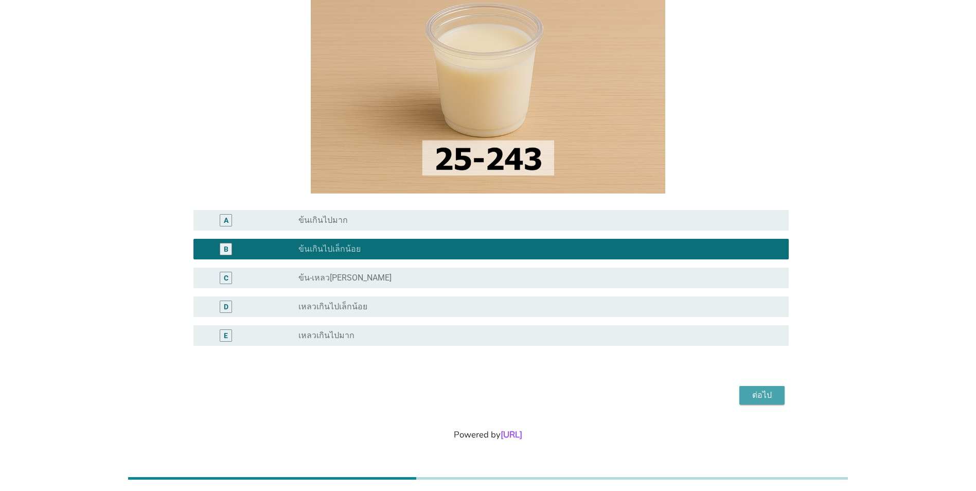
click at [756, 394] on div "ต่อไป" at bounding box center [762, 395] width 29 height 12
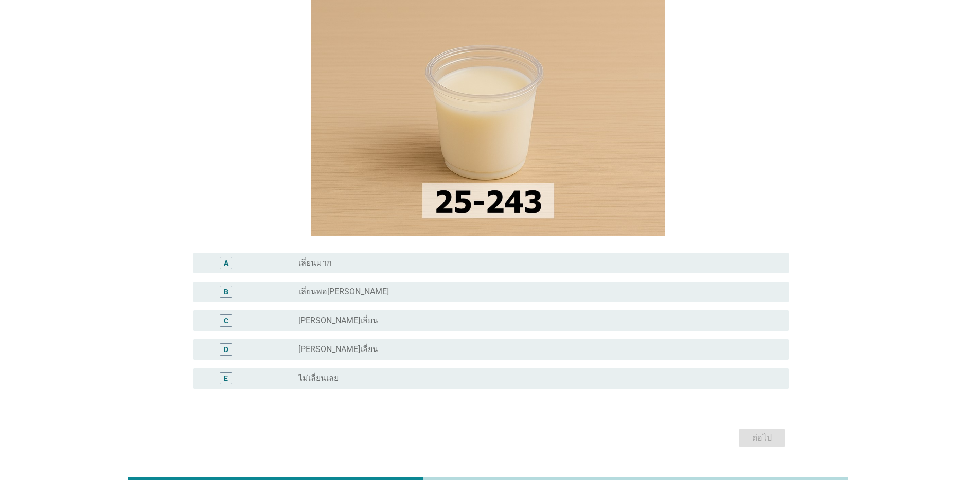
scroll to position [103, 0]
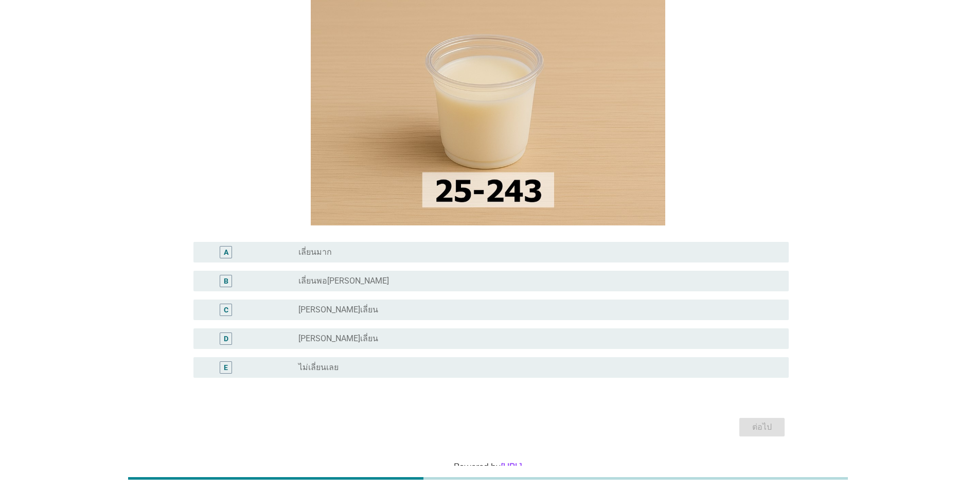
click at [624, 273] on div "B radio_button_unchecked เลี่ยนพอ[PERSON_NAME]" at bounding box center [490, 281] width 595 height 21
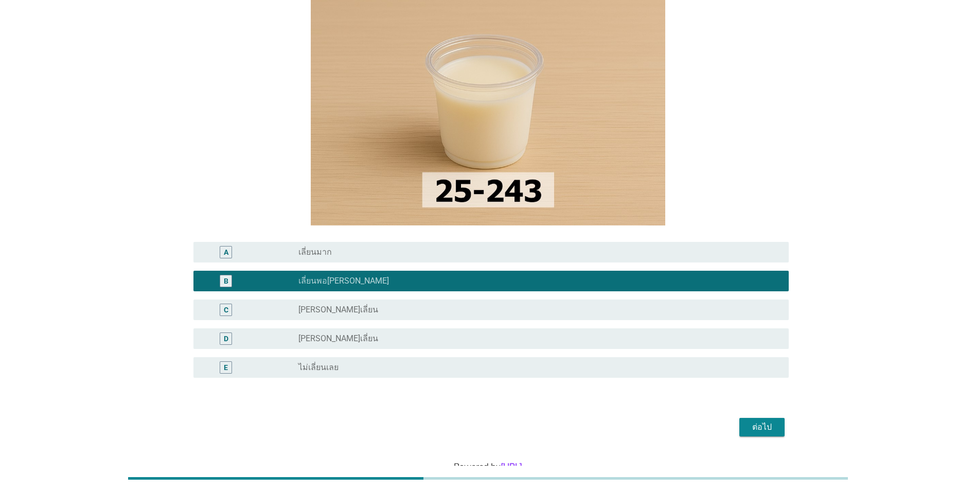
click at [770, 431] on div "ต่อไป" at bounding box center [762, 427] width 29 height 12
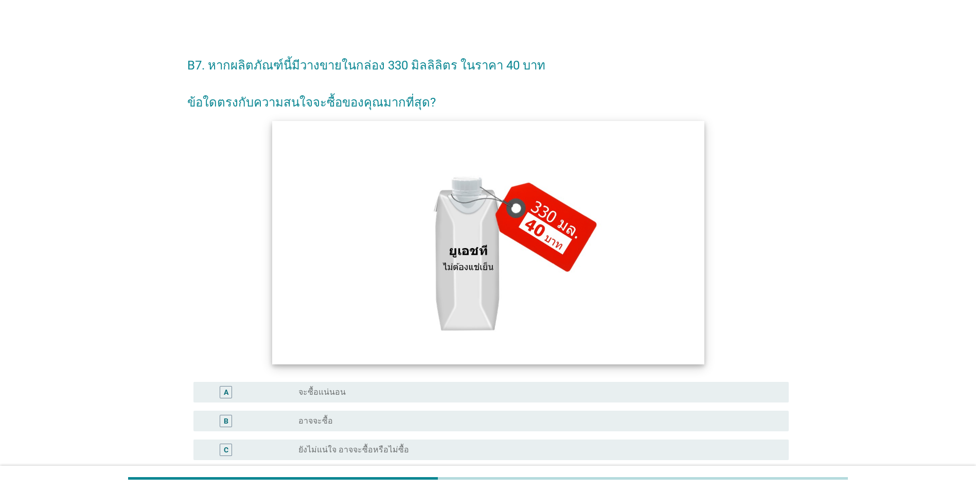
scroll to position [51, 0]
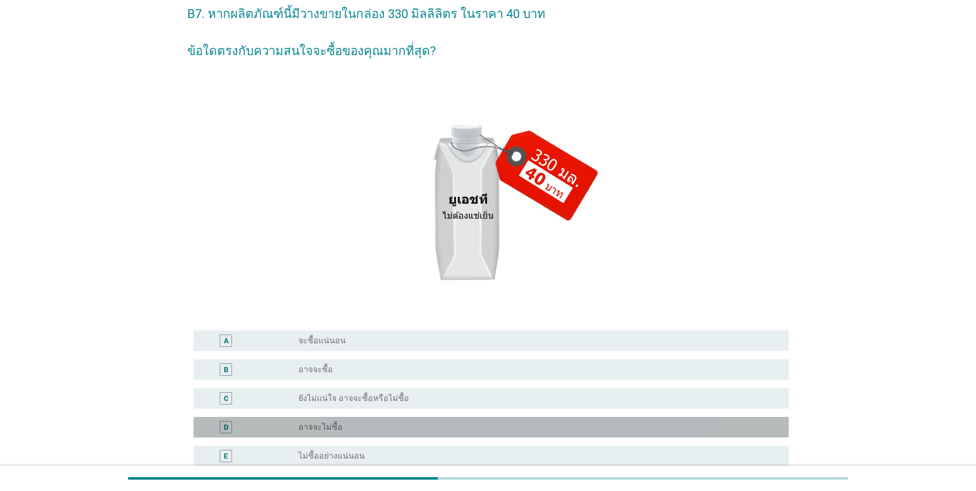
click at [537, 426] on div "radio_button_unchecked อาจจะไม่ซื้อ" at bounding box center [535, 427] width 474 height 10
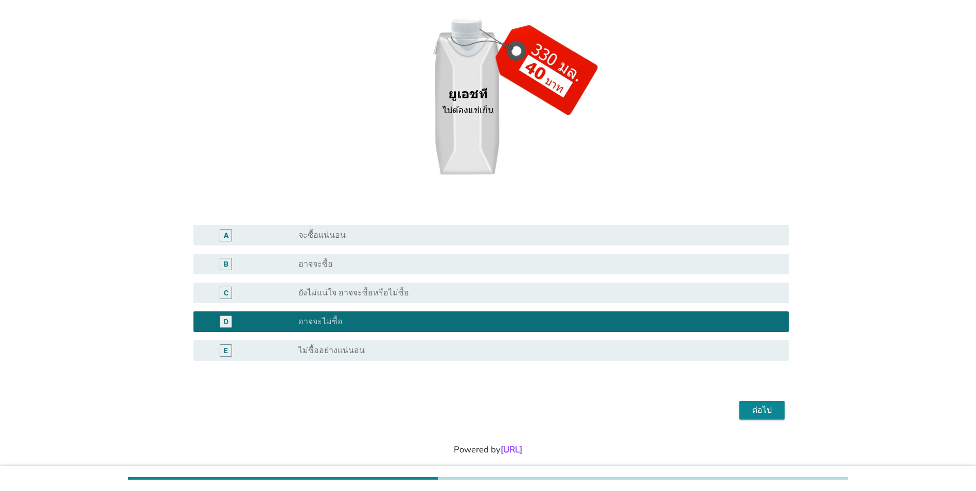
scroll to position [172, 0]
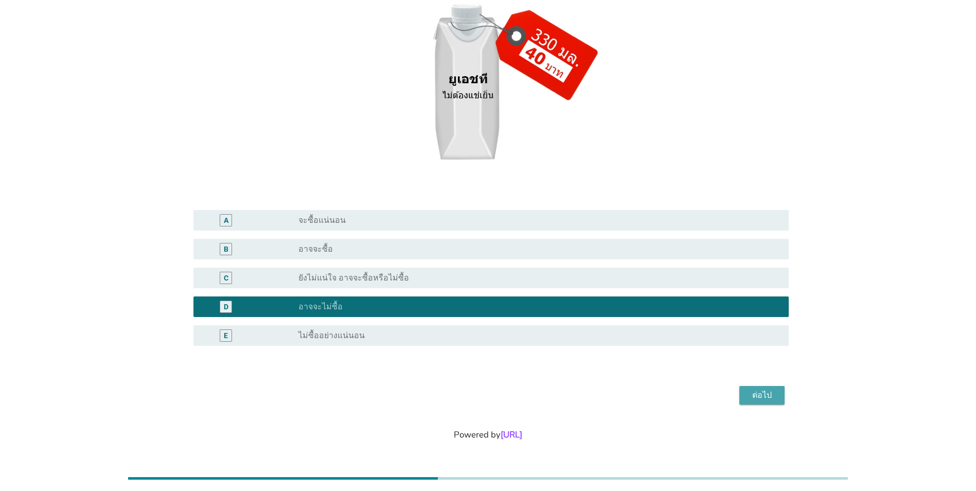
click at [763, 392] on div "ต่อไป" at bounding box center [762, 395] width 29 height 12
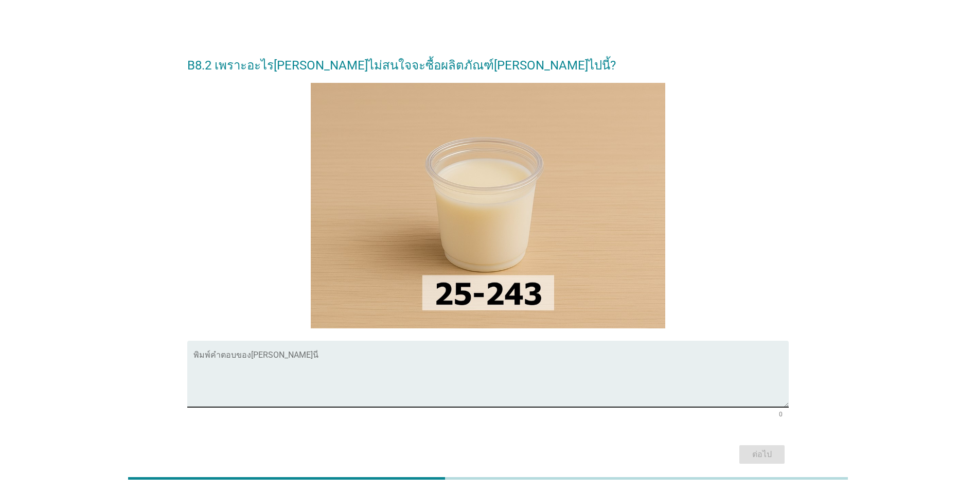
click at [440, 378] on textarea "พิมพ์คำตอบของคุณ ที่นี่" at bounding box center [490, 380] width 595 height 54
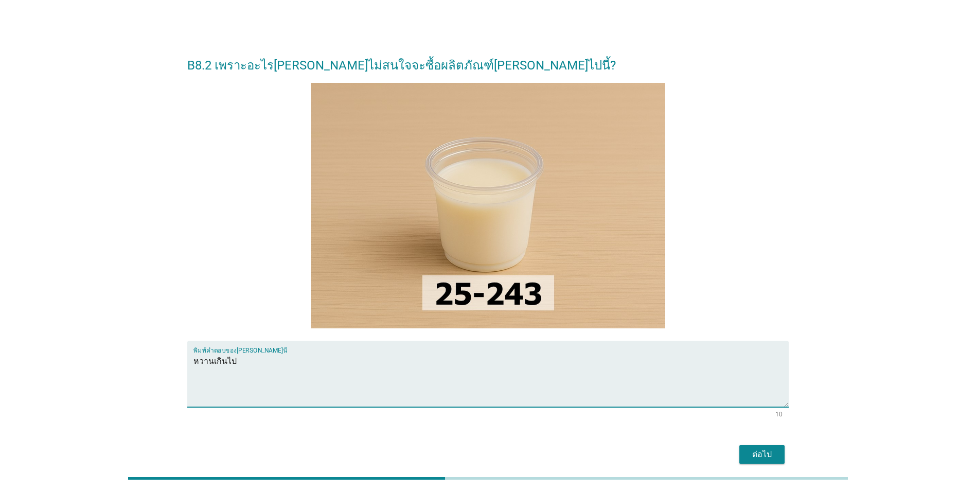
type textarea "หวานเกินไป"
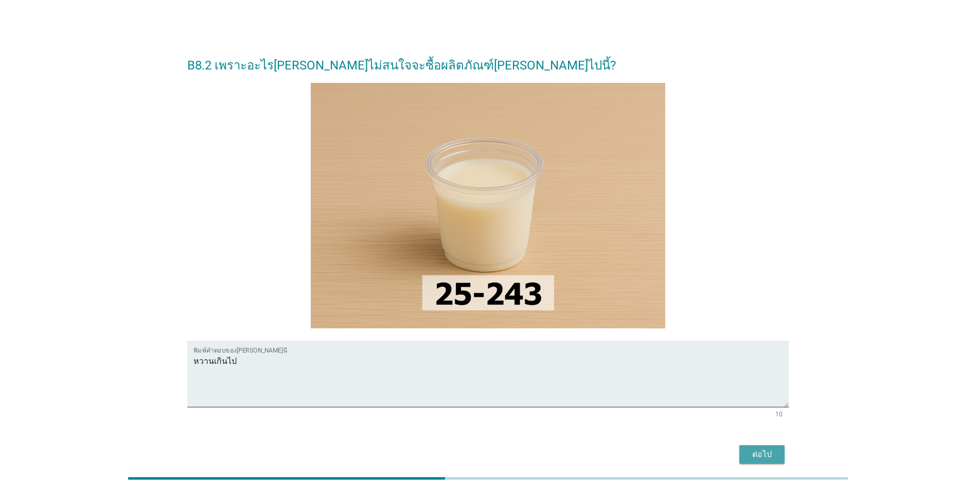
click at [756, 450] on div "ต่อไป" at bounding box center [762, 454] width 29 height 12
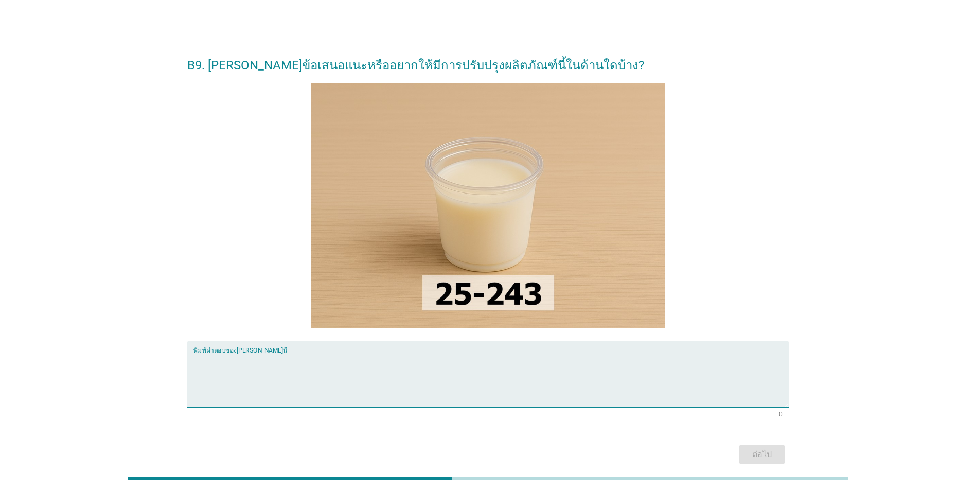
click at [403, 371] on textarea "พิมพ์คำตอบของคุณ ที่นี่" at bounding box center [490, 380] width 595 height 54
type textarea "ลดความหวาน"
click at [764, 462] on button "ต่อไป" at bounding box center [761, 454] width 45 height 19
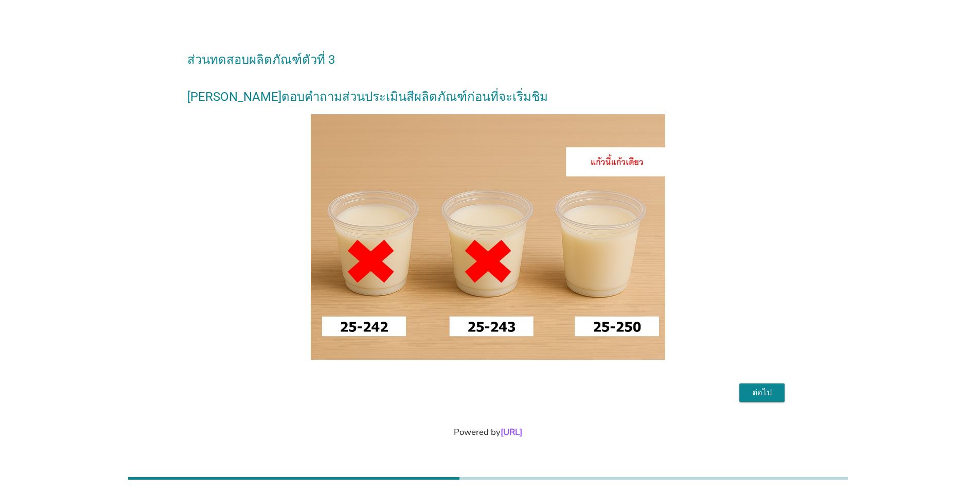
scroll to position [25, 0]
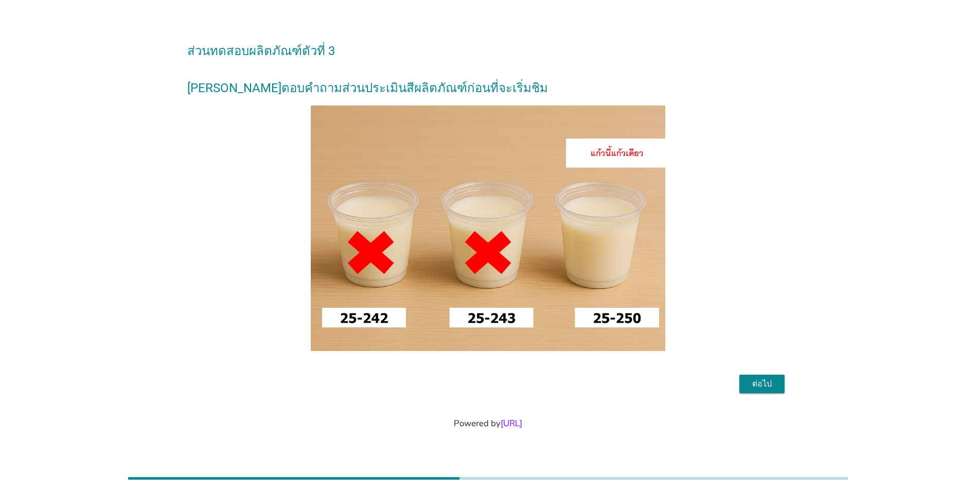
click at [770, 384] on div "ต่อไป" at bounding box center [762, 384] width 29 height 12
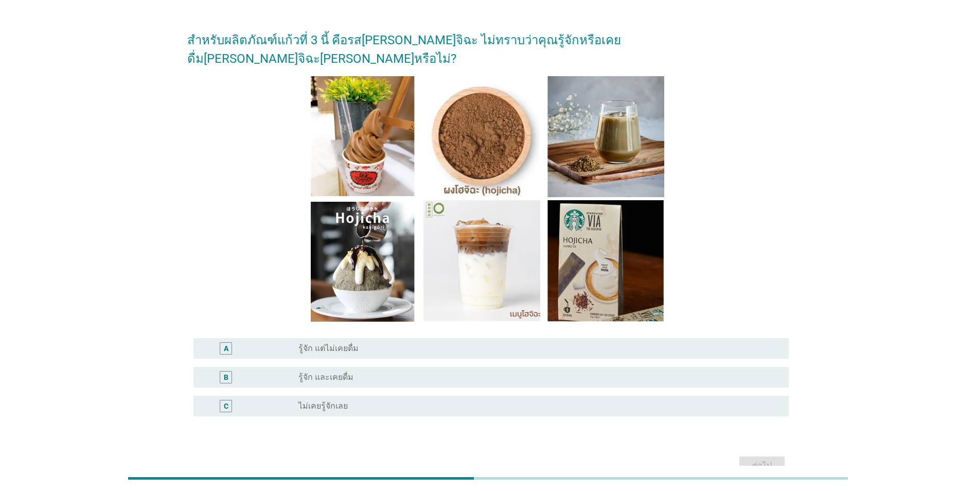
scroll to position [0, 0]
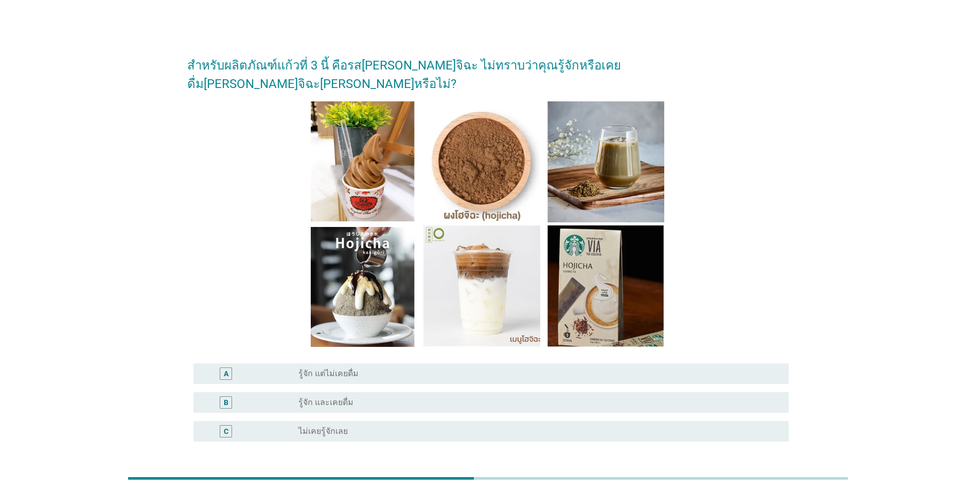
click at [425, 397] on div "radio_button_unchecked รู้จัก และเคยดื่ม" at bounding box center [535, 402] width 474 height 10
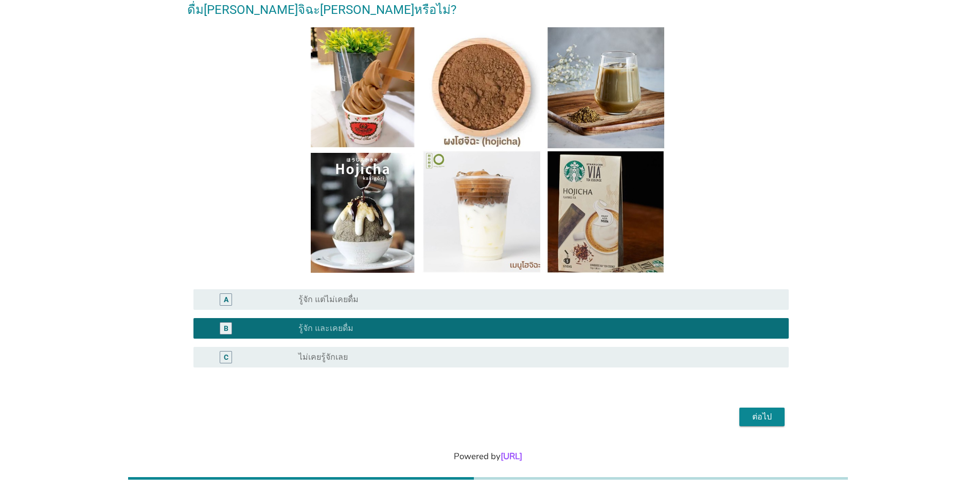
scroll to position [77, 0]
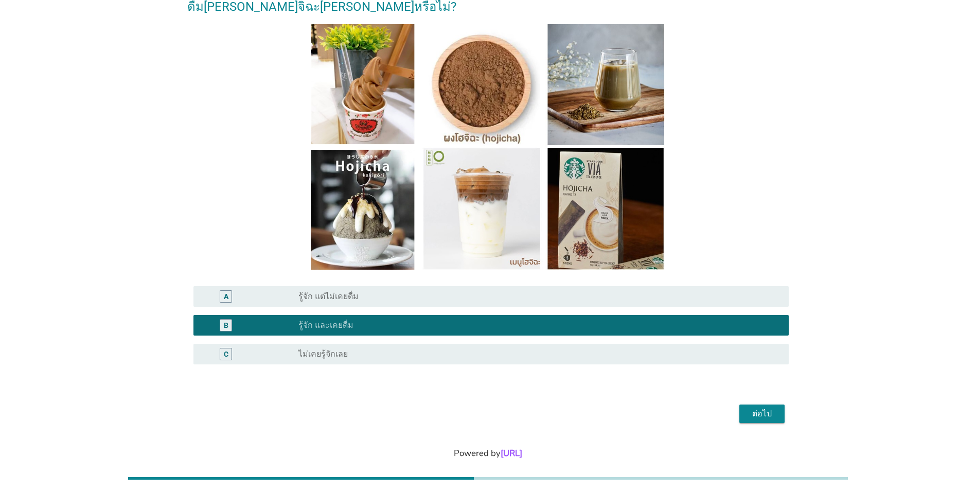
click at [753, 408] on div "ต่อไป" at bounding box center [762, 414] width 29 height 12
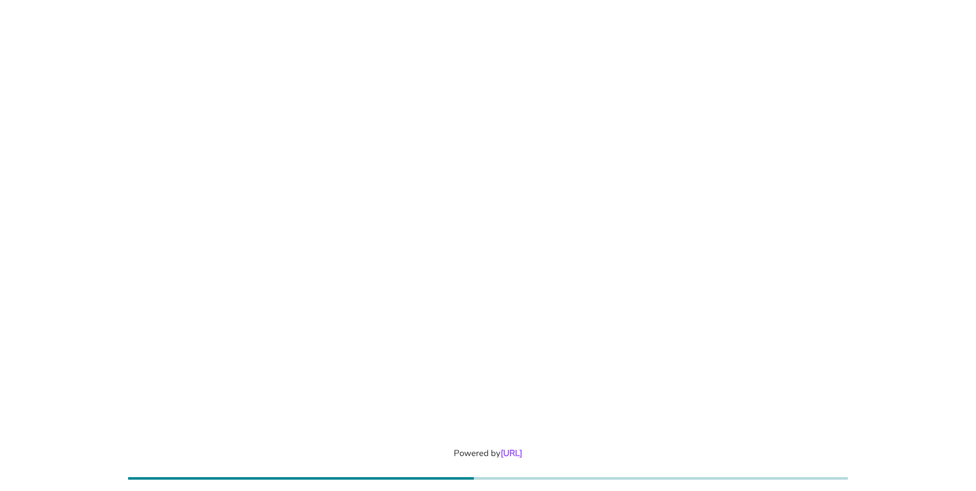
scroll to position [0, 0]
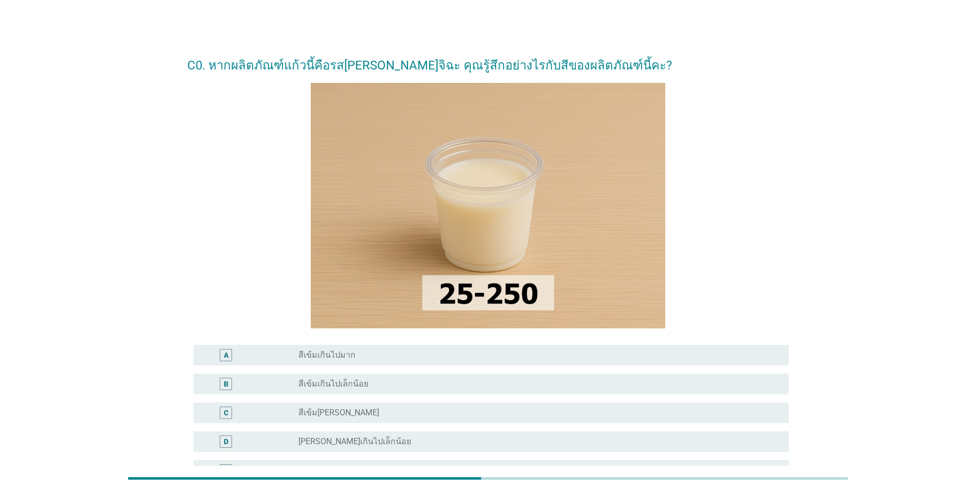
click at [449, 386] on div "radio_button_unchecked สีเข้มเกินไปเล็กน้อย" at bounding box center [535, 384] width 474 height 10
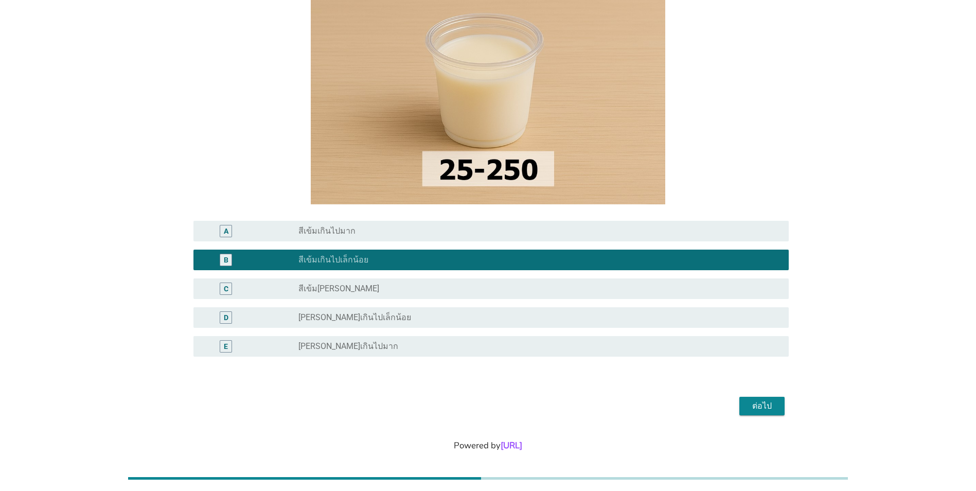
scroll to position [135, 0]
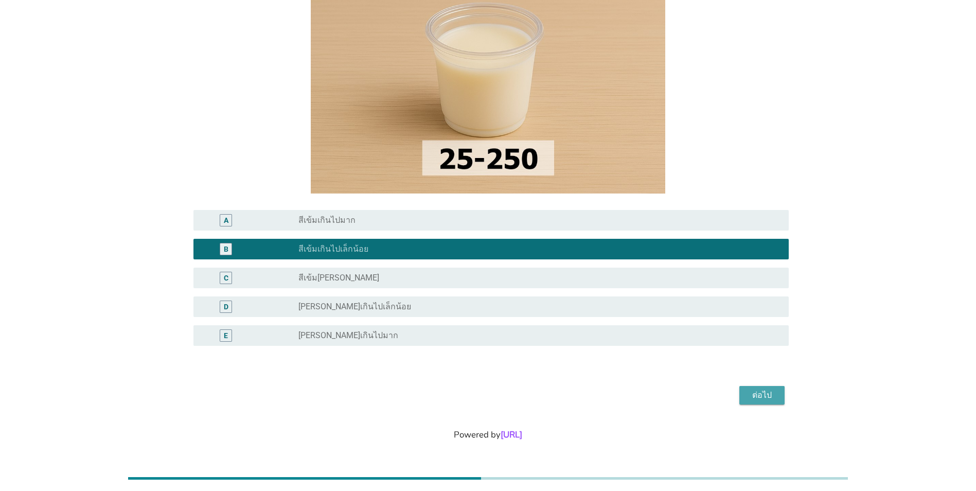
click at [771, 387] on button "ต่อไป" at bounding box center [761, 395] width 45 height 19
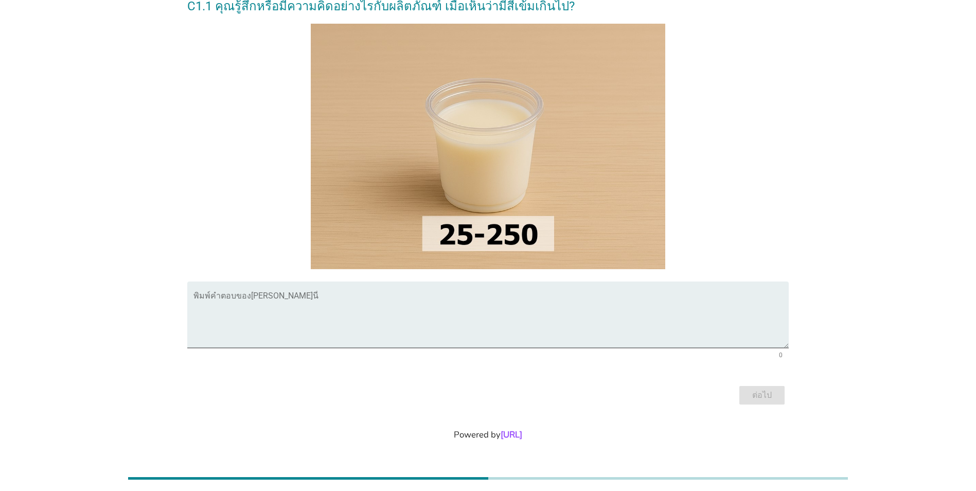
scroll to position [0, 0]
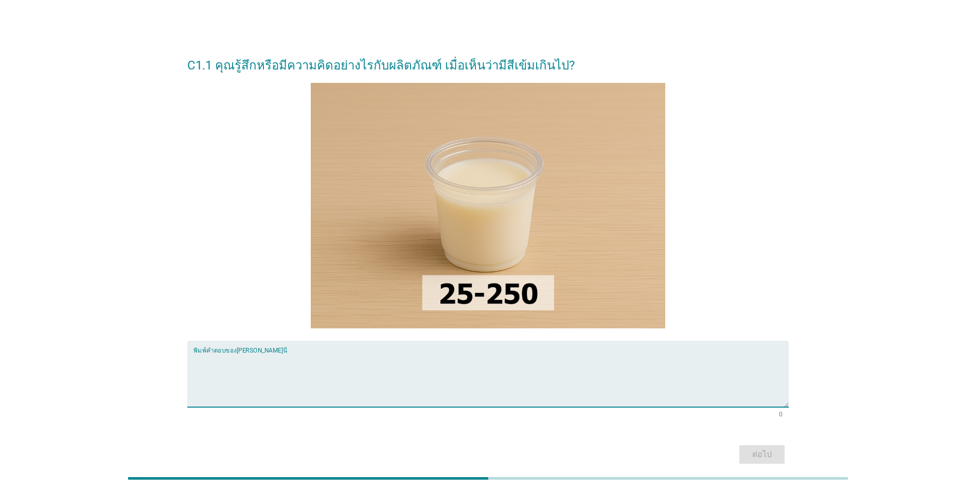
click at [462, 371] on textarea "พิมพ์คำตอบของคุณ ที่นี่" at bounding box center [490, 380] width 595 height 54
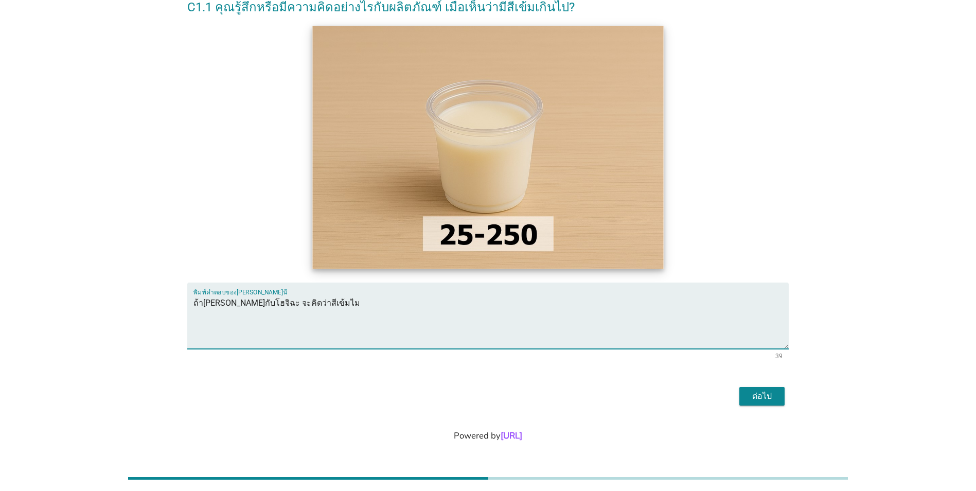
scroll to position [59, 0]
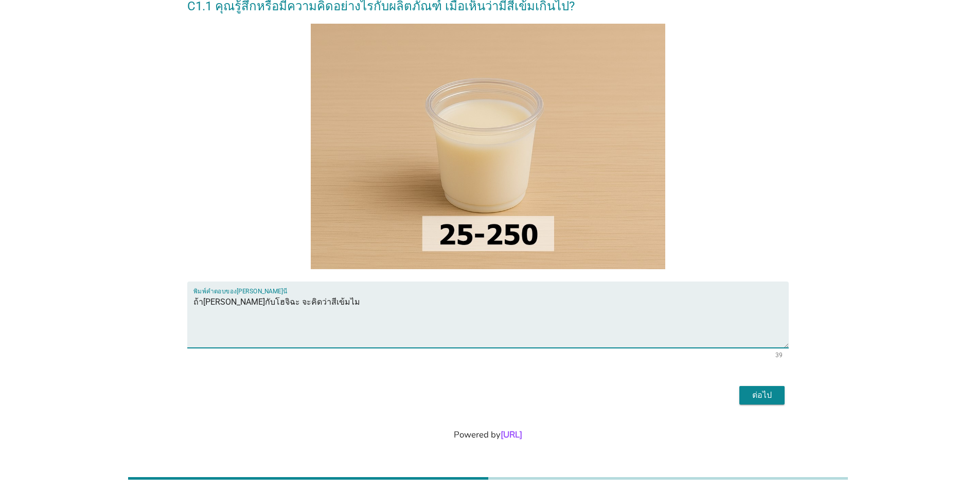
type textarea "ถ้า[PERSON_NAME]กับโฮจิฉะ จะคิดว่าสีเข้มไม"
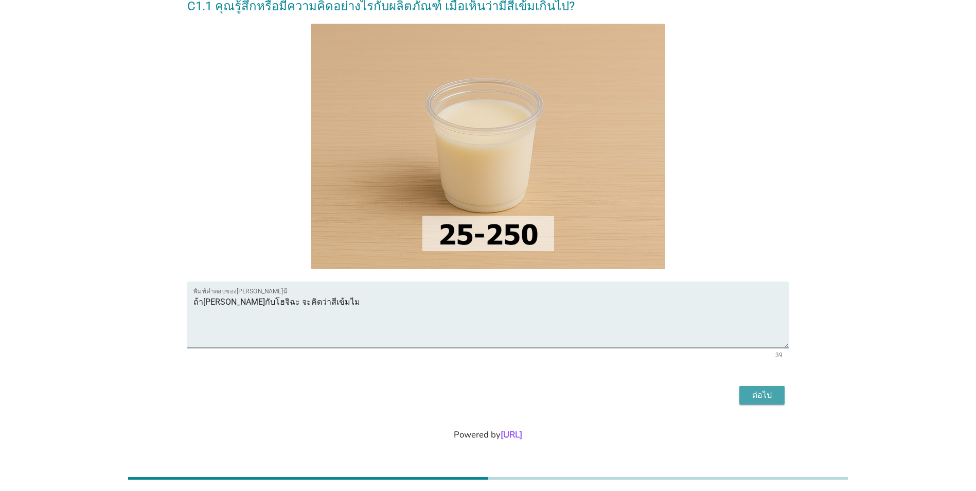
click at [751, 390] on div "ต่อไป" at bounding box center [762, 395] width 29 height 12
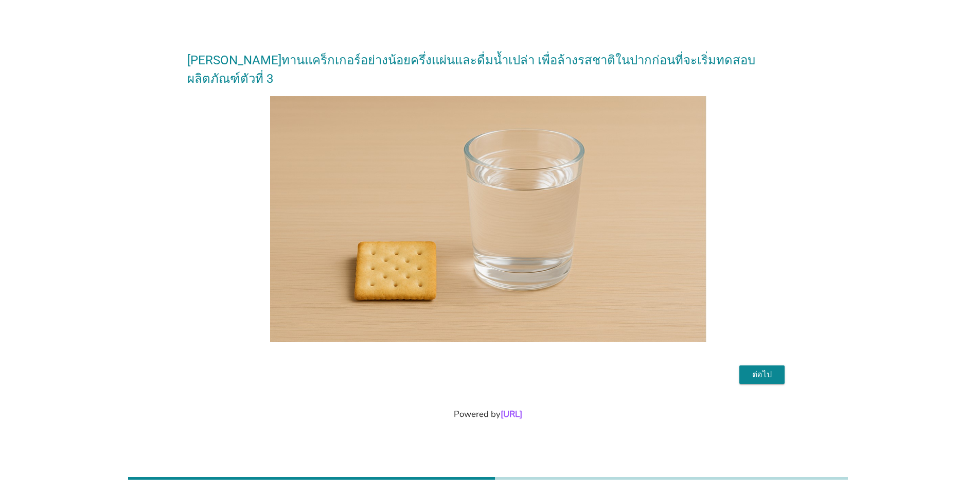
scroll to position [0, 0]
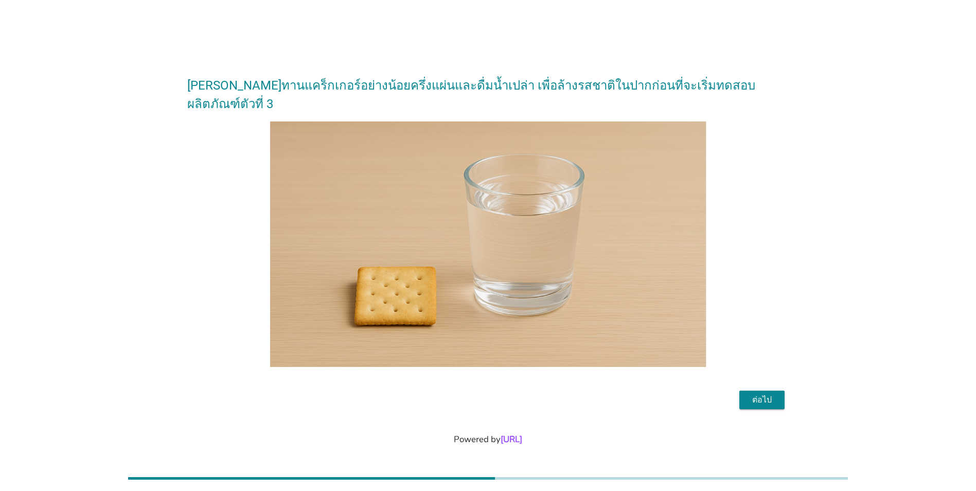
click at [751, 394] on div "ต่อไป" at bounding box center [762, 400] width 29 height 12
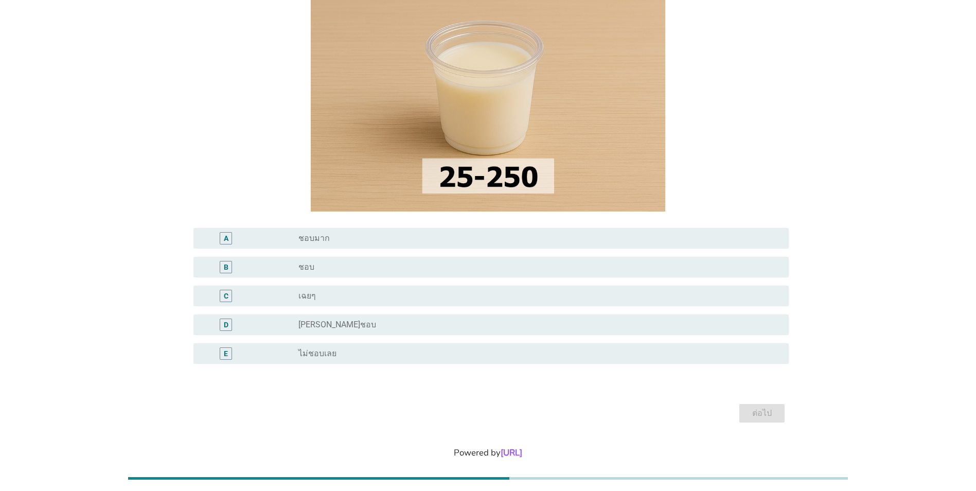
scroll to position [154, 0]
click at [422, 324] on div "radio_button_unchecked [PERSON_NAME]ชอบ" at bounding box center [535, 324] width 474 height 10
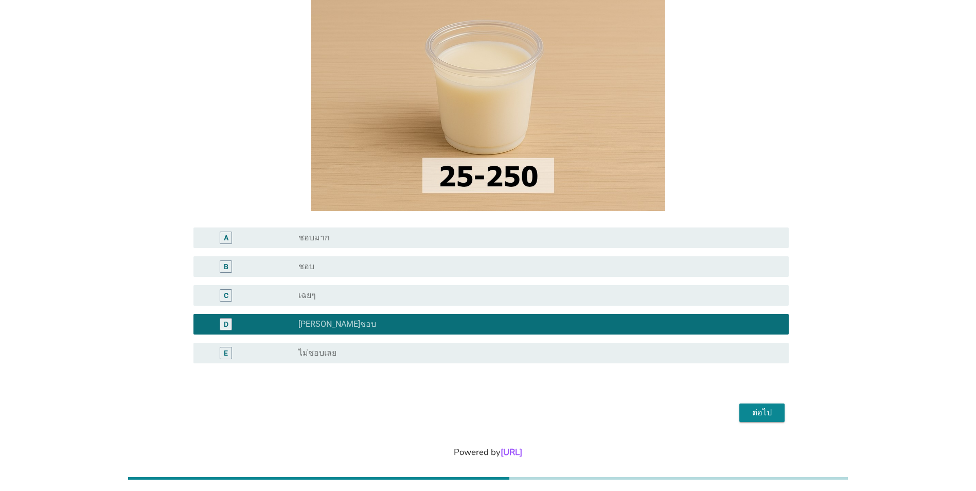
click at [759, 407] on div "ต่อไป" at bounding box center [762, 413] width 29 height 12
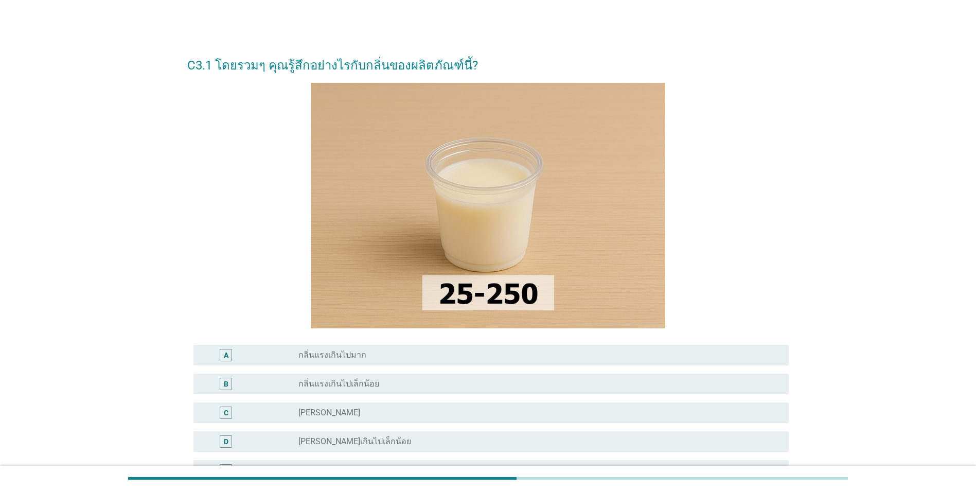
click at [472, 362] on div "A radio_button_unchecked กลิ่นแรงเกินไปมาก" at bounding box center [490, 355] width 595 height 21
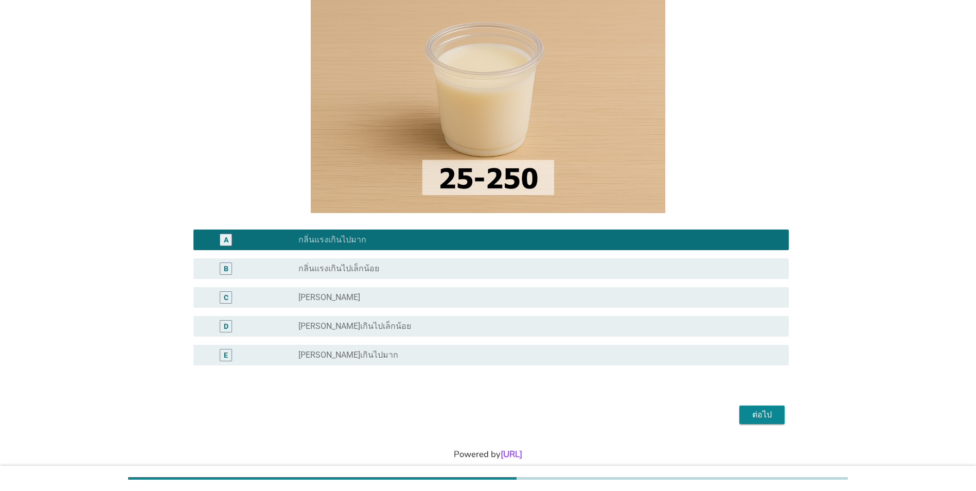
scroll to position [135, 0]
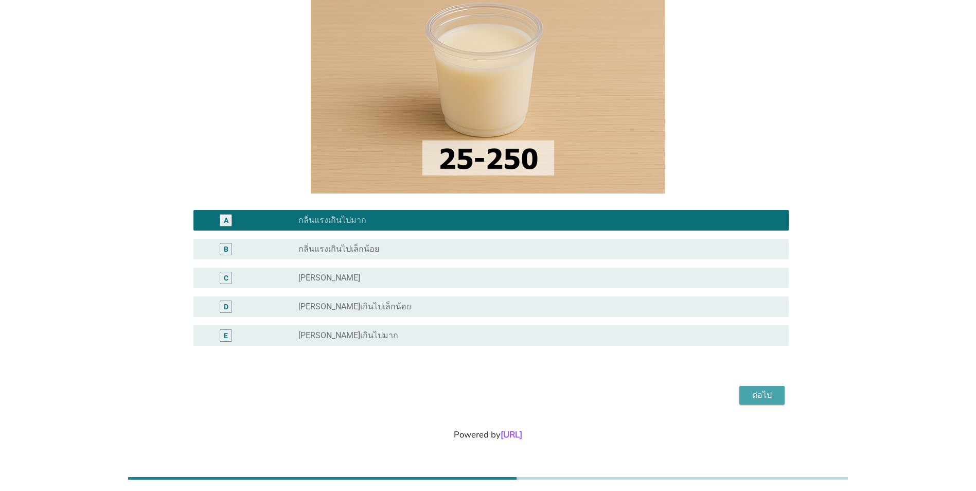
click at [768, 392] on div "ต่อไป" at bounding box center [762, 395] width 29 height 12
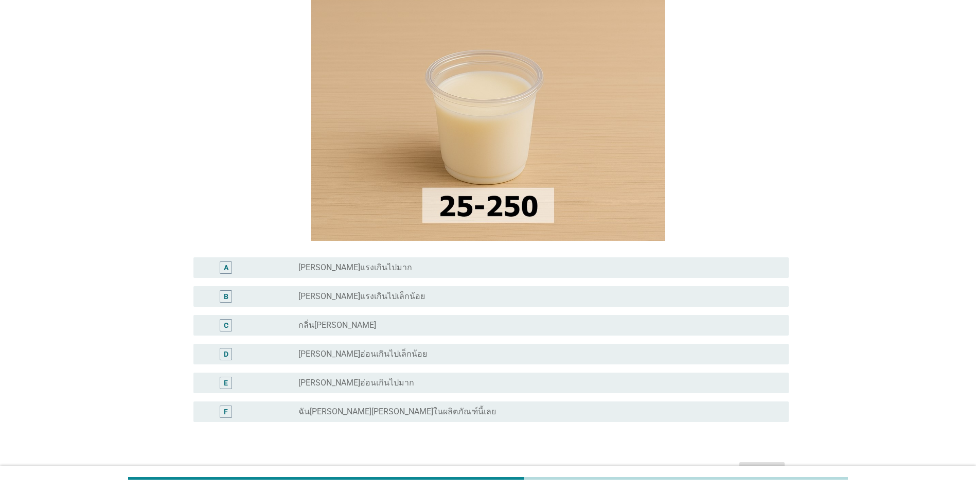
scroll to position [103, 0]
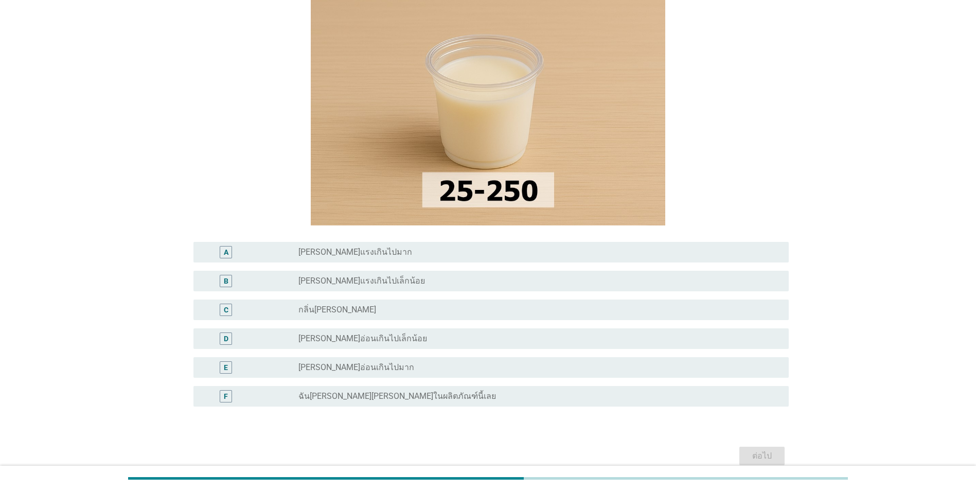
click at [621, 310] on div "radio_button_unchecked กลิ่น[PERSON_NAME]" at bounding box center [535, 310] width 474 height 10
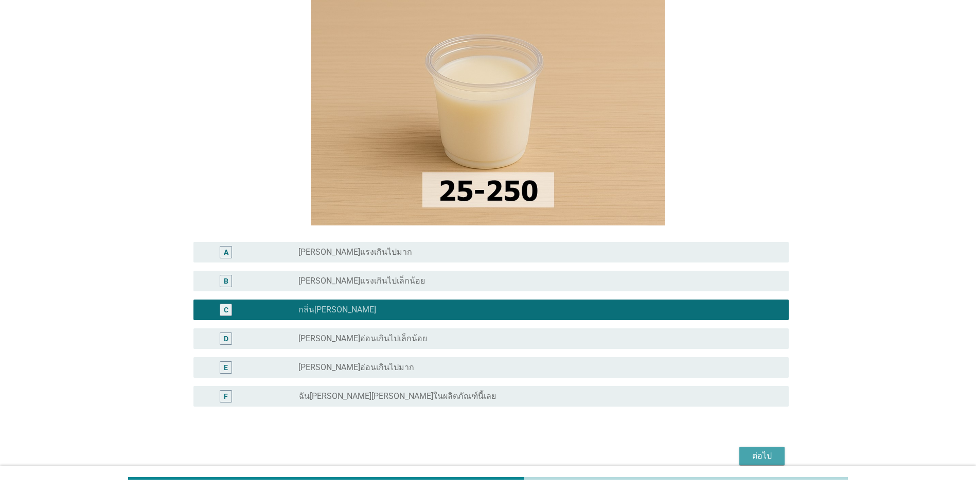
click at [775, 449] on button "ต่อไป" at bounding box center [761, 456] width 45 height 19
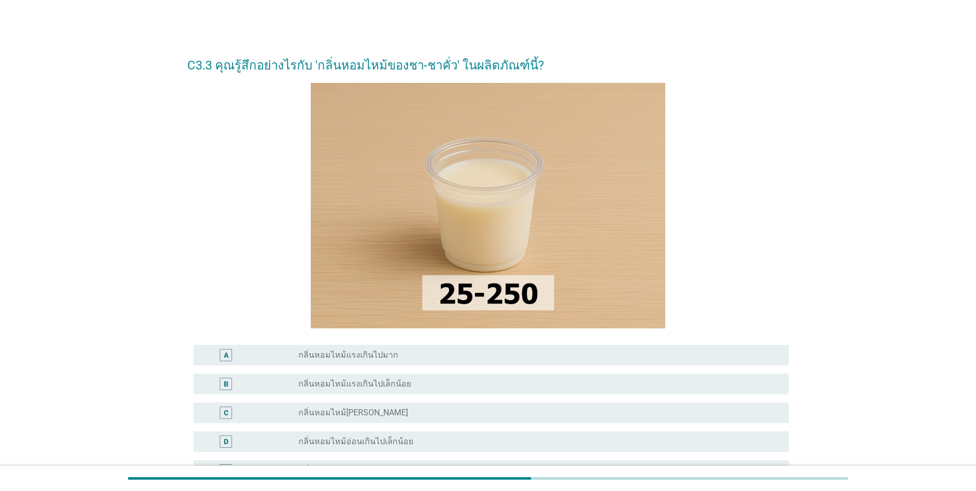
click at [525, 418] on div "radio_button_unchecked กลิ่นหอมไหม้[PERSON_NAME]" at bounding box center [539, 413] width 482 height 12
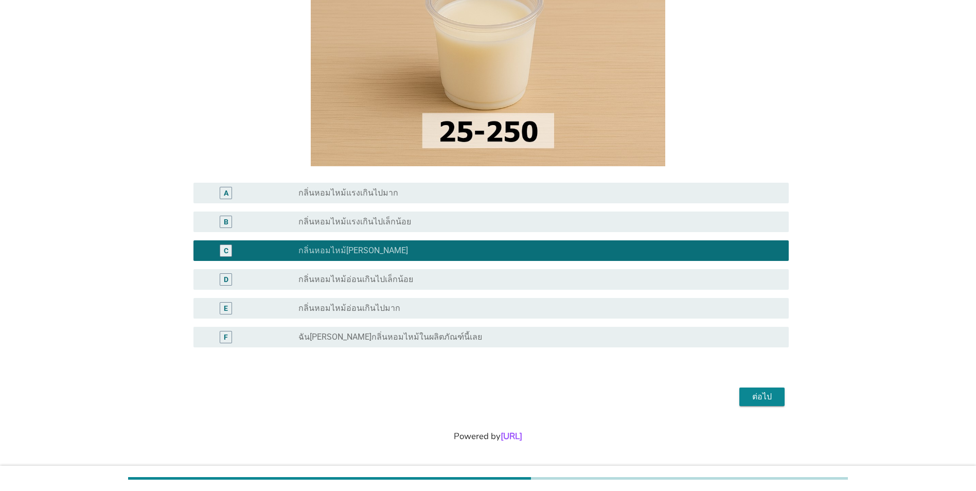
scroll to position [164, 0]
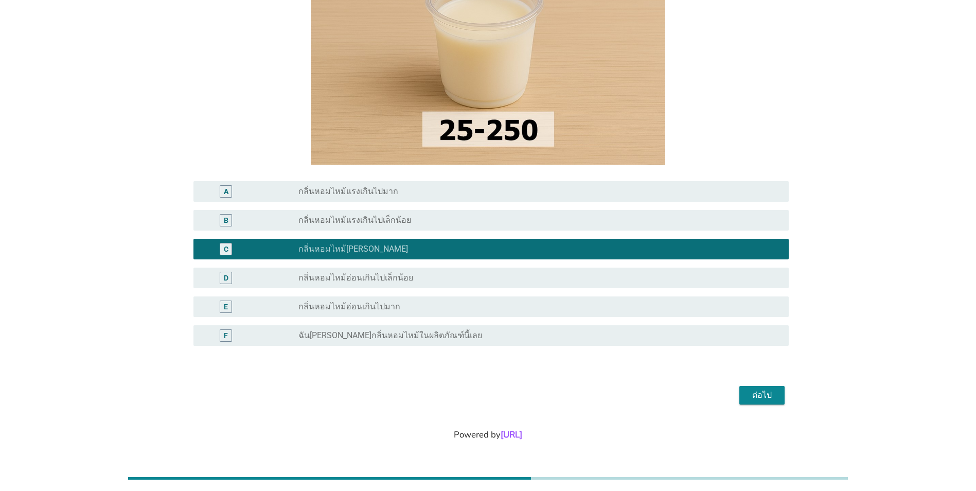
click at [773, 389] on div "ต่อไป" at bounding box center [762, 395] width 29 height 12
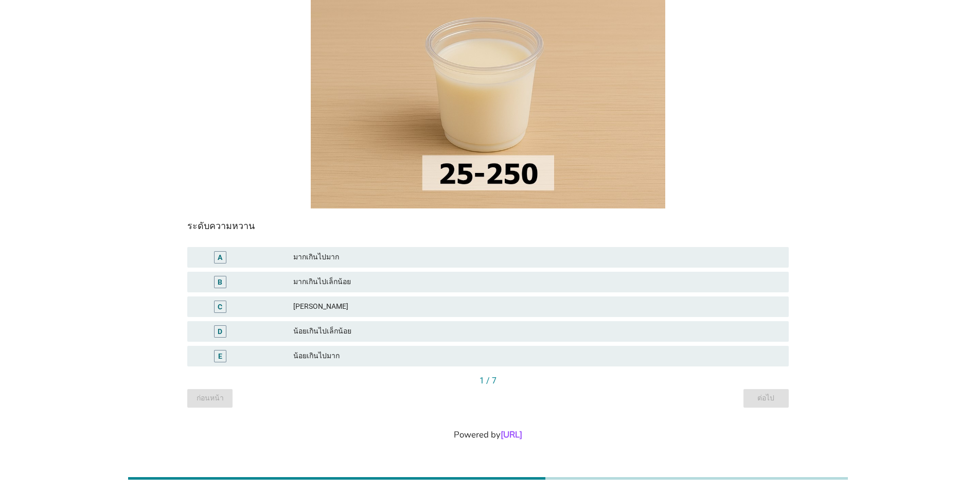
scroll to position [0, 0]
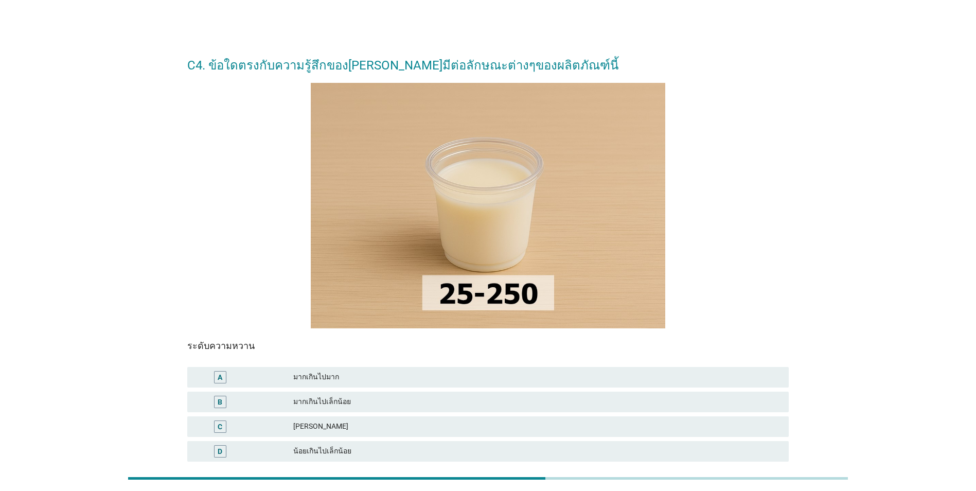
click at [443, 405] on div "มากเกินไปเล็กน้อย" at bounding box center [536, 402] width 487 height 12
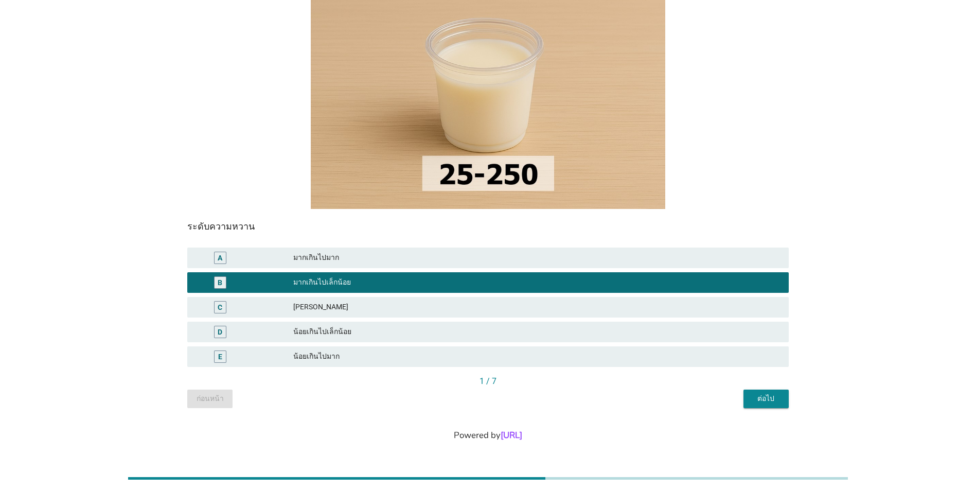
scroll to position [120, 0]
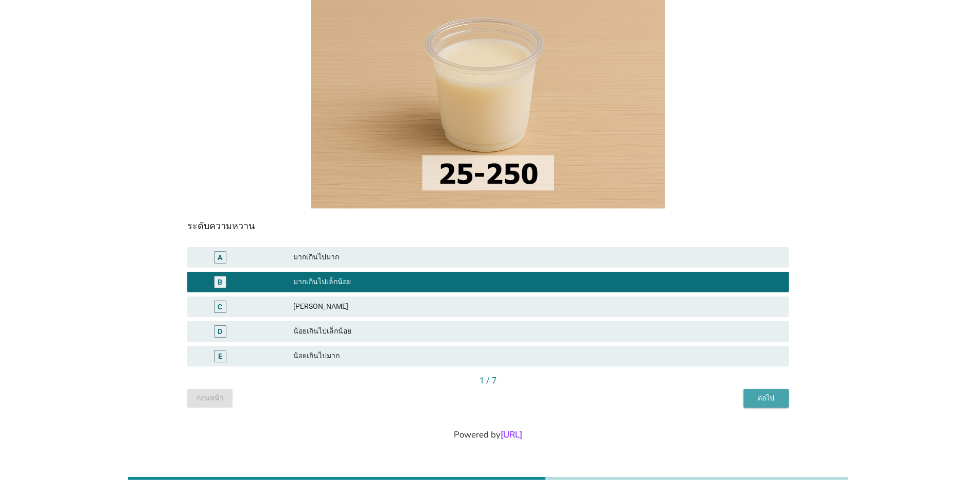
click at [776, 402] on div "ต่อไป" at bounding box center [766, 398] width 29 height 11
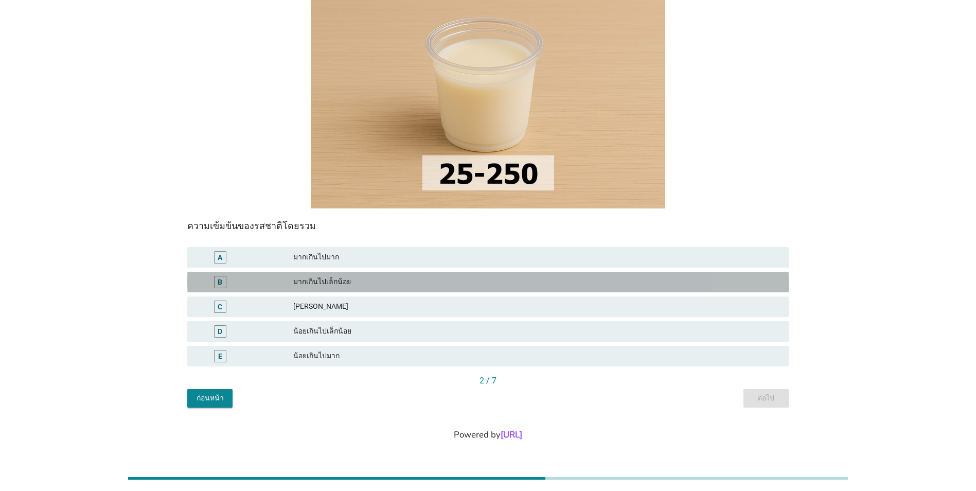
click at [524, 283] on div "มากเกินไปเล็กน้อย" at bounding box center [536, 282] width 487 height 12
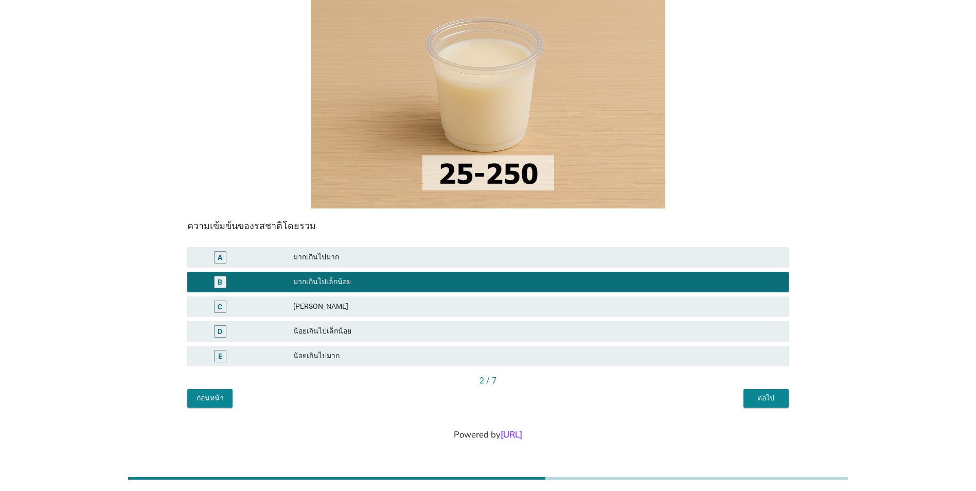
click at [453, 311] on div "[PERSON_NAME]" at bounding box center [536, 307] width 487 height 12
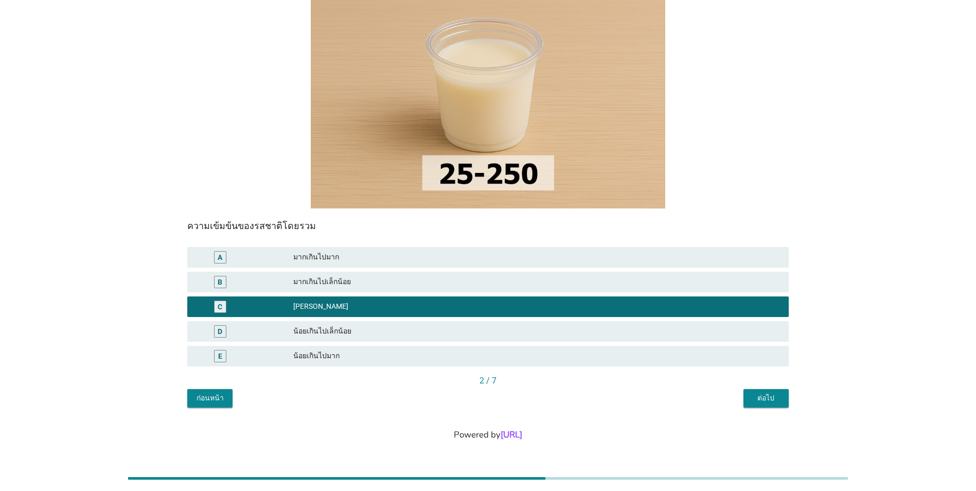
click at [767, 398] on div "ต่อไป" at bounding box center [766, 398] width 29 height 11
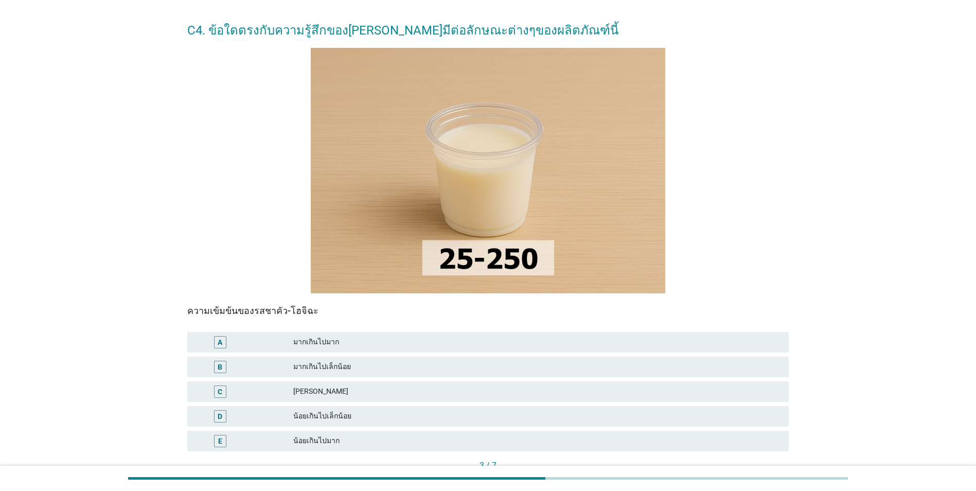
scroll to position [51, 0]
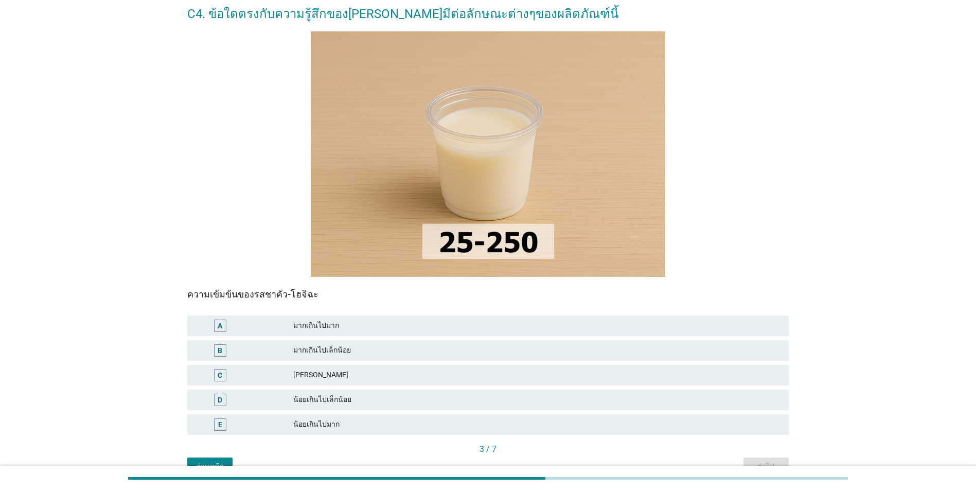
click at [558, 369] on div "[PERSON_NAME]" at bounding box center [536, 375] width 487 height 12
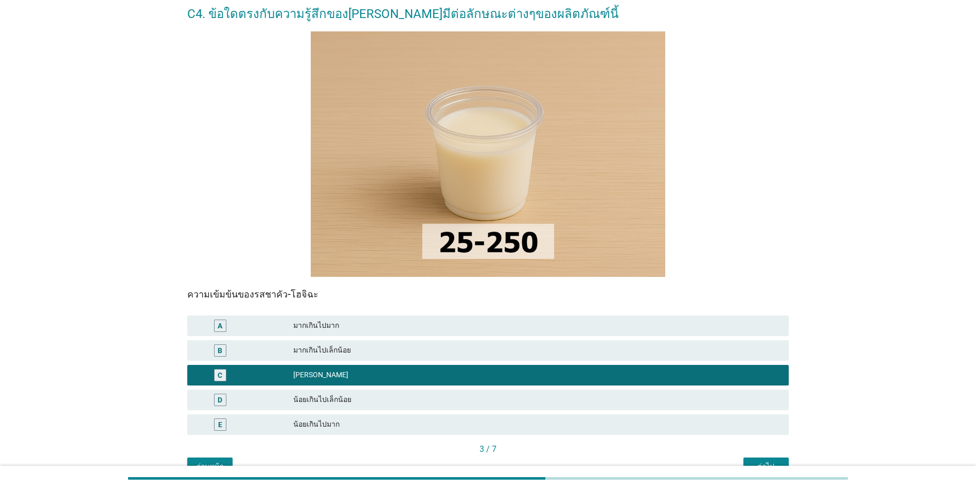
scroll to position [120, 0]
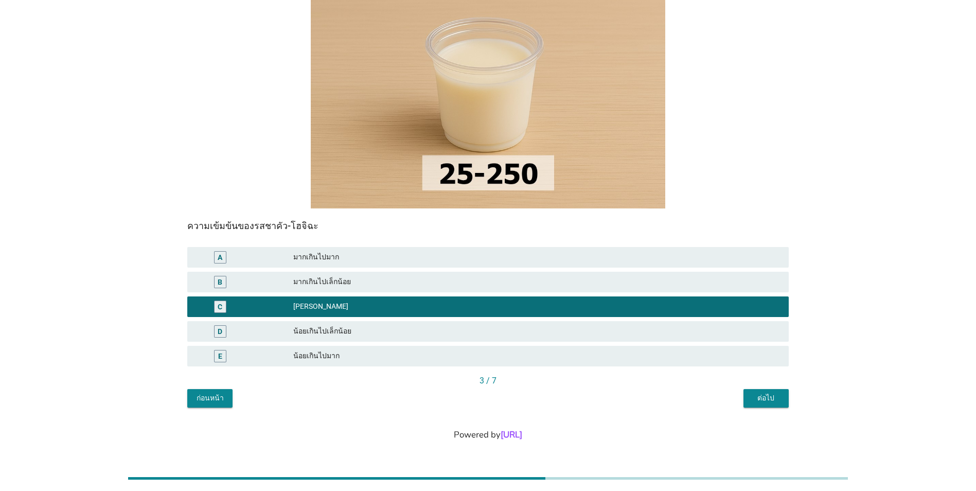
click at [771, 404] on button "ต่อไป" at bounding box center [766, 398] width 45 height 19
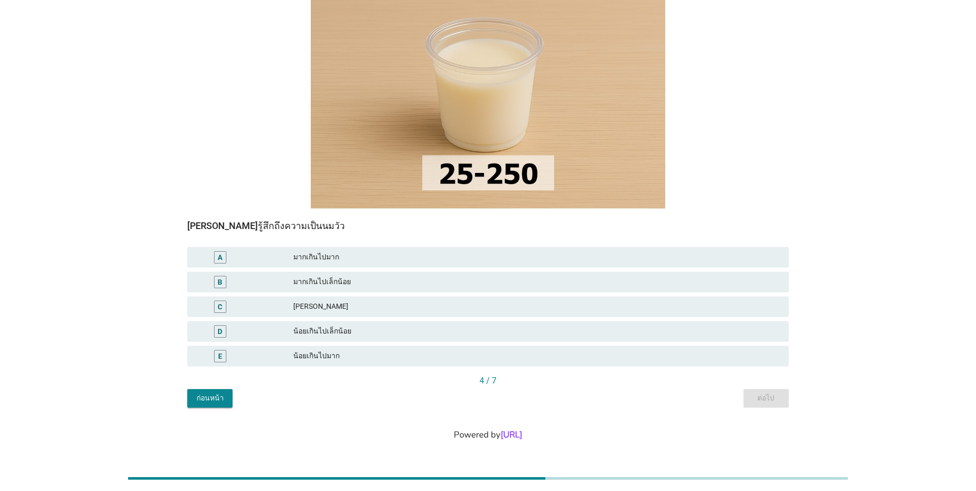
click at [668, 311] on div "[PERSON_NAME]" at bounding box center [536, 307] width 487 height 12
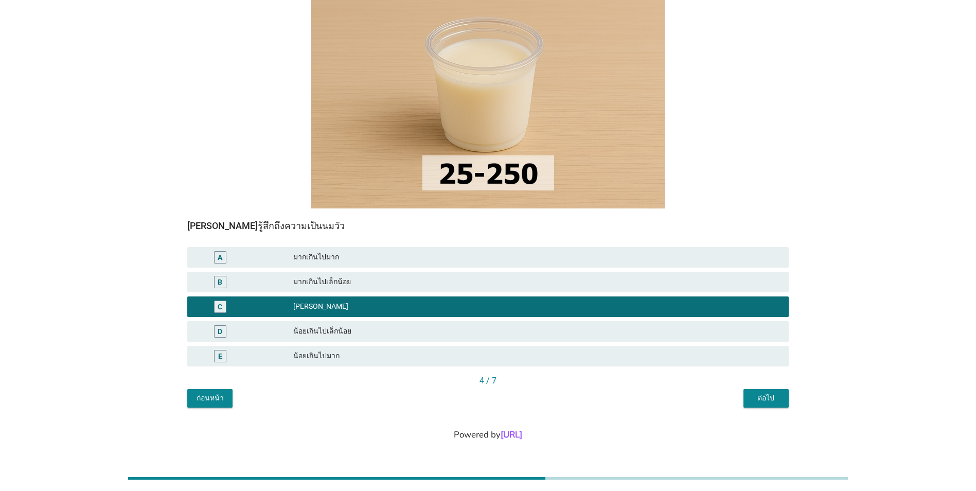
click at [755, 395] on div "ต่อไป" at bounding box center [766, 398] width 29 height 11
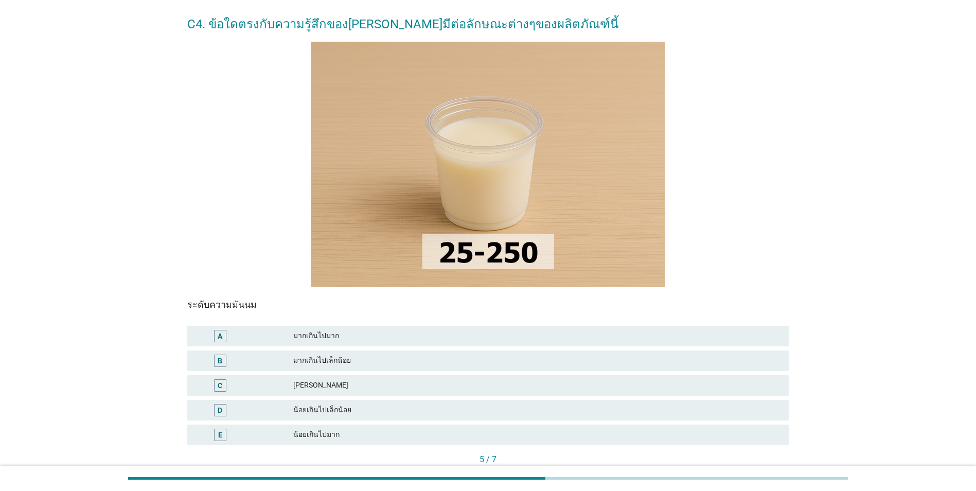
scroll to position [103, 0]
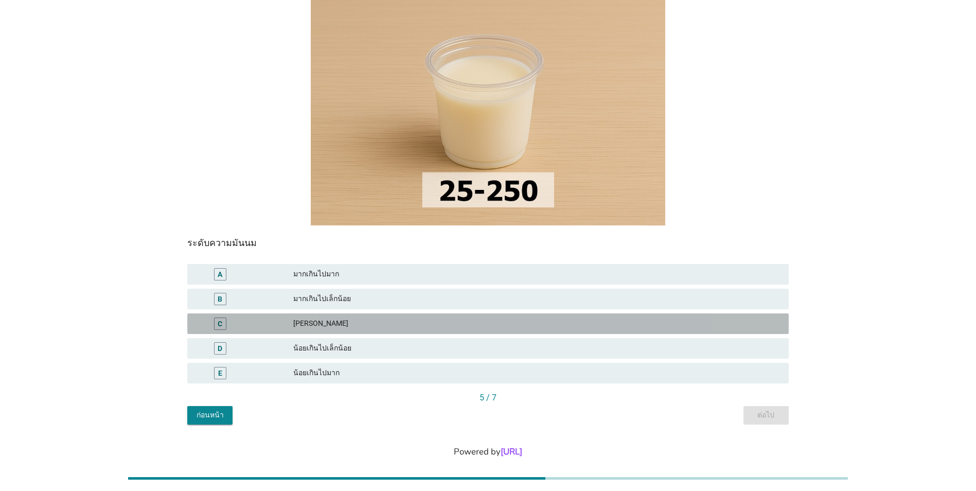
click at [534, 318] on div "[PERSON_NAME]" at bounding box center [536, 324] width 487 height 12
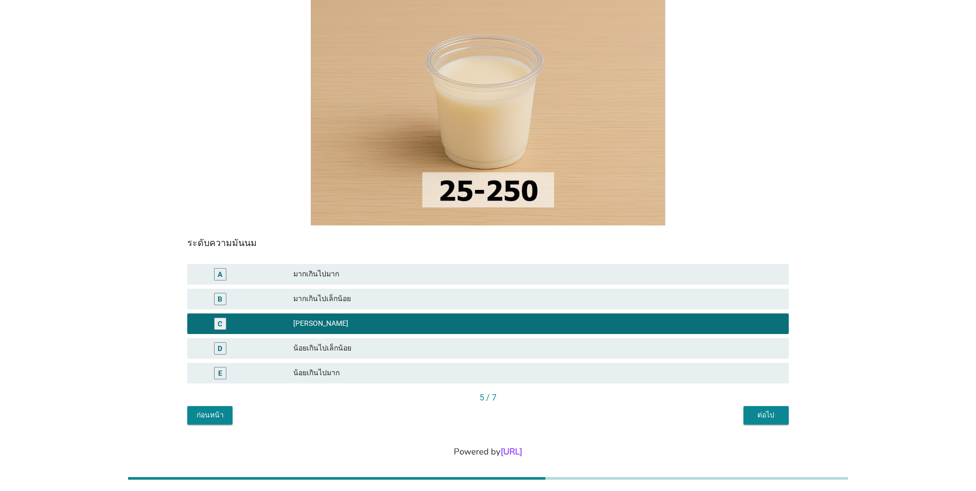
click at [754, 417] on div "ต่อไป" at bounding box center [766, 415] width 29 height 11
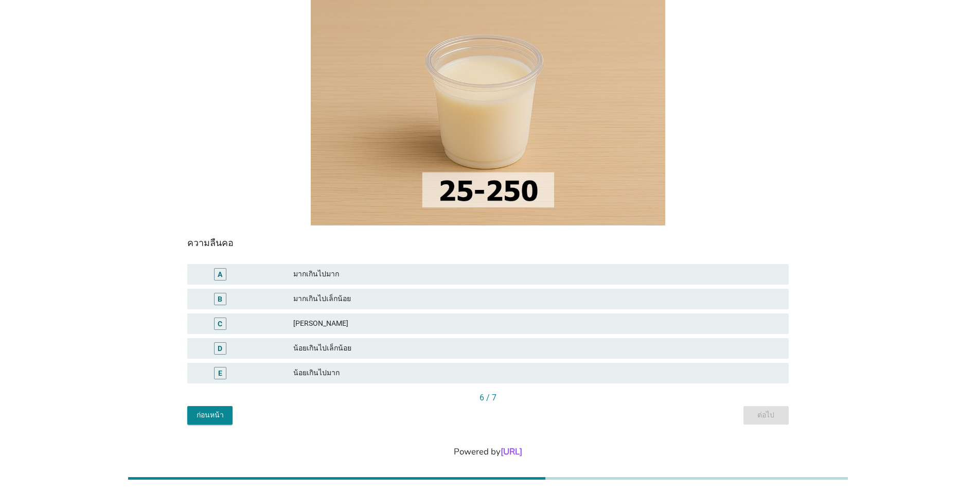
click at [629, 343] on div "น้อยเกินไปเล็กน้อย" at bounding box center [536, 348] width 487 height 12
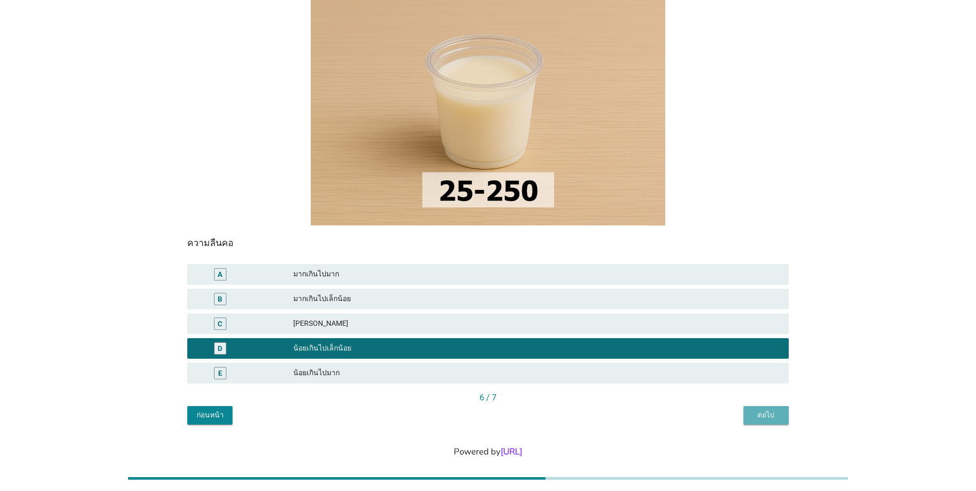
click at [755, 409] on button "ต่อไป" at bounding box center [766, 415] width 45 height 19
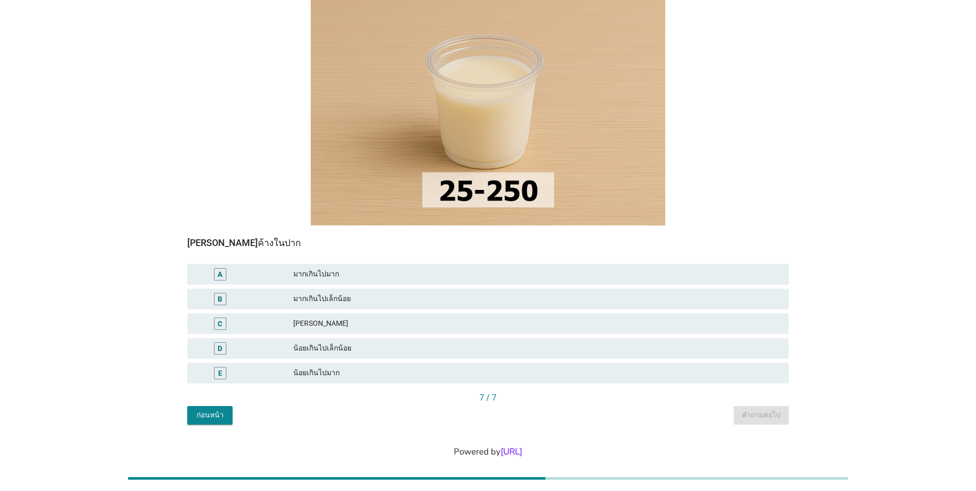
click at [643, 323] on div "[PERSON_NAME]" at bounding box center [536, 324] width 487 height 12
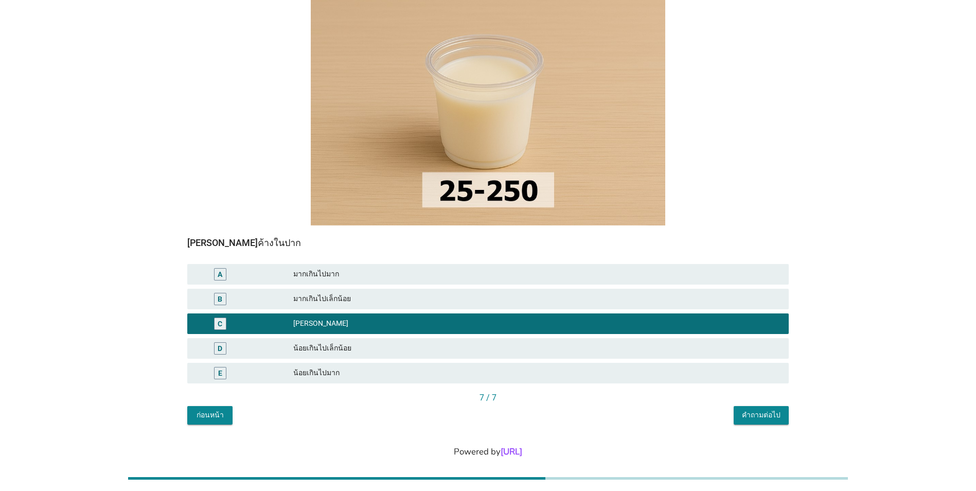
click at [748, 407] on button "คำถามต่อไป" at bounding box center [761, 415] width 55 height 19
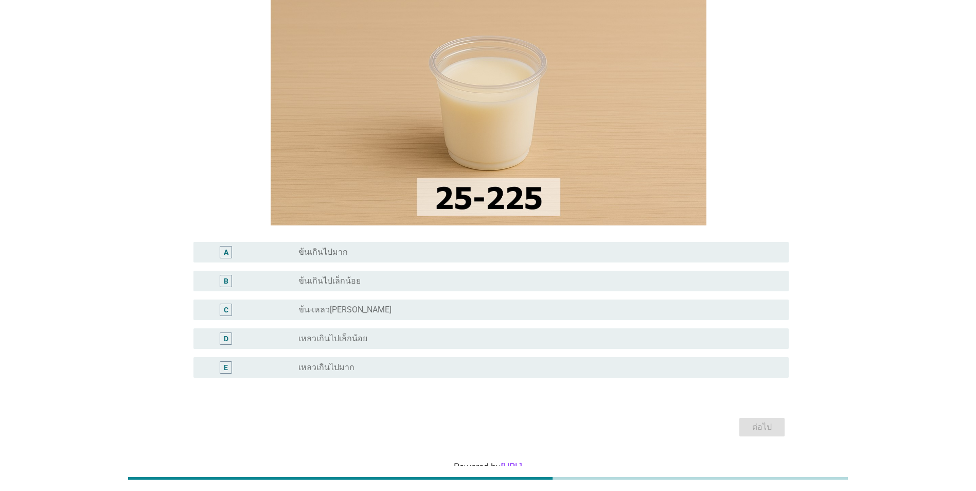
click at [651, 312] on div "radio_button_unchecked ข้น-เหลว[PERSON_NAME]" at bounding box center [535, 310] width 474 height 10
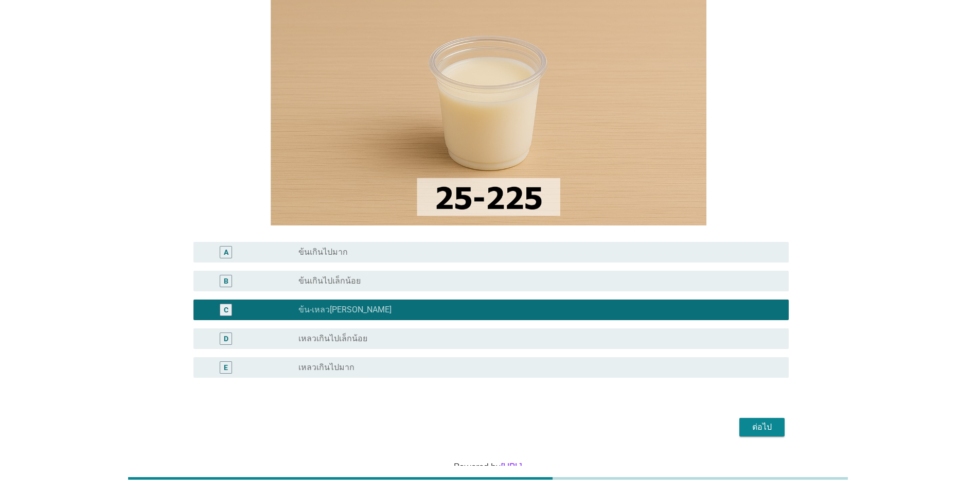
click at [764, 440] on div "C5. คุณรู้สึกอย่างไรกับความข้น-เหลวของผลิตภัณฑ์นี้? A radio_button_unchecked ข้…" at bounding box center [488, 191] width 618 height 513
click at [764, 434] on button "ต่อไป" at bounding box center [761, 427] width 45 height 19
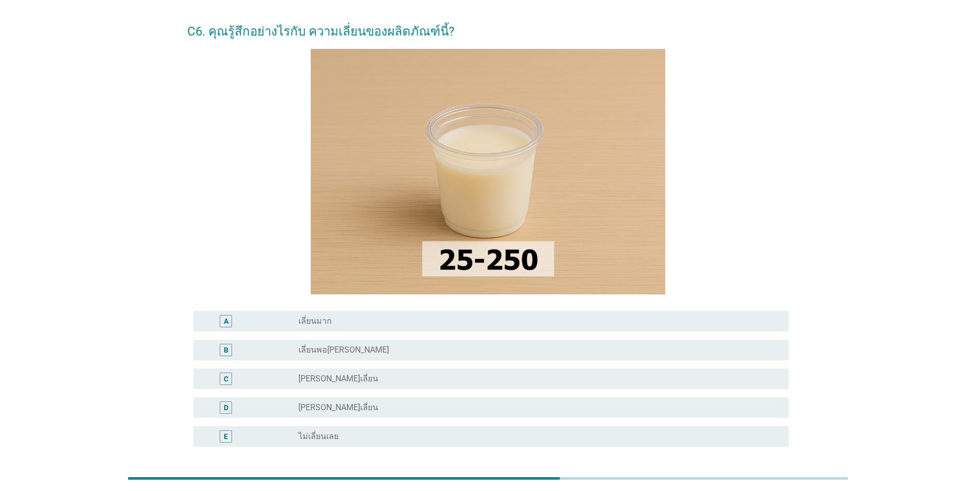
scroll to position [51, 0]
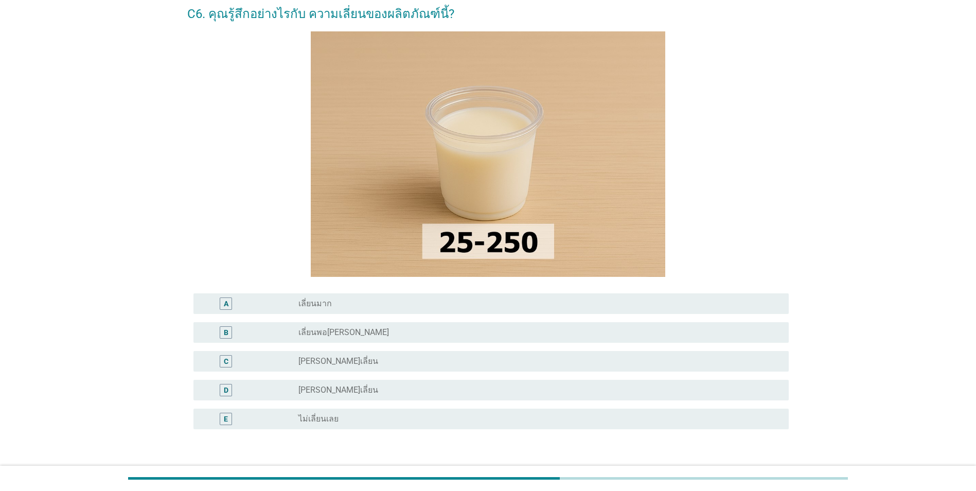
click at [633, 351] on div "C radio_button_unchecked [PERSON_NAME]เลี่ยน" at bounding box center [490, 361] width 595 height 21
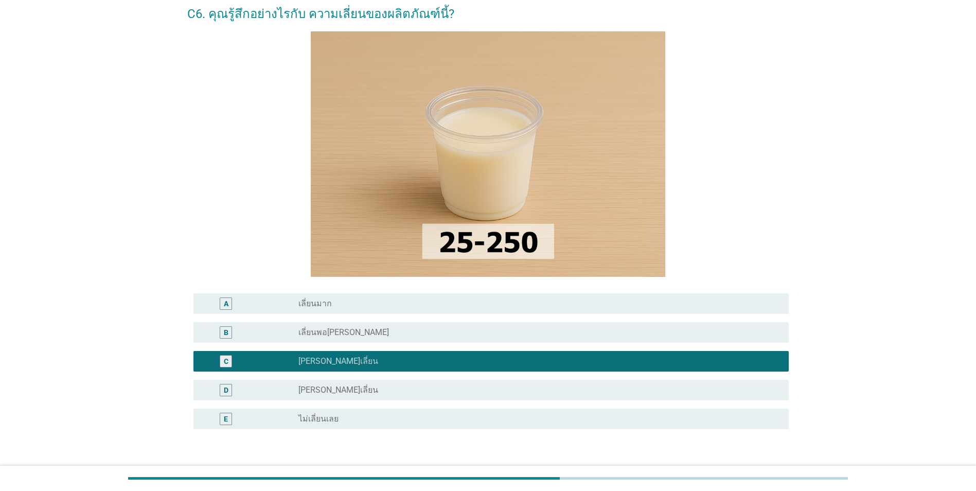
click at [616, 395] on div "radio_button_unchecked [PERSON_NAME]เลี่ยน" at bounding box center [535, 390] width 474 height 10
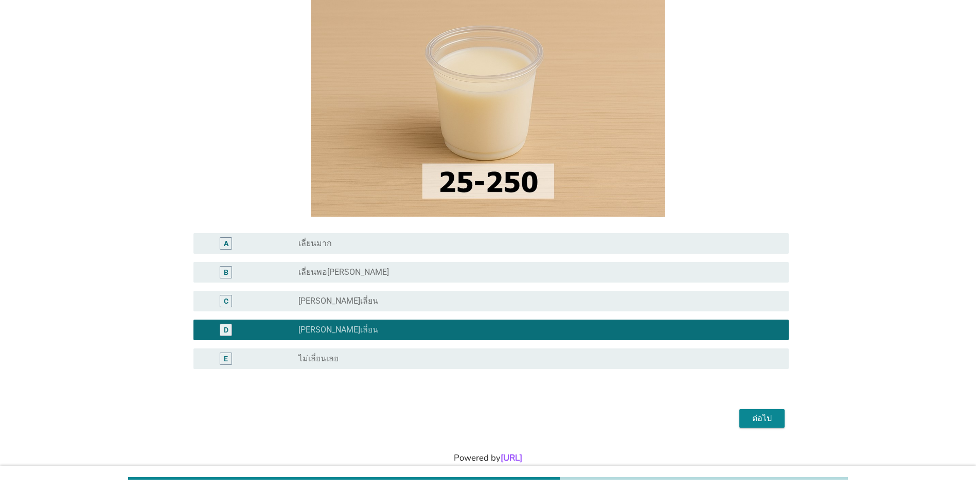
scroll to position [135, 0]
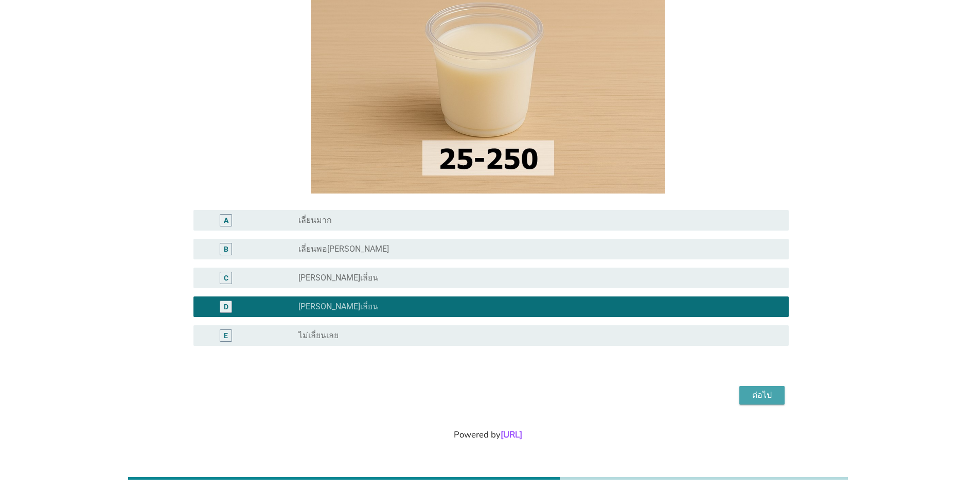
click at [761, 390] on div "ต่อไป" at bounding box center [762, 395] width 29 height 12
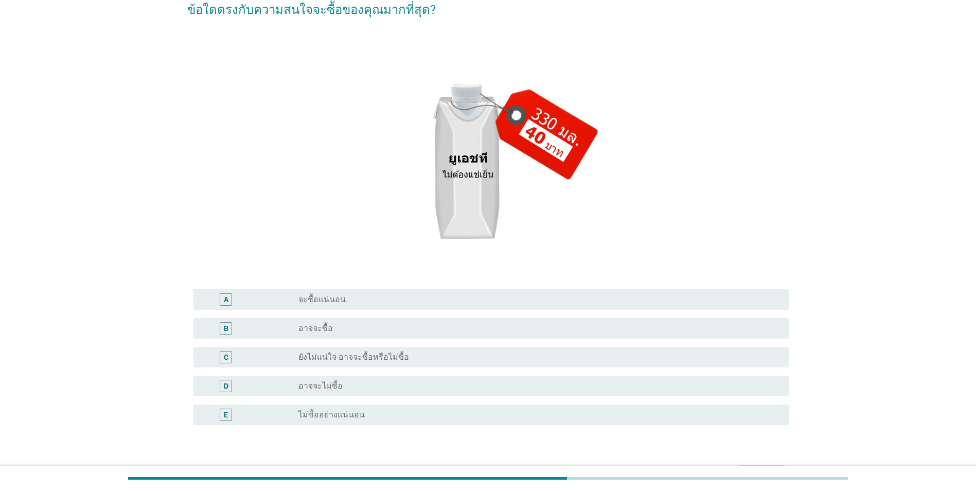
scroll to position [103, 0]
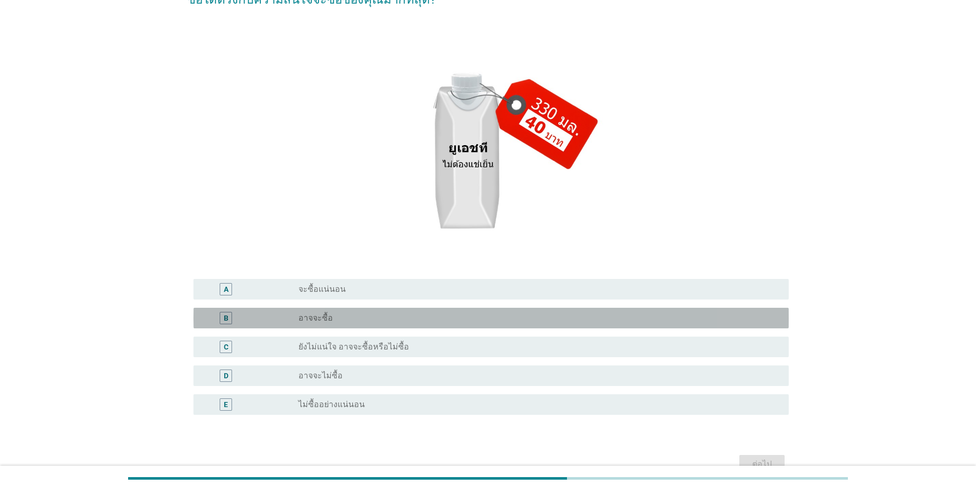
click at [583, 318] on div "radio_button_unchecked อาจจะซื้อ" at bounding box center [535, 318] width 474 height 10
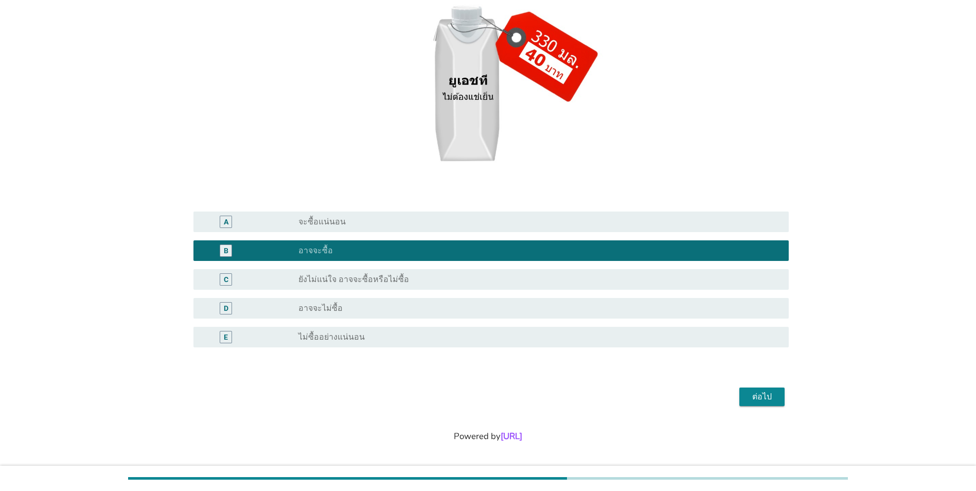
scroll to position [172, 0]
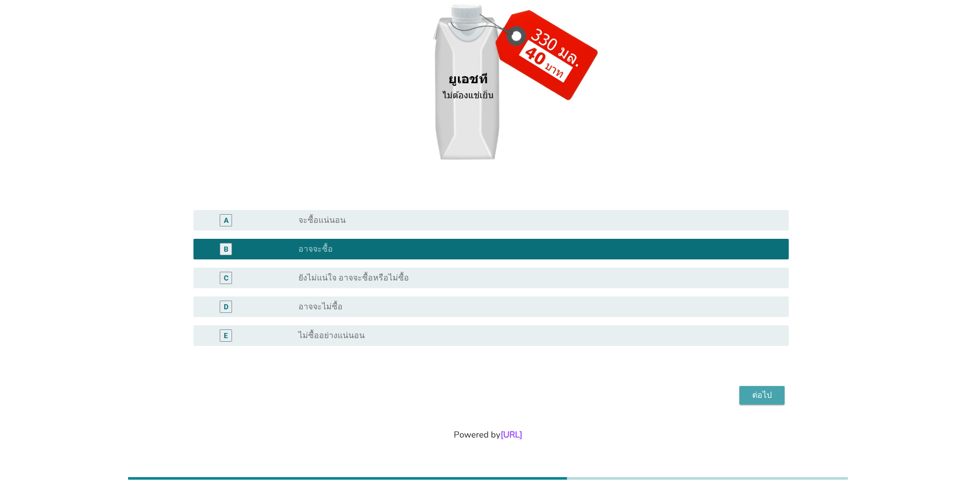
click at [767, 399] on div "ต่อไป" at bounding box center [762, 395] width 29 height 12
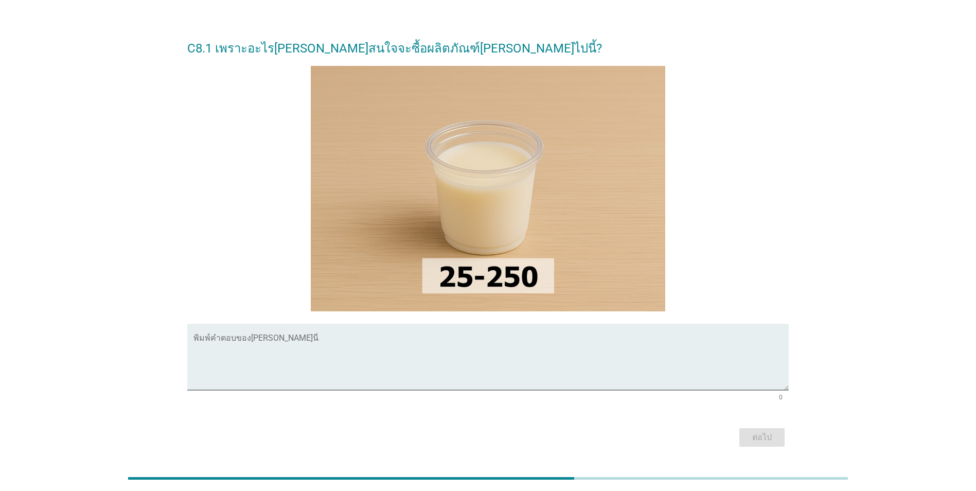
scroll to position [0, 0]
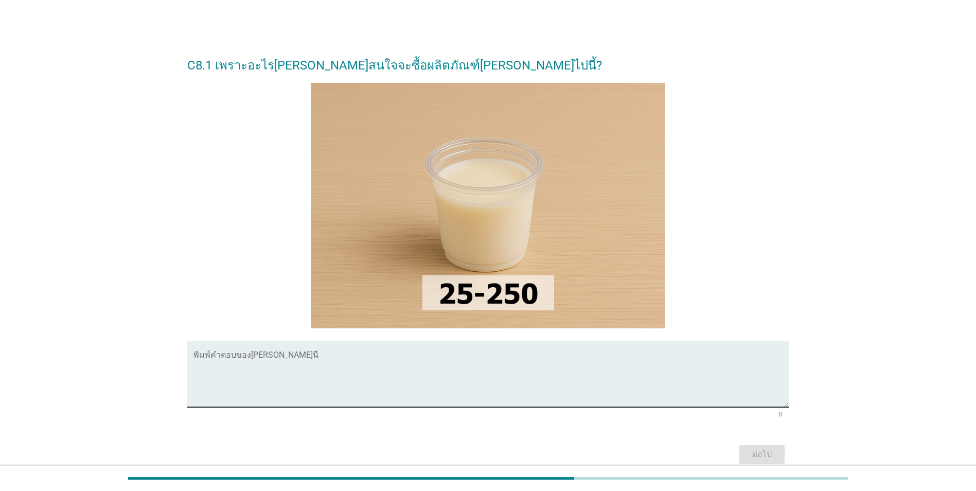
click at [418, 374] on textarea "พิมพ์คำตอบของคุณ ที่นี่" at bounding box center [490, 380] width 595 height 54
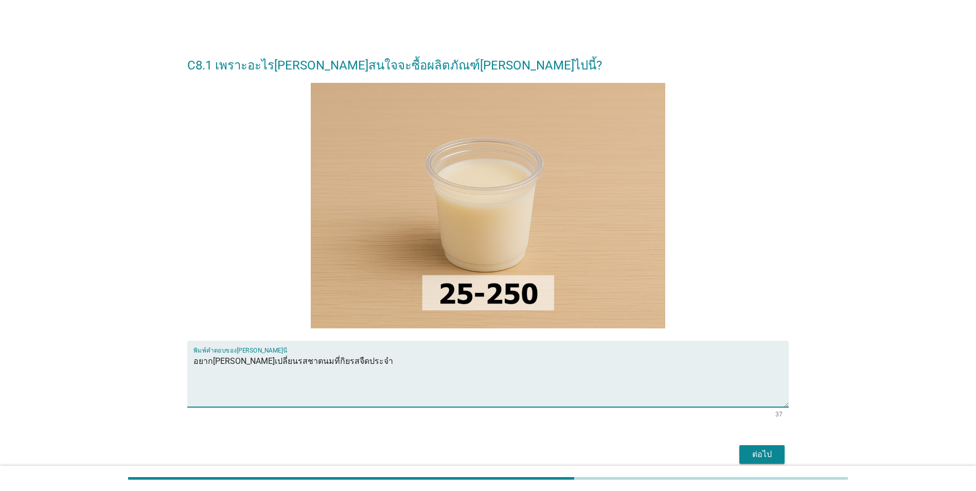
click at [297, 364] on textarea "อยาก[PERSON_NAME]เปลี่ยนรสชาตนมที่กิยรสจืดประจำ" at bounding box center [490, 380] width 595 height 54
type textarea "อยาก[PERSON_NAME]เปลี่ยนรสชาตนมที่กินรสจืดประจำ"
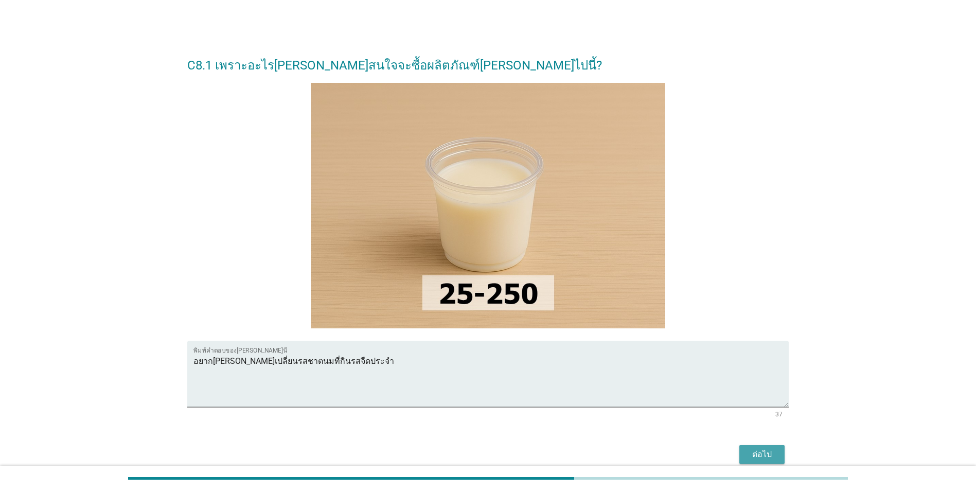
click at [751, 451] on div "ต่อไป" at bounding box center [762, 454] width 29 height 12
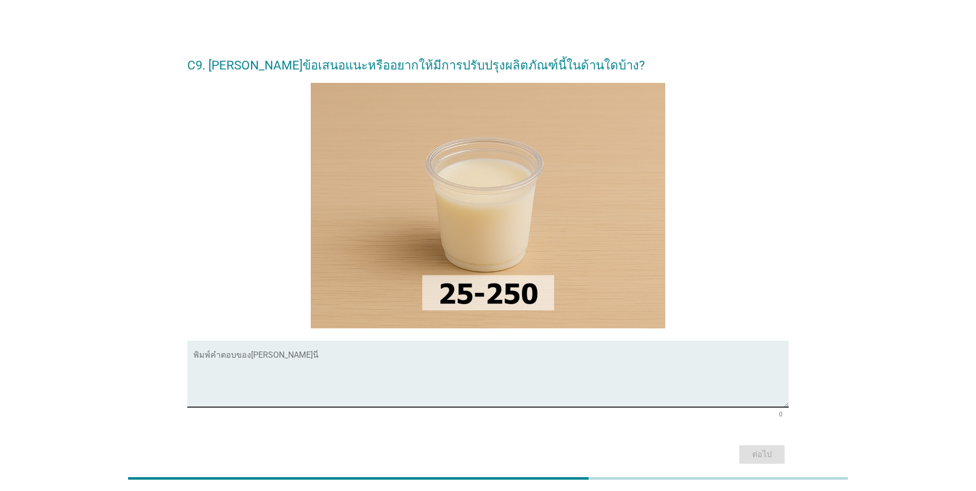
click at [482, 375] on textarea "พิมพ์คำตอบของคุณ ที่นี่" at bounding box center [490, 380] width 595 height 54
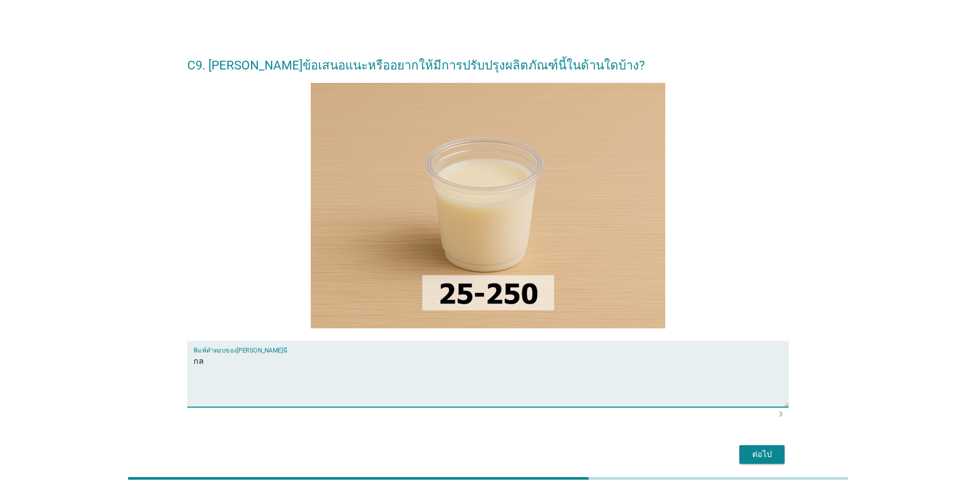
type textarea "ก"
type textarea "ลดหวานลงได้อีกนิดนึง"
click at [777, 462] on button "ต่อไป" at bounding box center [761, 454] width 45 height 19
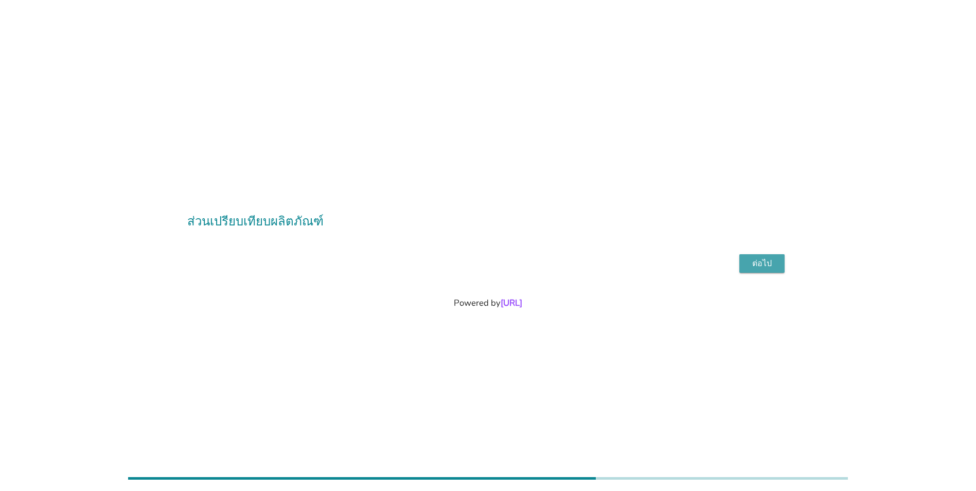
click at [765, 264] on div "ต่อไป" at bounding box center [762, 263] width 29 height 12
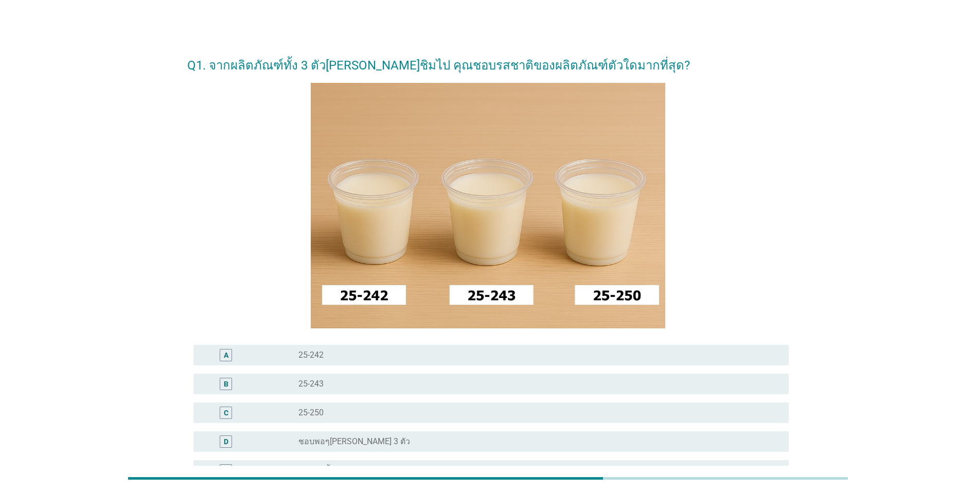
click at [589, 351] on div "radio_button_unchecked 25-242" at bounding box center [535, 355] width 474 height 10
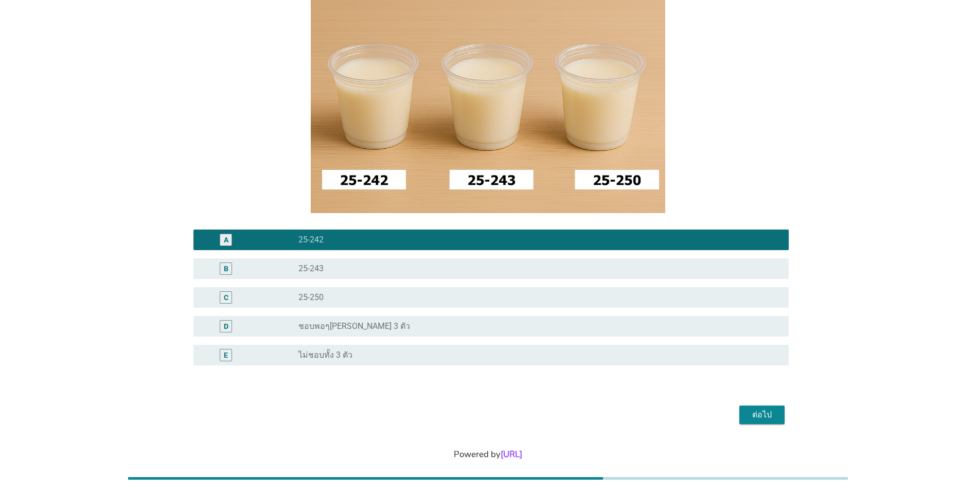
scroll to position [135, 0]
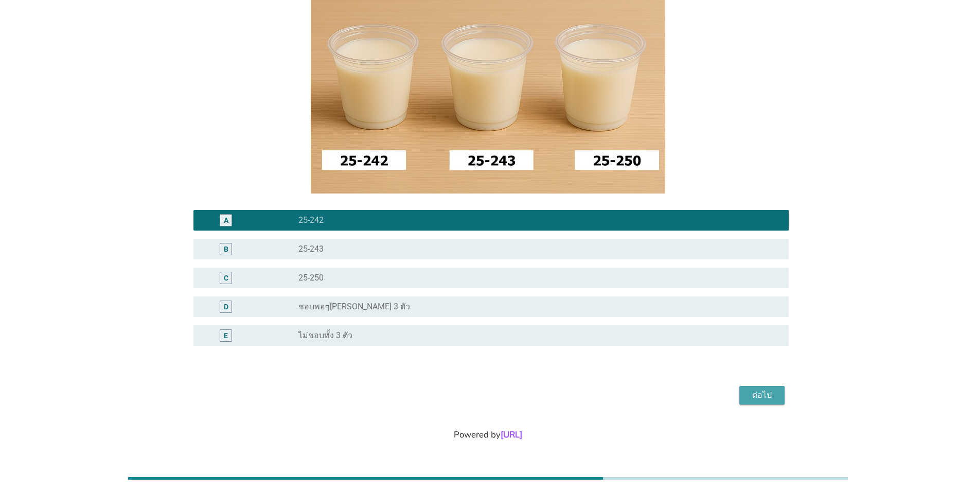
click at [760, 397] on div "ต่อไป" at bounding box center [762, 395] width 29 height 12
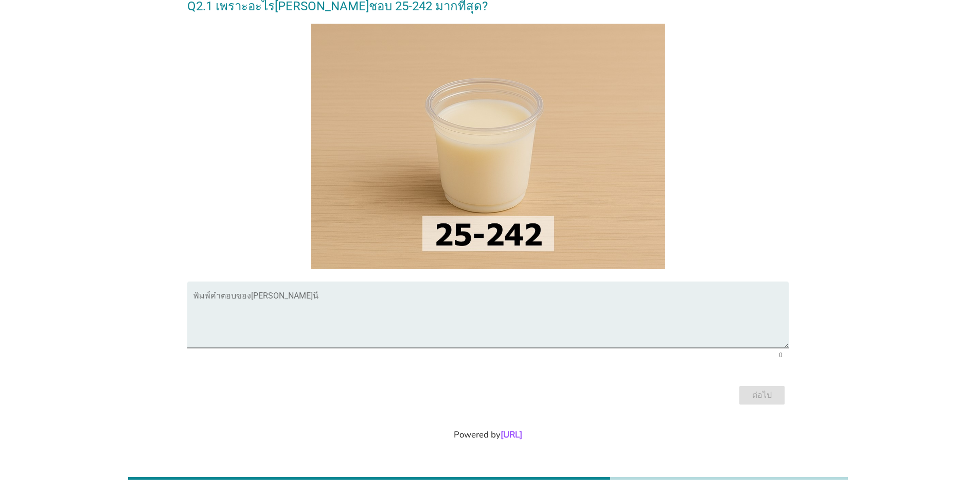
scroll to position [0, 0]
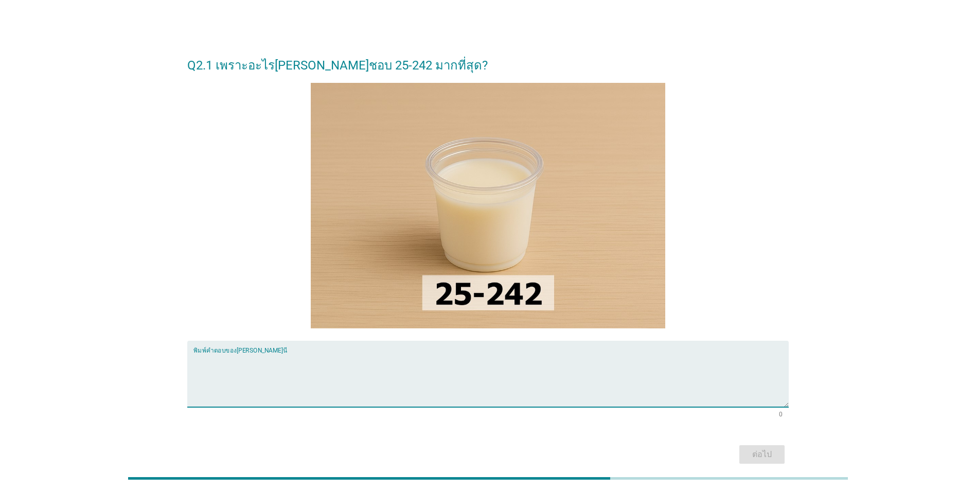
click at [512, 386] on textarea "พิมพ์คำตอบของคุณ ที่นี่" at bounding box center [490, 380] width 595 height 54
type textarea "หวานน้อย"
click at [753, 453] on div "ต่อไป" at bounding box center [762, 454] width 29 height 12
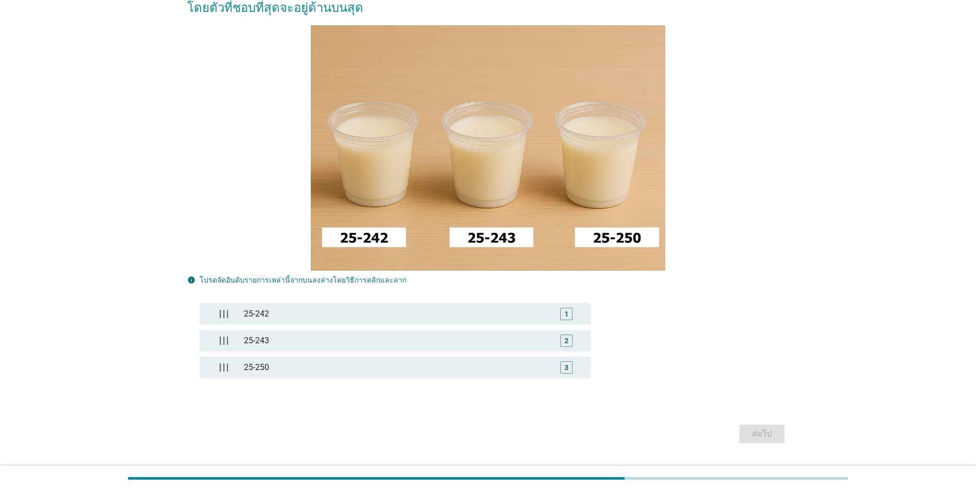
scroll to position [103, 0]
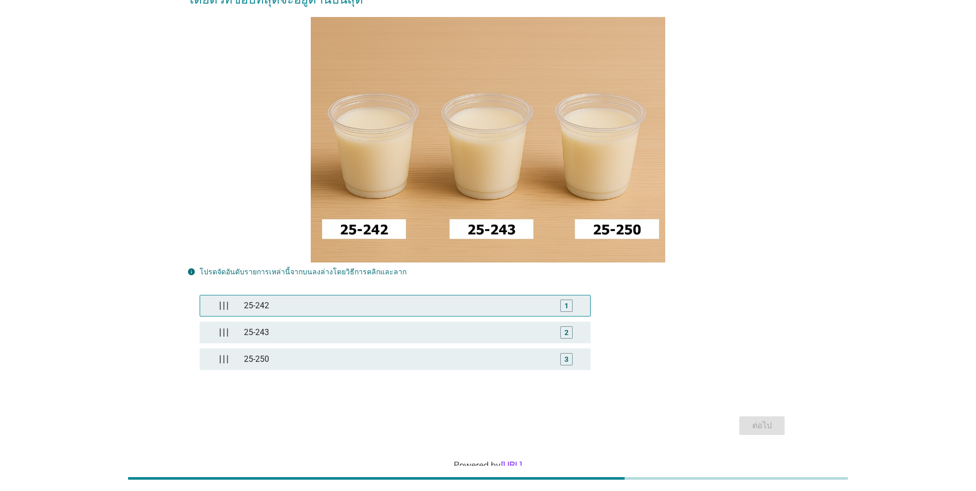
click at [456, 309] on div "25-242" at bounding box center [395, 305] width 311 height 21
drag, startPoint x: 566, startPoint y: 305, endPoint x: 559, endPoint y: 326, distance: 22.5
click at [566, 305] on div "1" at bounding box center [567, 305] width 4 height 11
click at [765, 419] on div "ต่อไป" at bounding box center [762, 425] width 29 height 12
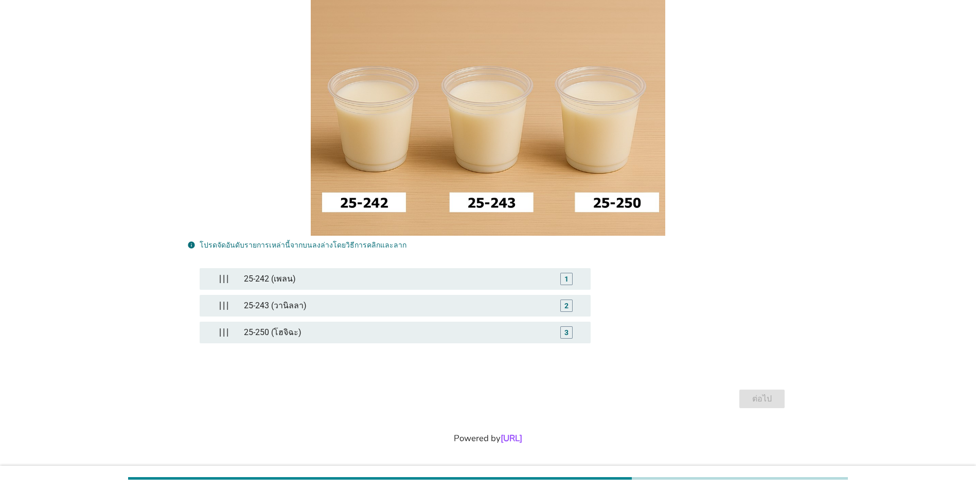
scroll to position [133, 0]
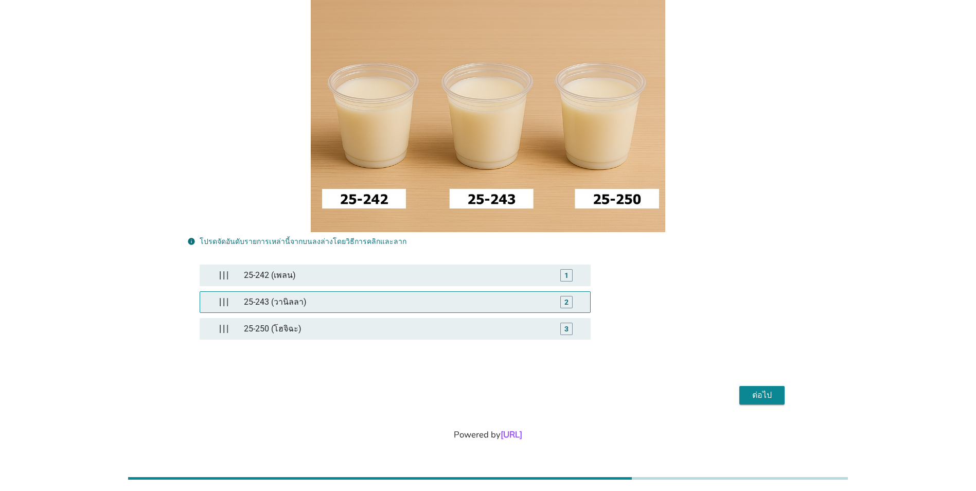
click at [429, 298] on div "25-243 (วานิลลา)" at bounding box center [395, 302] width 311 height 21
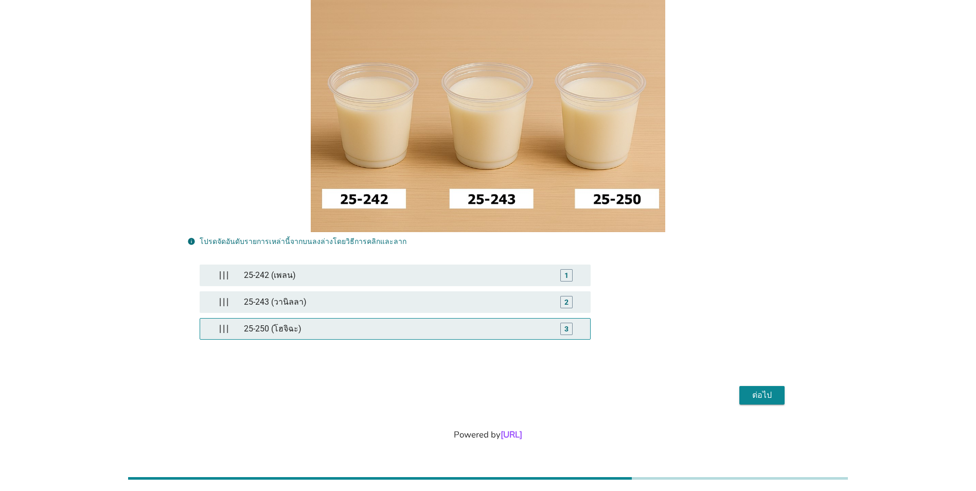
click at [415, 325] on div "25-250 (โฮจิฉะ)" at bounding box center [395, 329] width 311 height 21
click at [771, 396] on div "ต่อไป" at bounding box center [762, 395] width 29 height 12
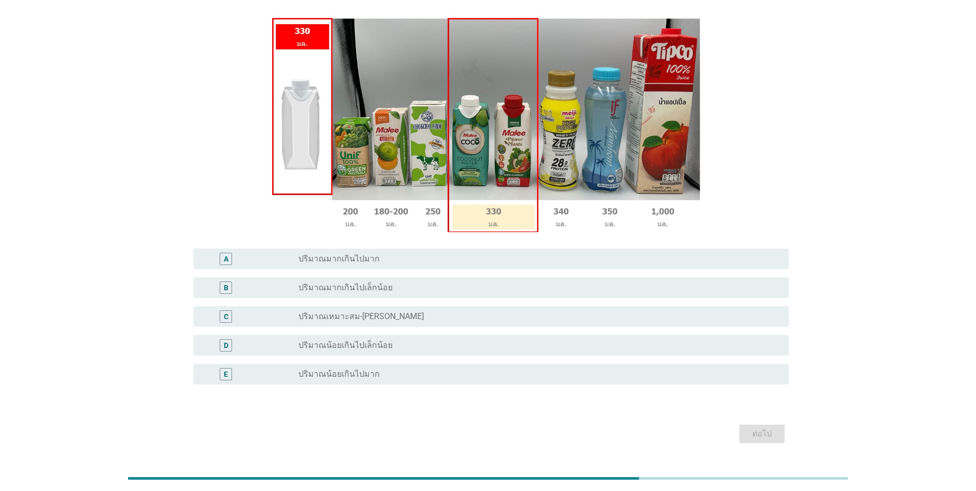
scroll to position [0, 0]
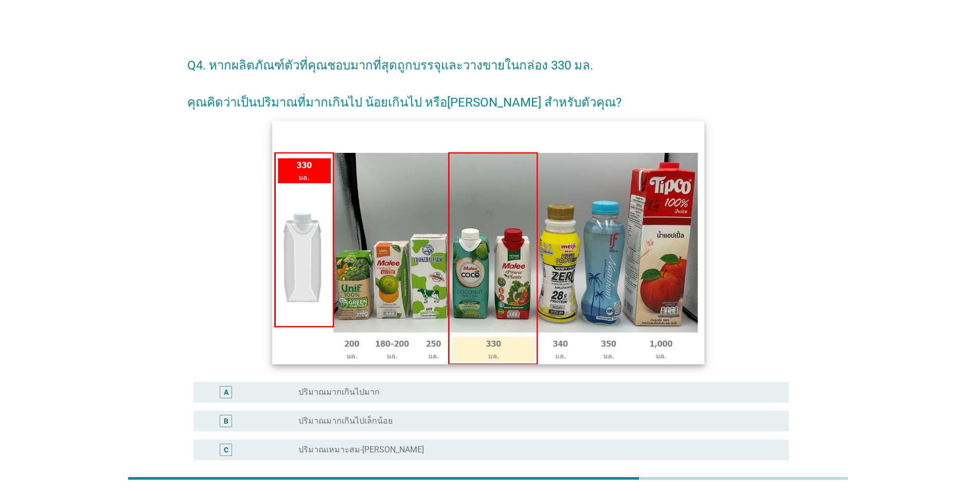
click at [661, 286] on img at bounding box center [488, 242] width 432 height 243
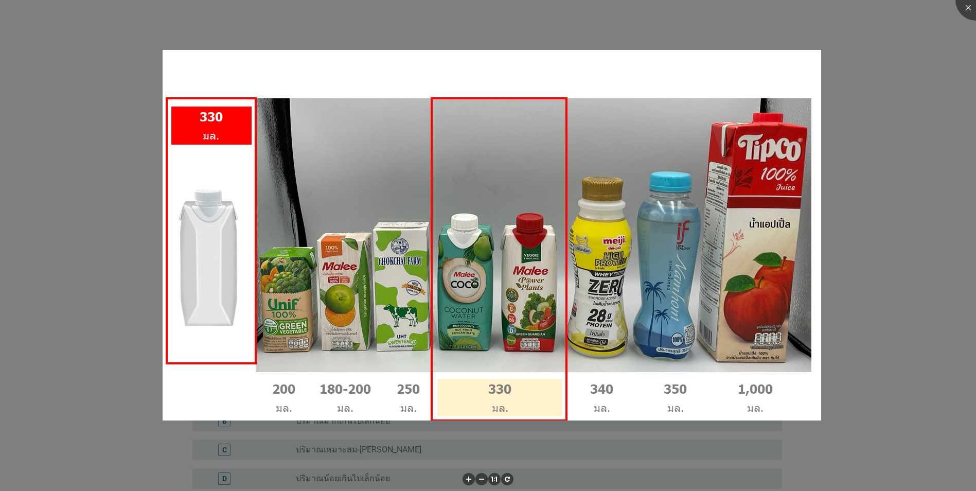
click at [875, 262] on div at bounding box center [488, 245] width 976 height 491
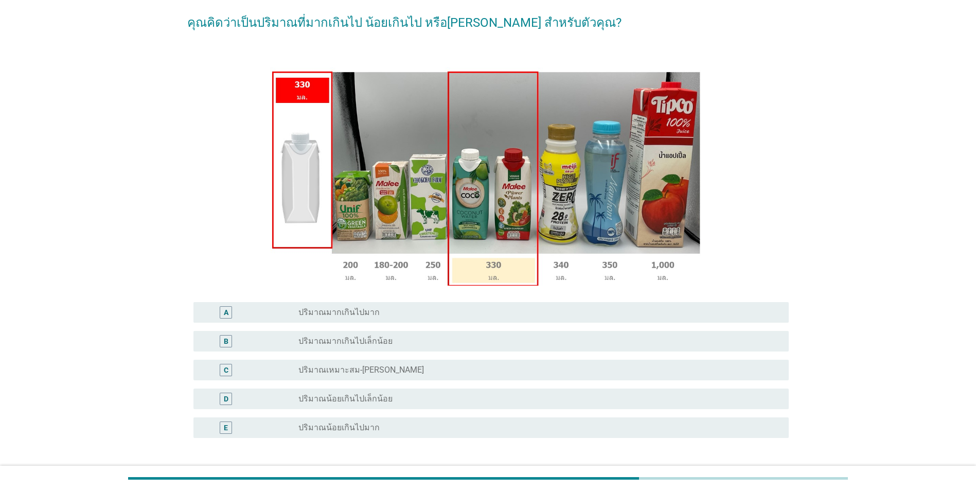
scroll to position [103, 0]
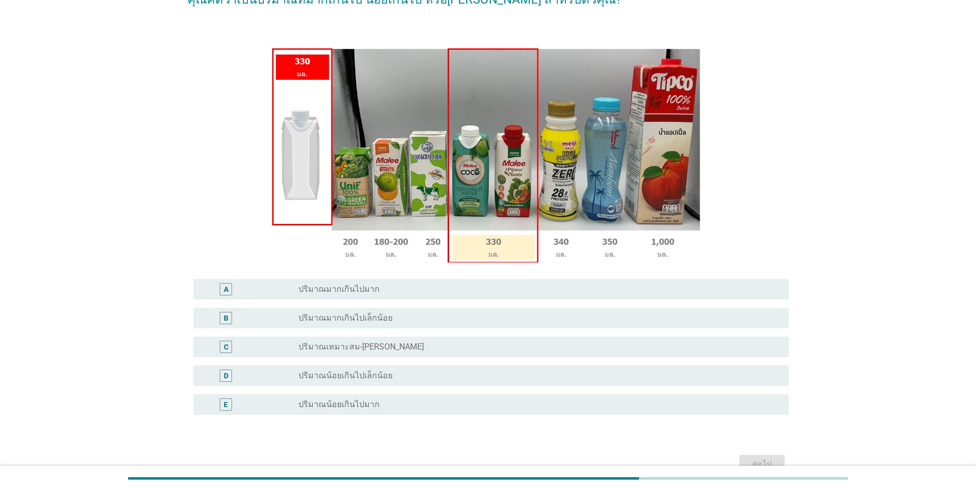
click at [537, 371] on div "radio_button_unchecked ปริมาณน้อยเกินไปเล็กน้อย" at bounding box center [535, 376] width 474 height 10
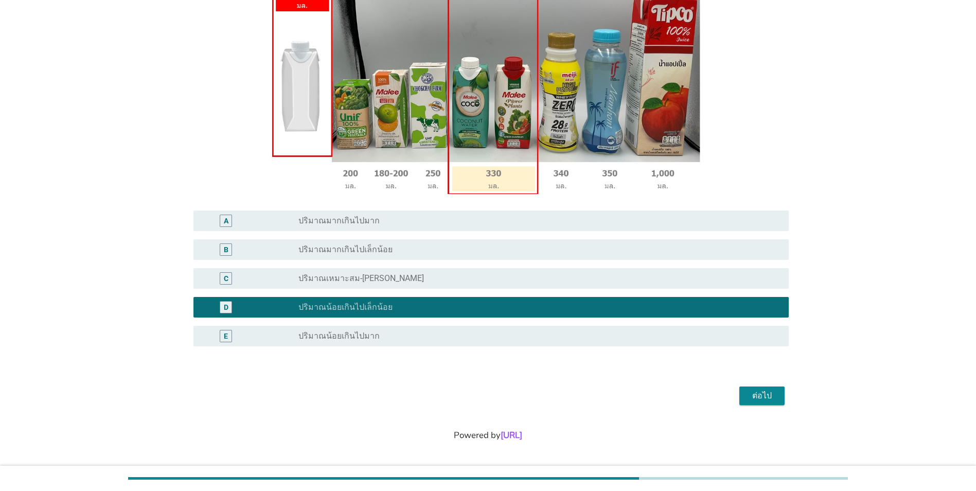
scroll to position [172, 0]
click at [383, 340] on div "radio_button_unchecked ปริมาณน้อยเกินไปมาก" at bounding box center [535, 335] width 474 height 10
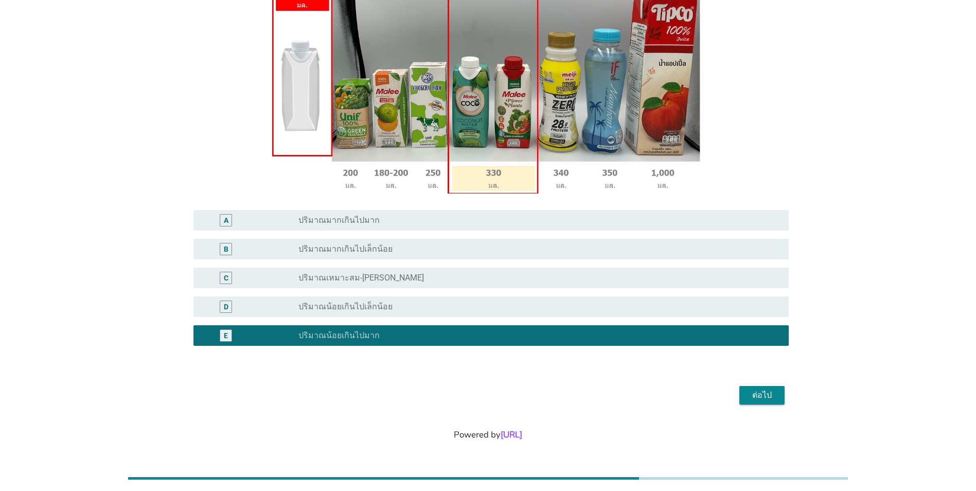
click at [755, 392] on div "ต่อไป" at bounding box center [762, 395] width 29 height 12
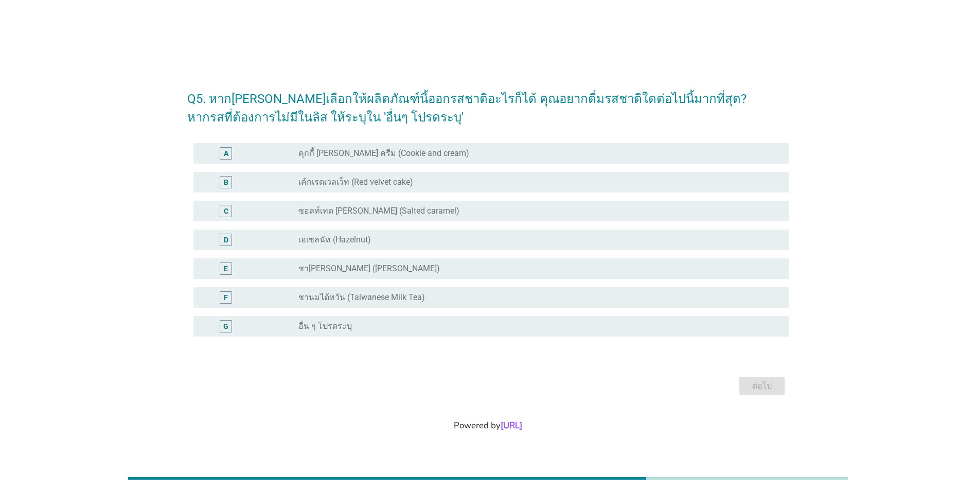
click at [446, 243] on div "radio_button_unchecked เฮเซลนัท (Hazelnut)" at bounding box center [535, 240] width 474 height 10
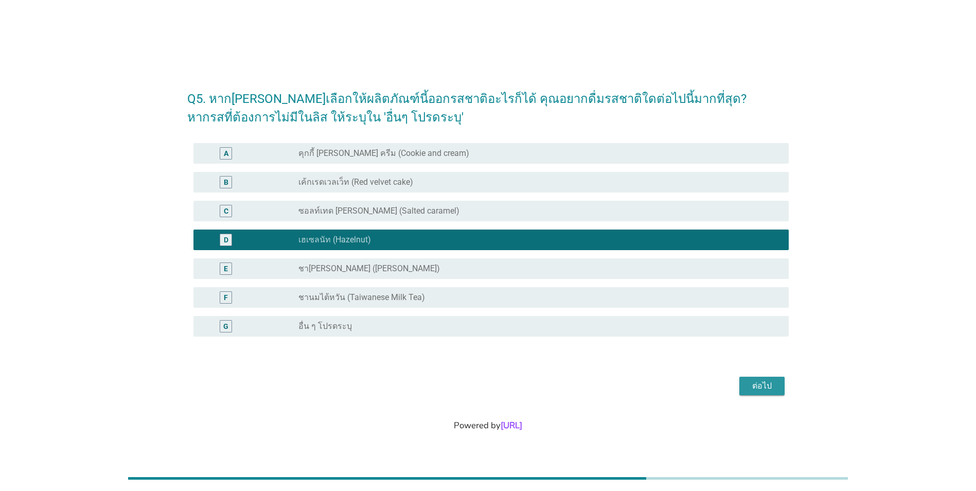
click at [755, 387] on div "ต่อไป" at bounding box center [762, 386] width 29 height 12
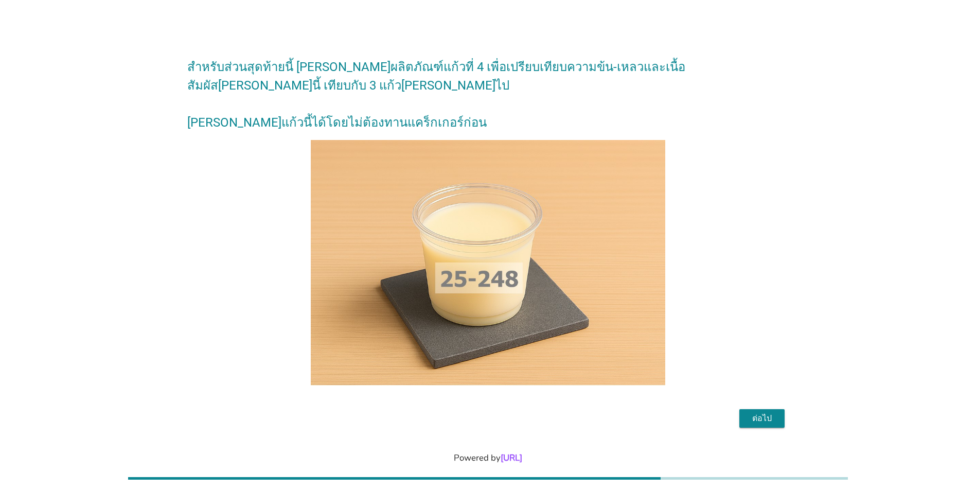
scroll to position [25, 0]
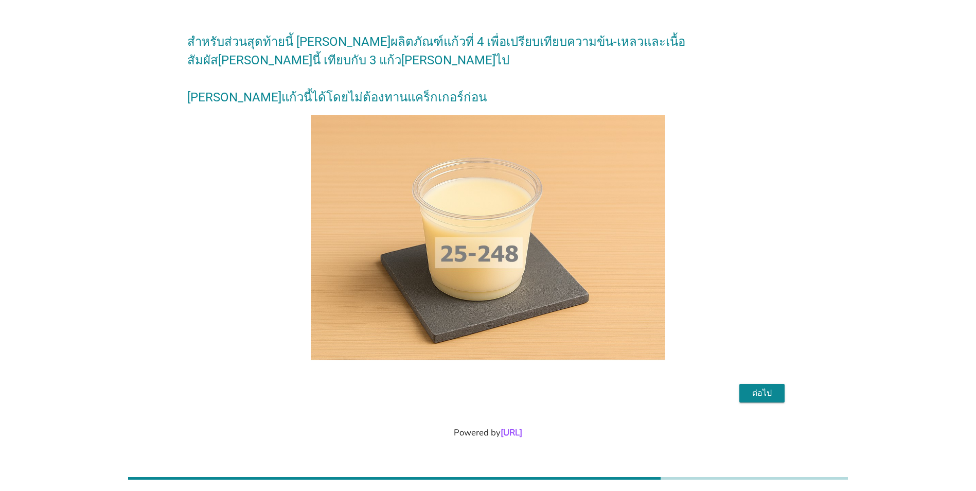
click at [772, 395] on div "ต่อไป" at bounding box center [762, 393] width 29 height 12
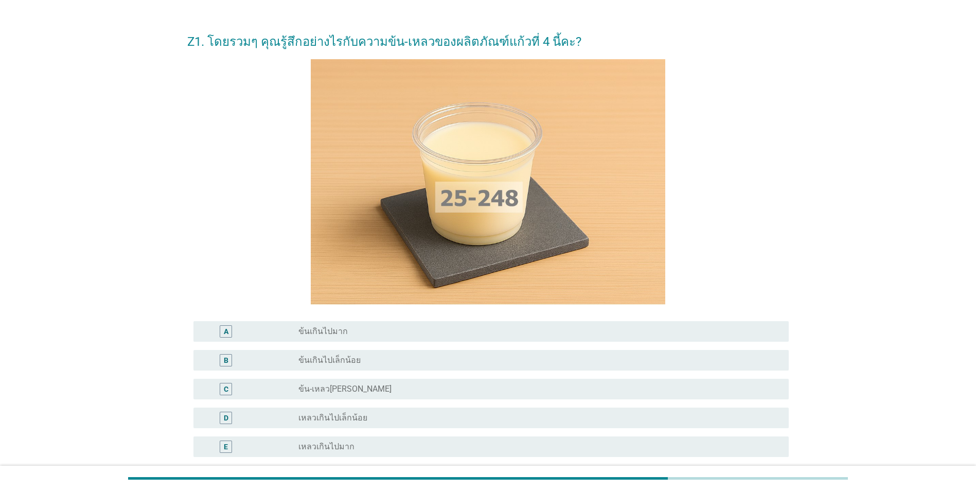
scroll to position [0, 0]
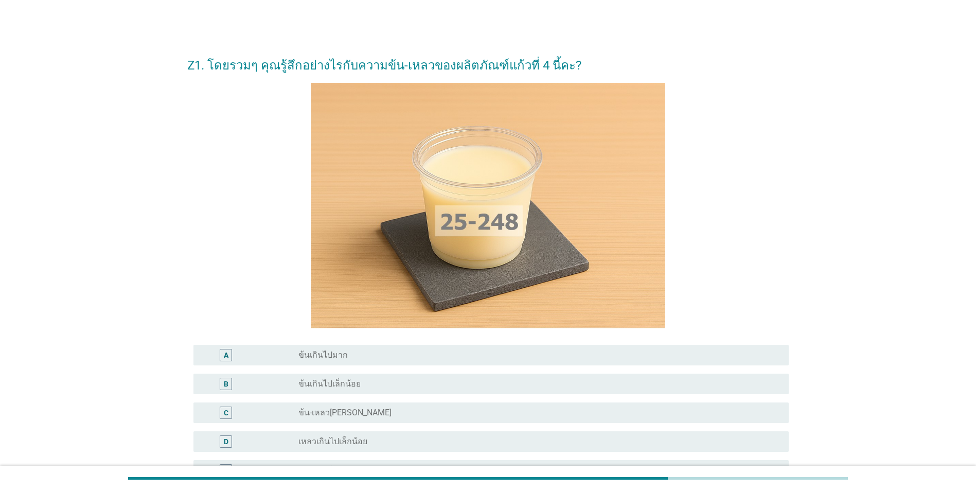
click at [414, 379] on div "radio_button_unchecked ข้นเกินไปเล็กน้อย" at bounding box center [535, 384] width 474 height 10
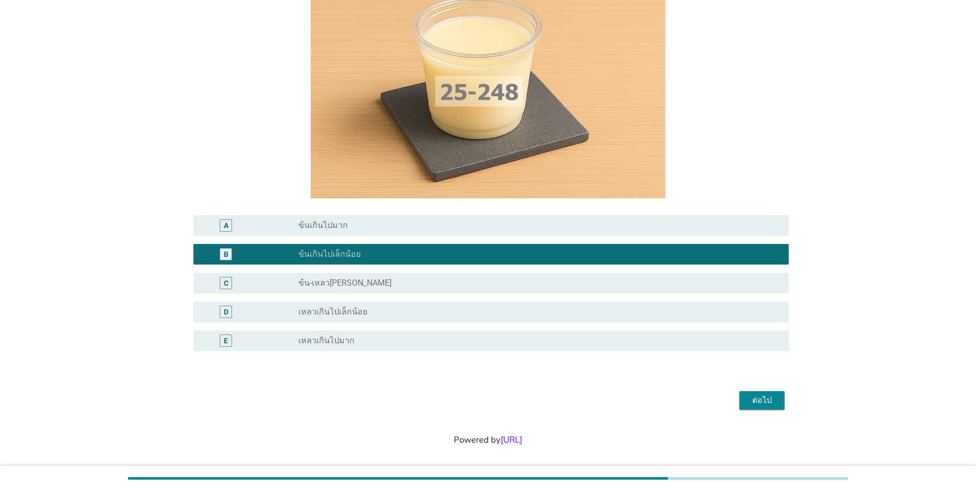
scroll to position [135, 0]
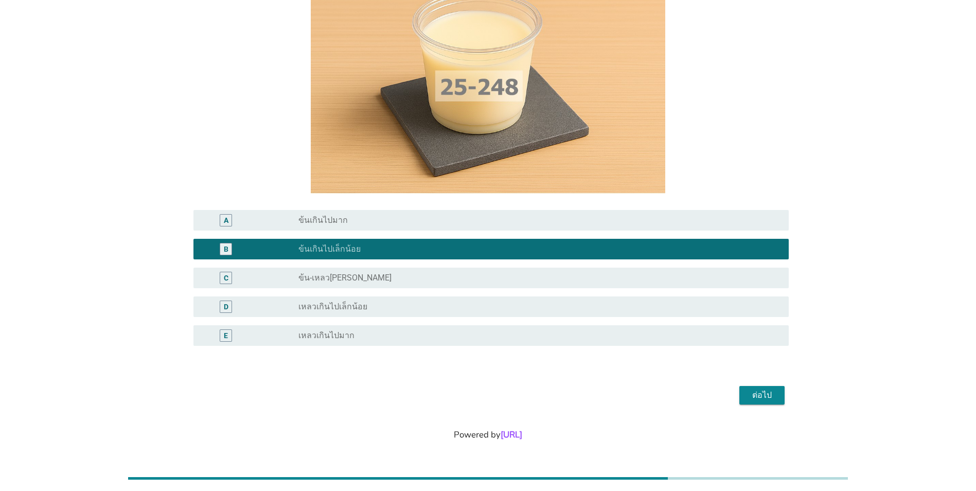
click at [770, 393] on div "ต่อไป" at bounding box center [762, 395] width 29 height 12
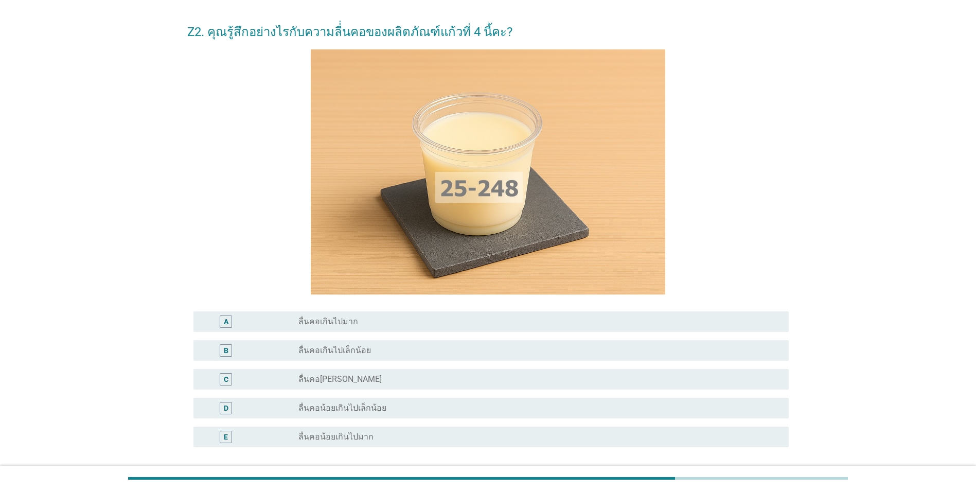
scroll to position [51, 0]
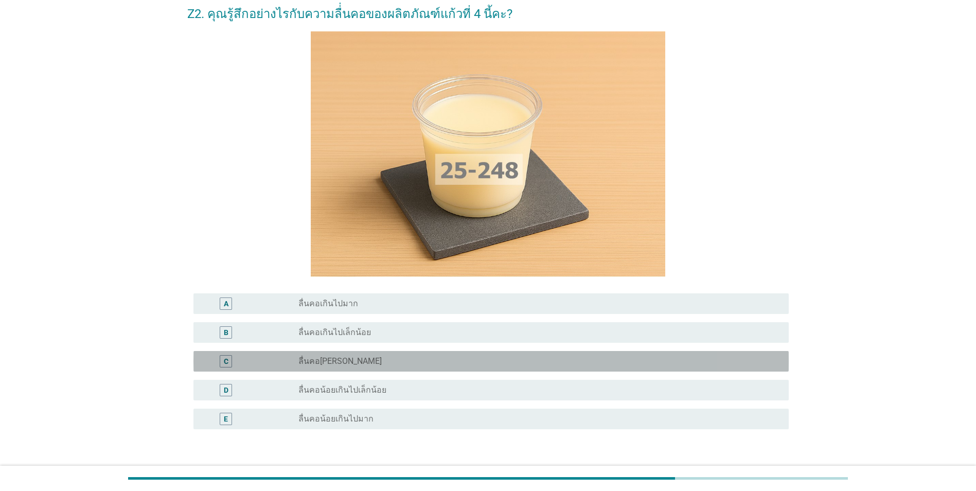
click at [552, 362] on div "radio_button_unchecked ลื่นคอ[PERSON_NAME]" at bounding box center [535, 361] width 474 height 10
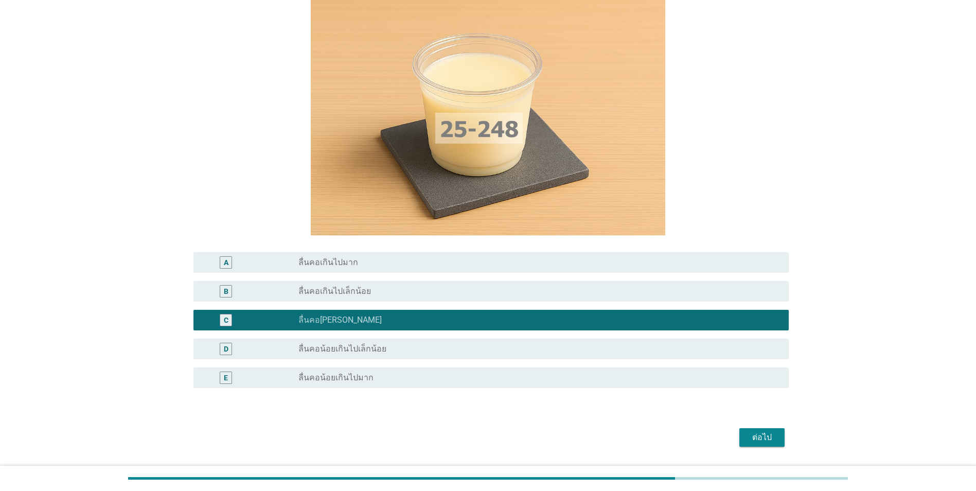
scroll to position [135, 0]
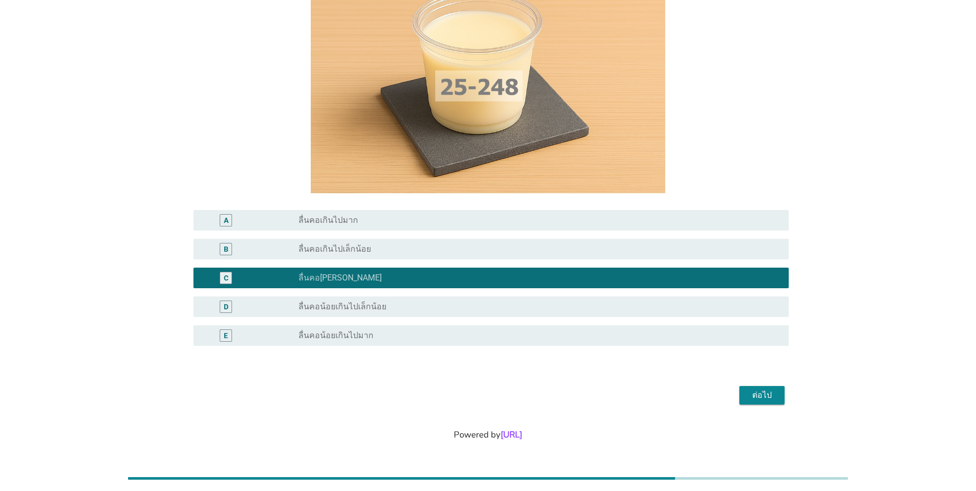
click at [761, 396] on div "ต่อไป" at bounding box center [762, 395] width 29 height 12
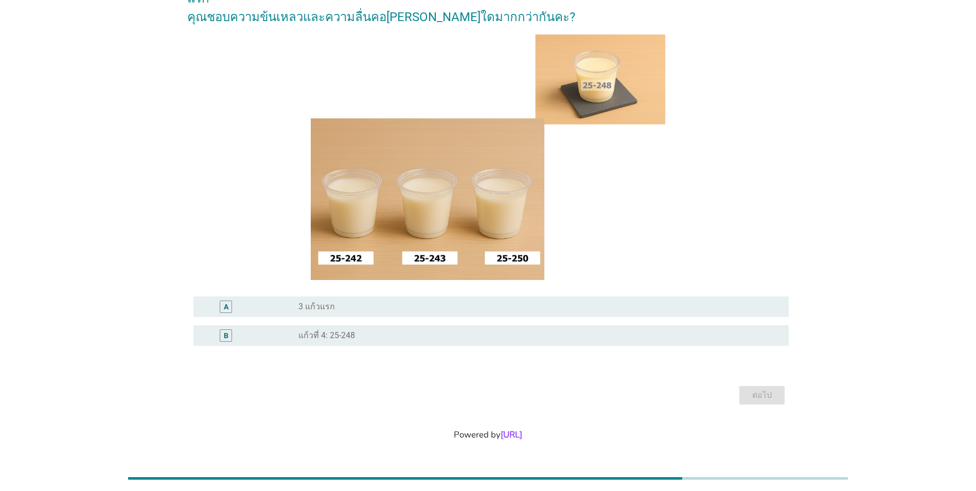
scroll to position [0, 0]
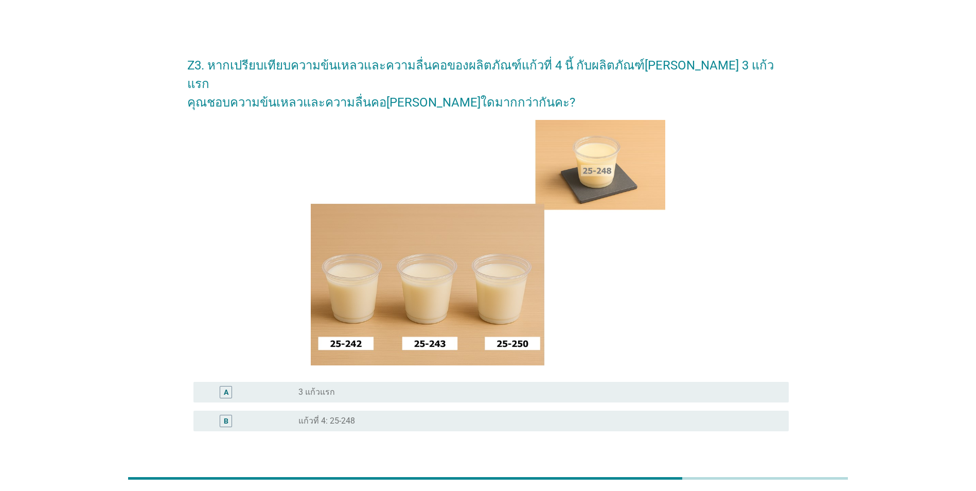
click at [589, 387] on div "radio_button_unchecked 3 แก้วแรก" at bounding box center [535, 392] width 474 height 10
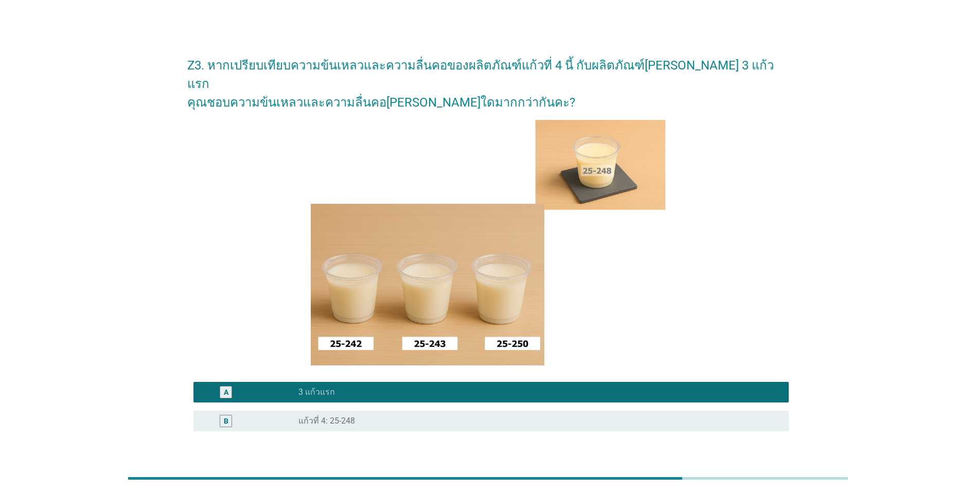
click at [766, 474] on div "ต่อไป" at bounding box center [762, 480] width 29 height 12
